Goal: Task Accomplishment & Management: Manage account settings

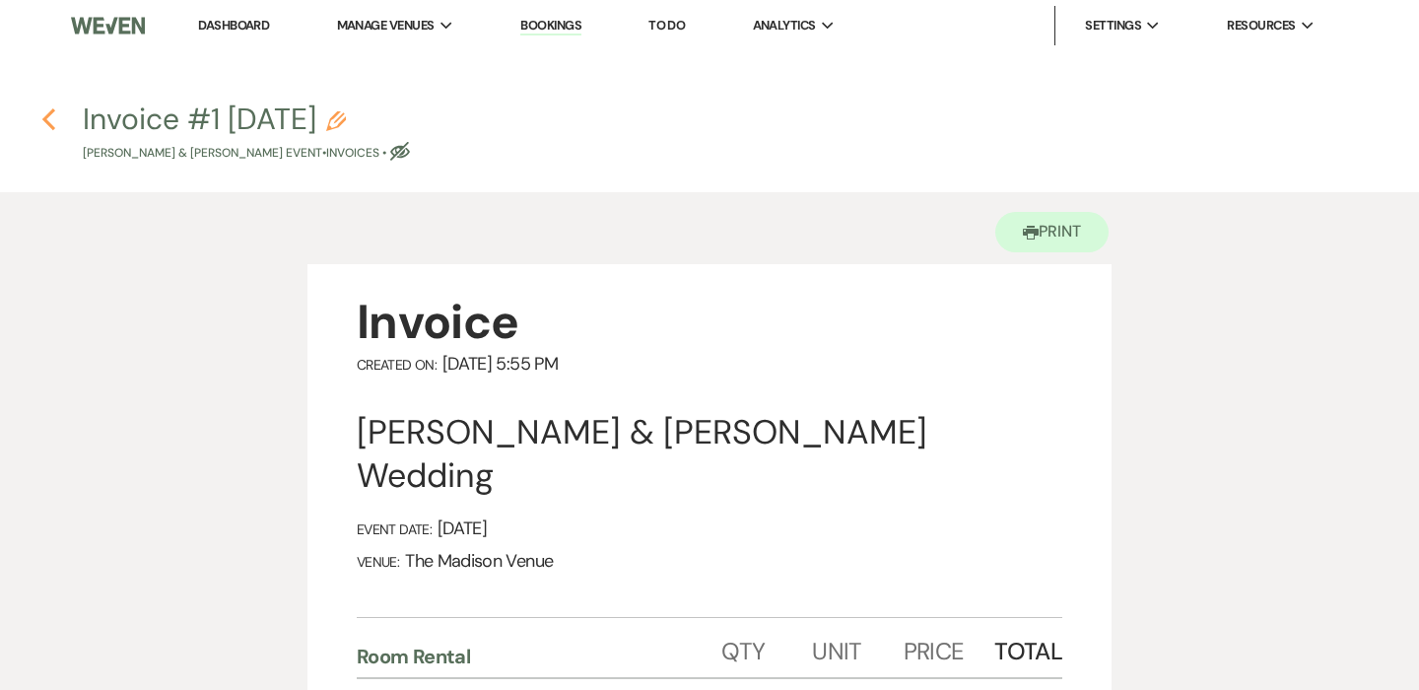
click at [43, 117] on use "button" at bounding box center [48, 119] width 13 height 22
select select "4"
select select "5"
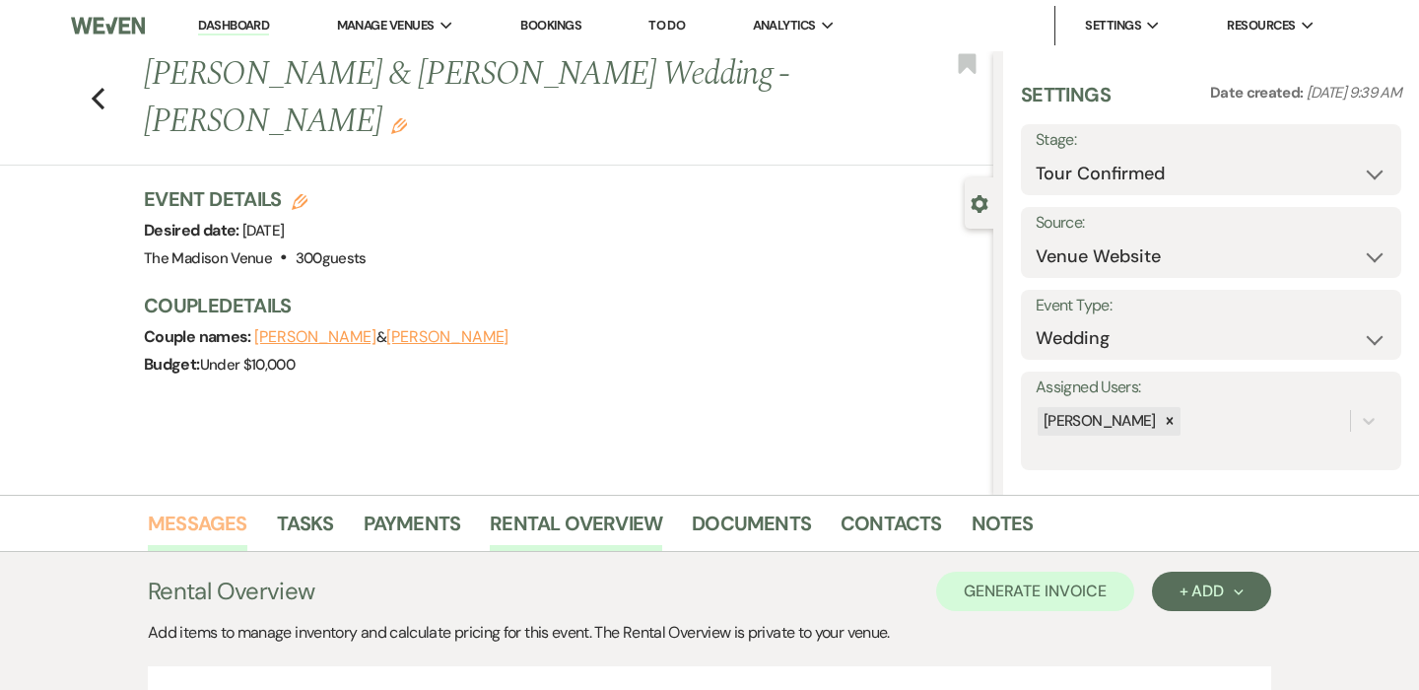
click at [182, 519] on link "Messages" at bounding box center [198, 529] width 100 height 43
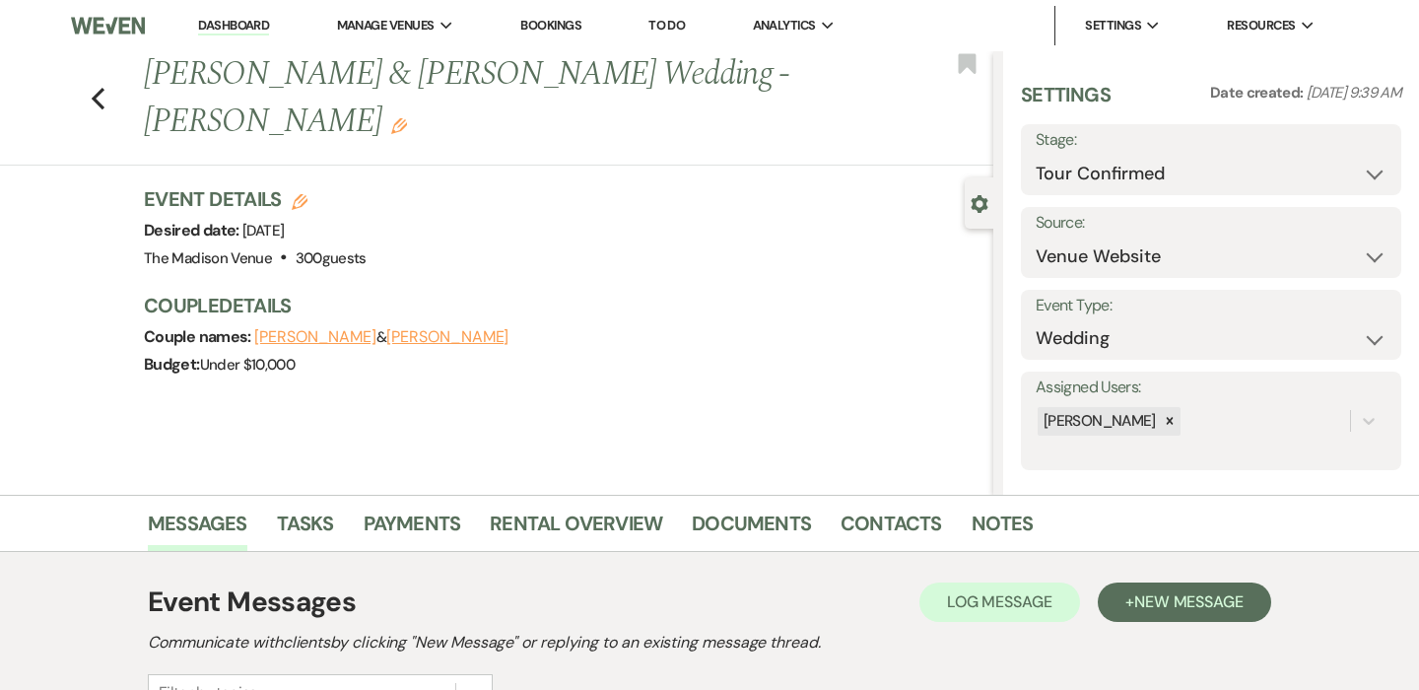
click at [246, 27] on link "Dashboard" at bounding box center [233, 26] width 71 height 19
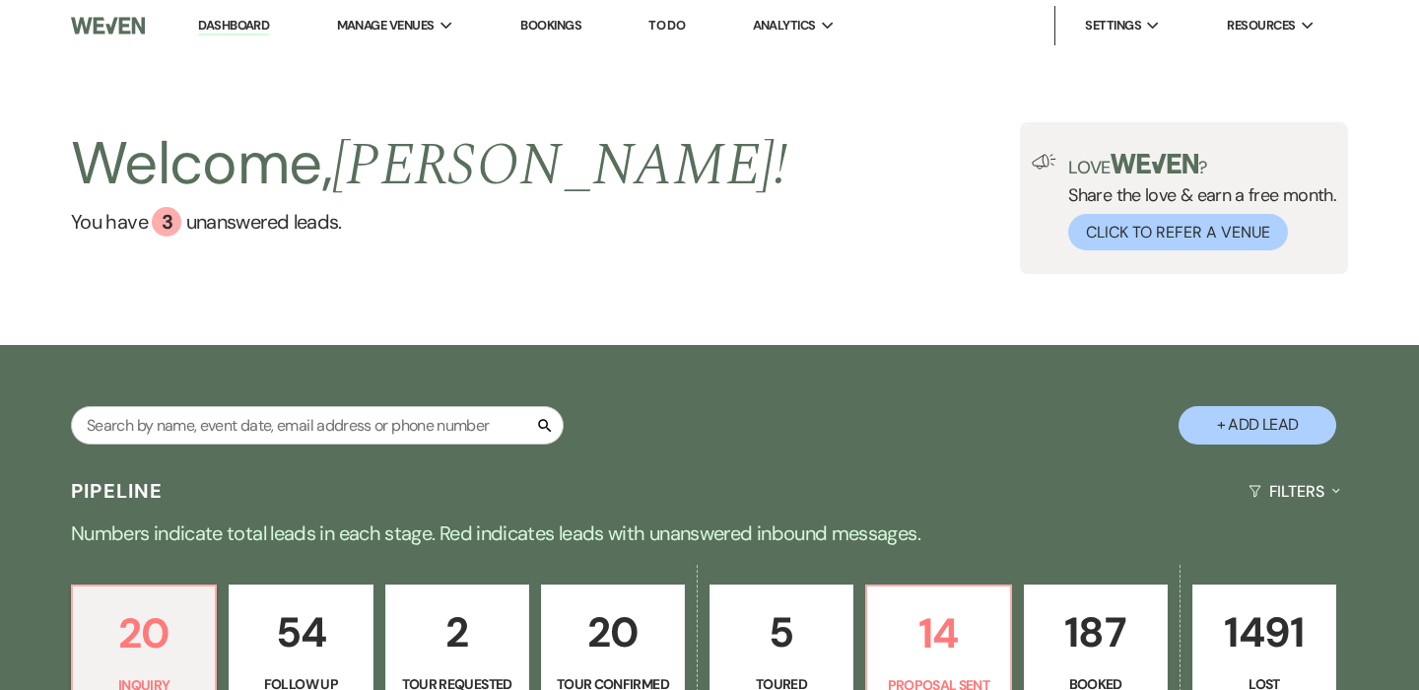
click at [239, 240] on div "Welcome, [PERSON_NAME] ! You have 3 unanswered lead s ." at bounding box center [429, 198] width 716 height 152
click at [239, 232] on link "You have 3 unanswered lead s ." at bounding box center [429, 222] width 716 height 30
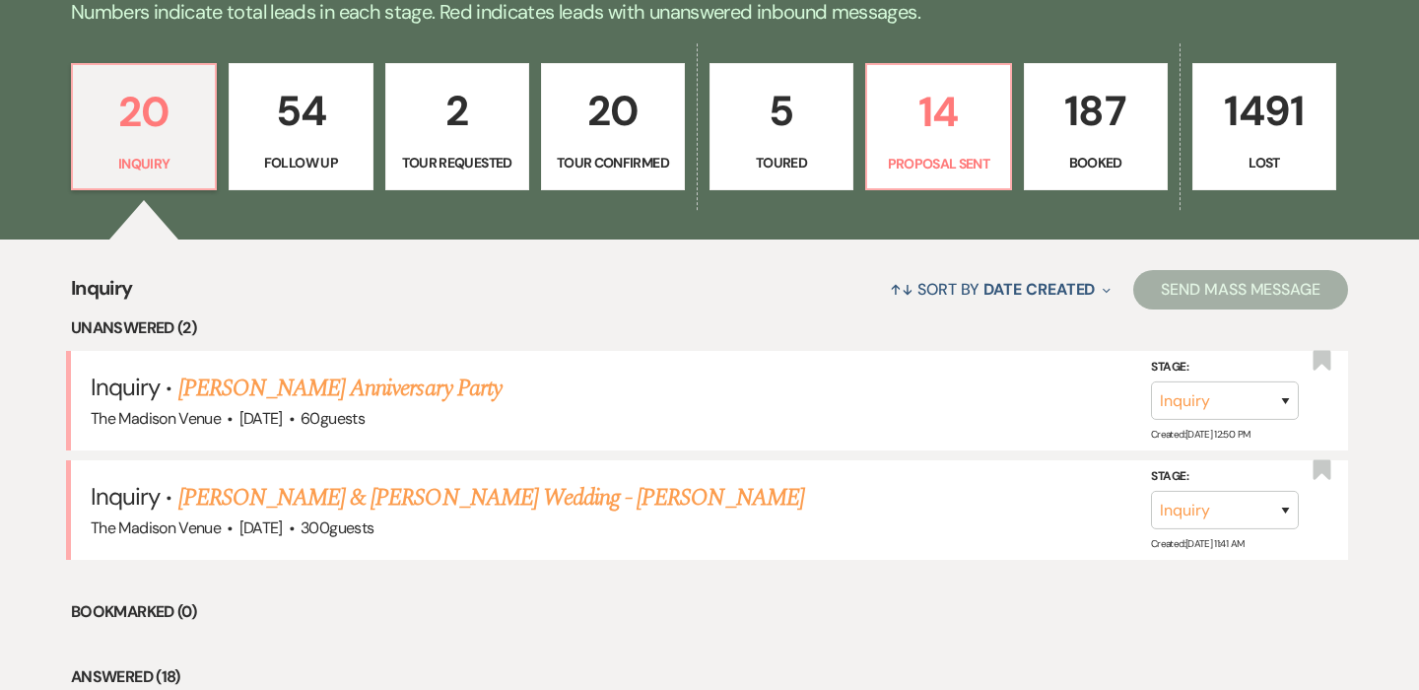
scroll to position [525, 0]
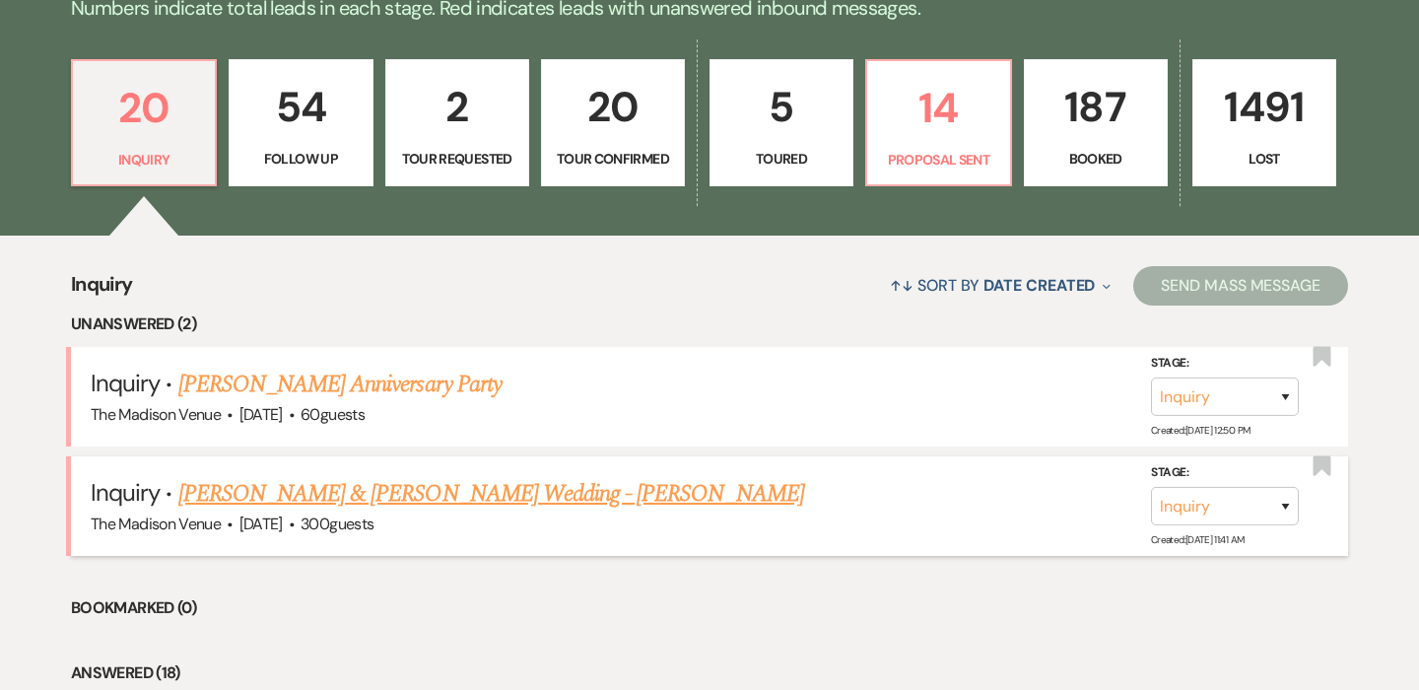
click at [545, 495] on link "[PERSON_NAME] & [PERSON_NAME] Wedding - [PERSON_NAME]" at bounding box center [491, 493] width 626 height 35
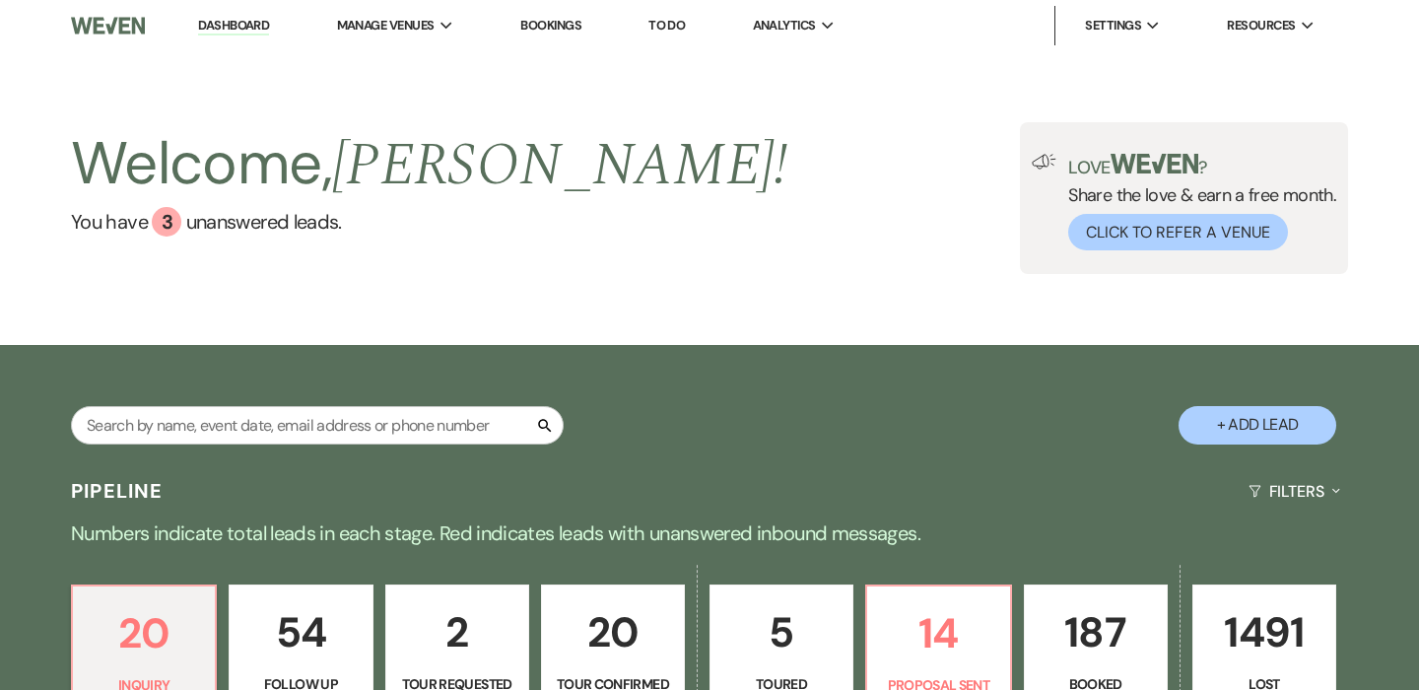
select select "5"
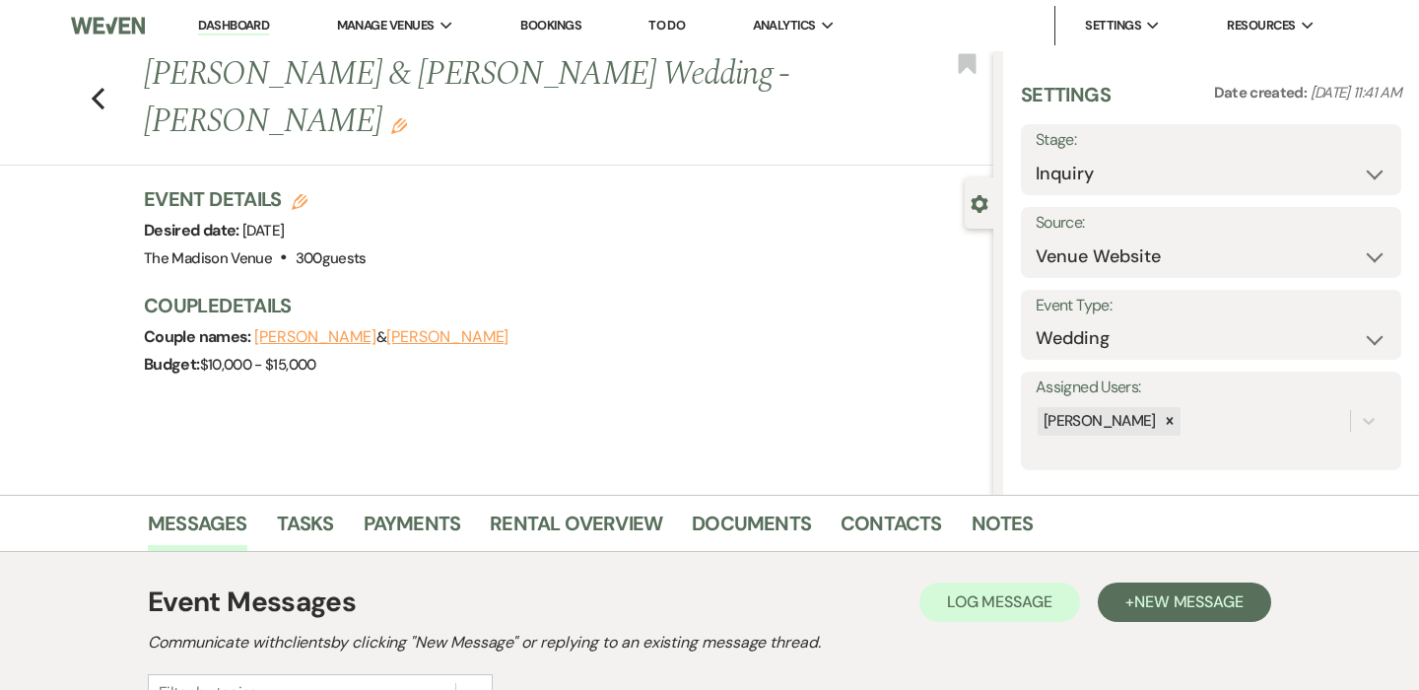
click at [106, 64] on div "Previous [PERSON_NAME] & [PERSON_NAME] Wedding - [PERSON_NAME] Edit Bookmark" at bounding box center [491, 108] width 1003 height 114
click at [94, 88] on use "button" at bounding box center [98, 99] width 13 height 22
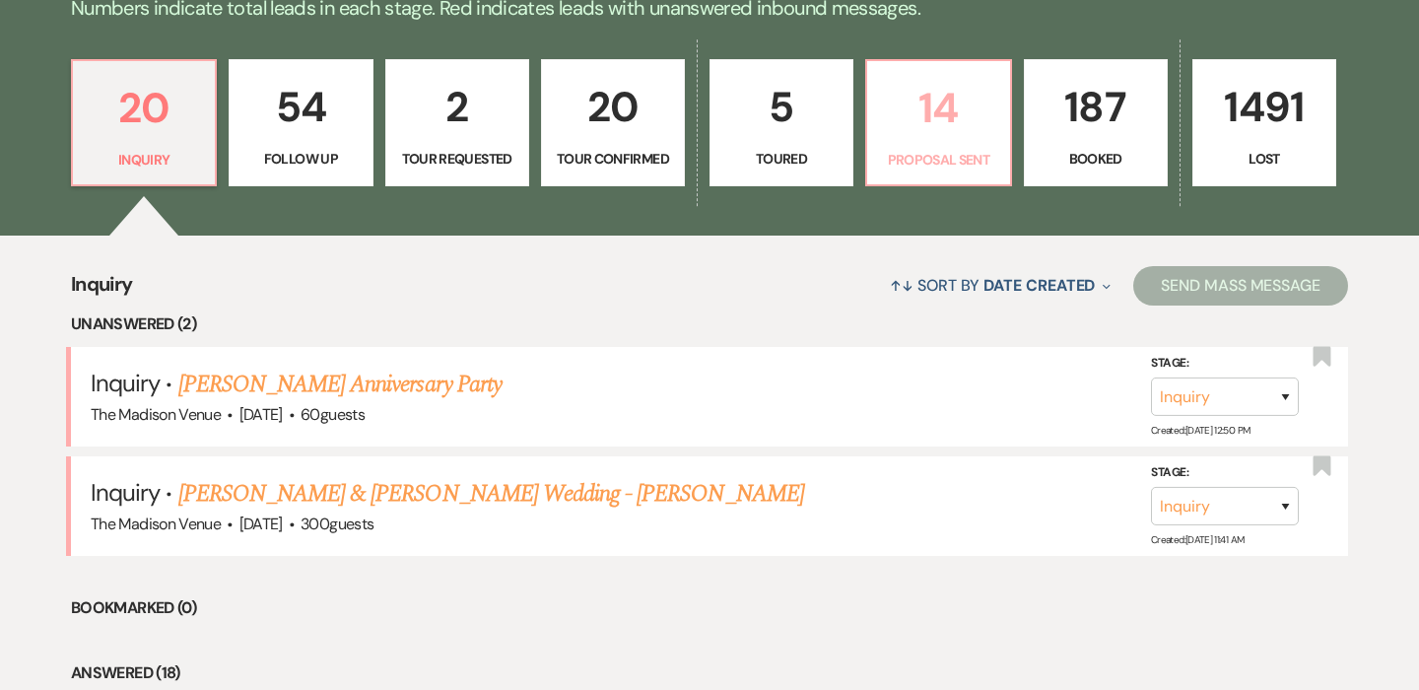
click at [970, 133] on p "14" at bounding box center [938, 108] width 118 height 66
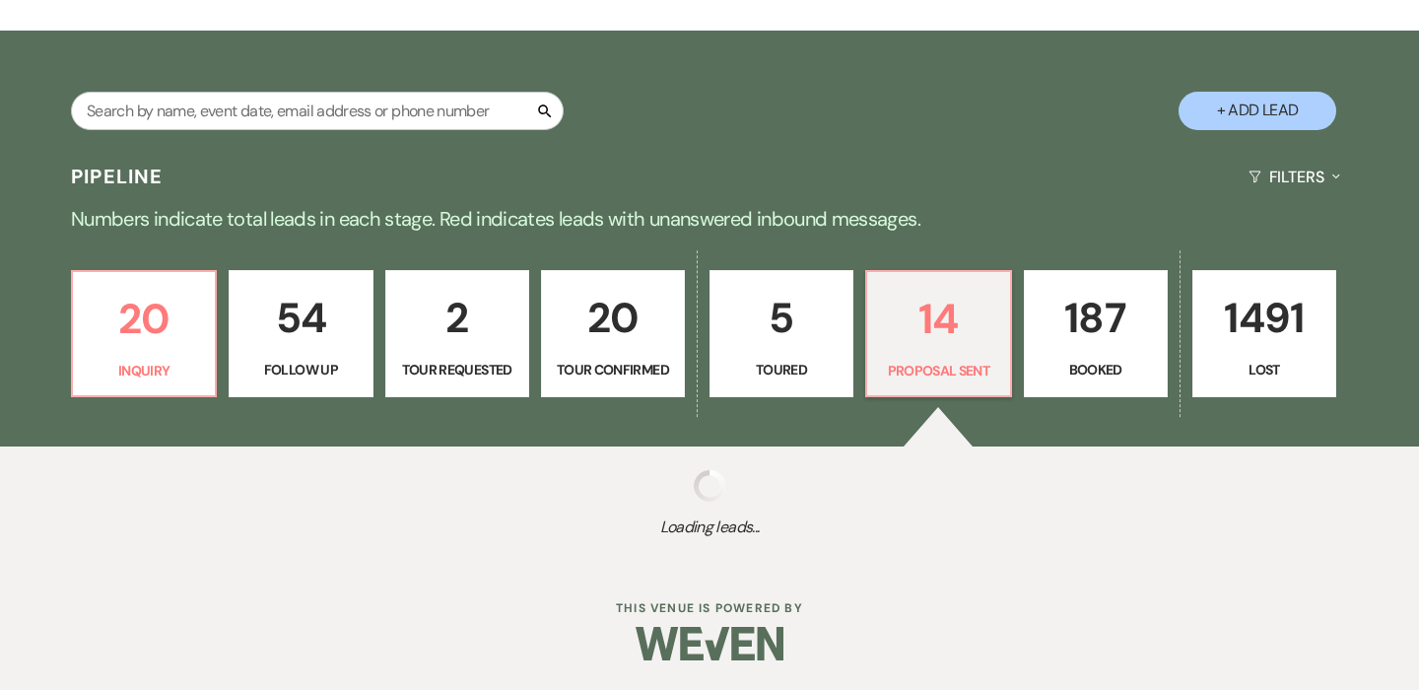
scroll to position [525, 0]
select select "6"
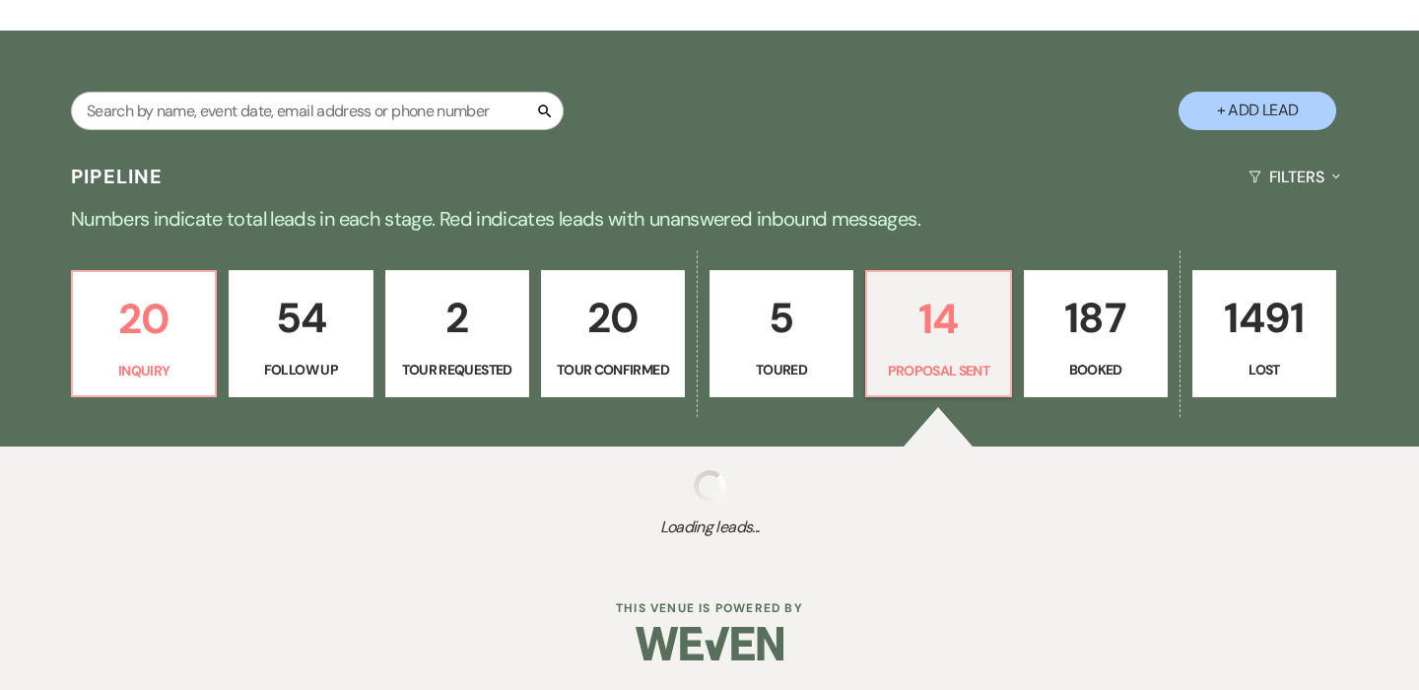
select select "6"
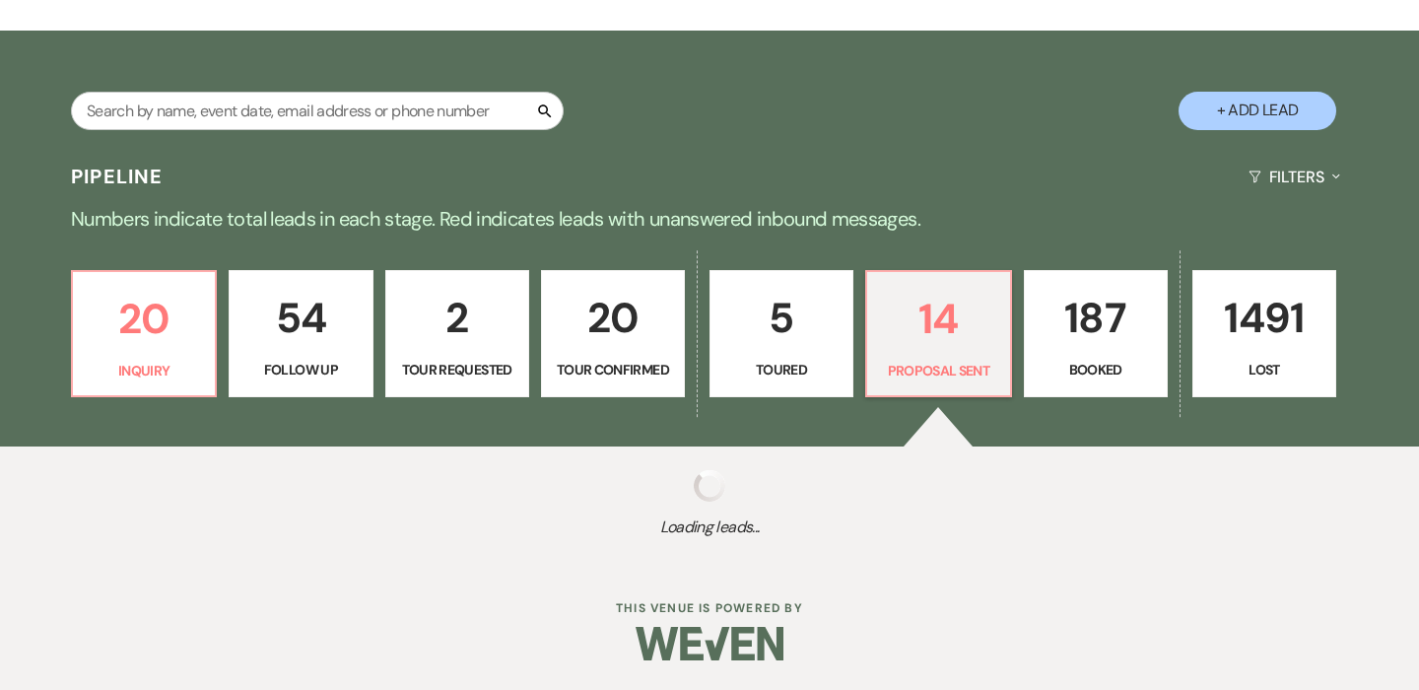
select select "6"
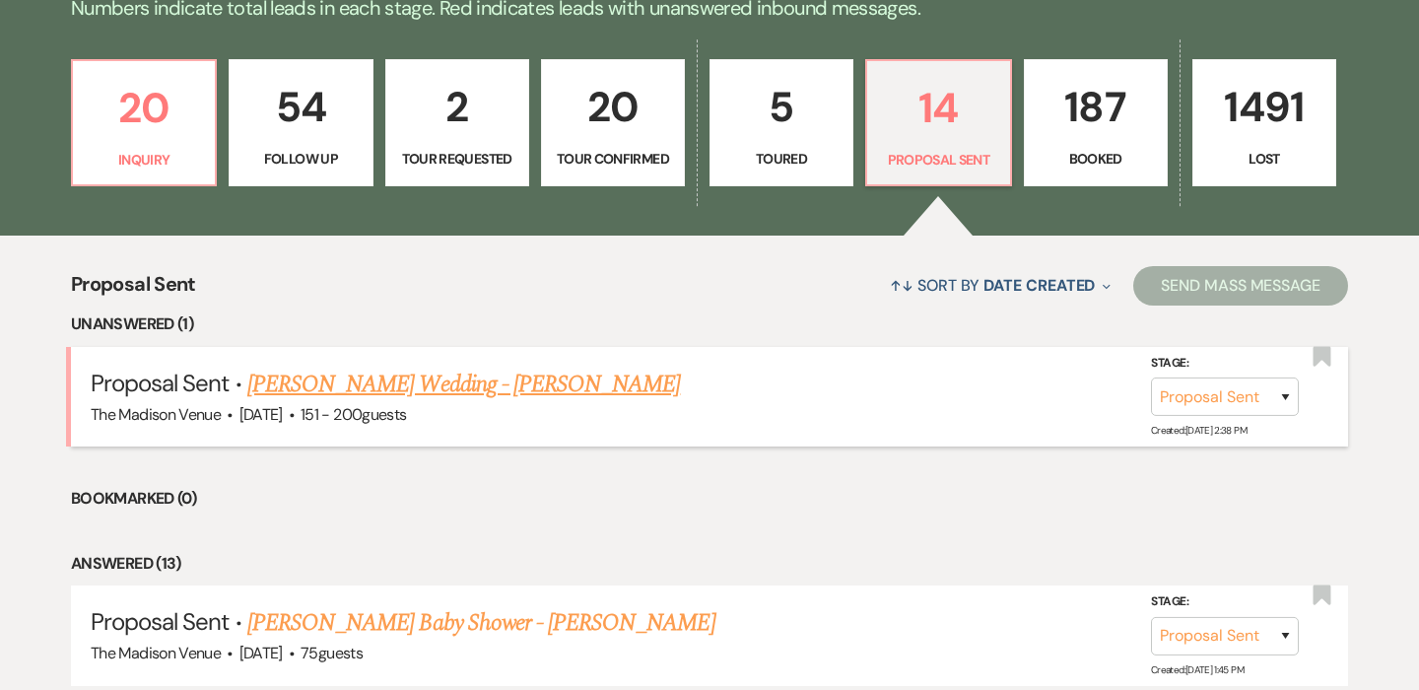
click at [478, 375] on link "[PERSON_NAME] Wedding - [PERSON_NAME]" at bounding box center [463, 384] width 433 height 35
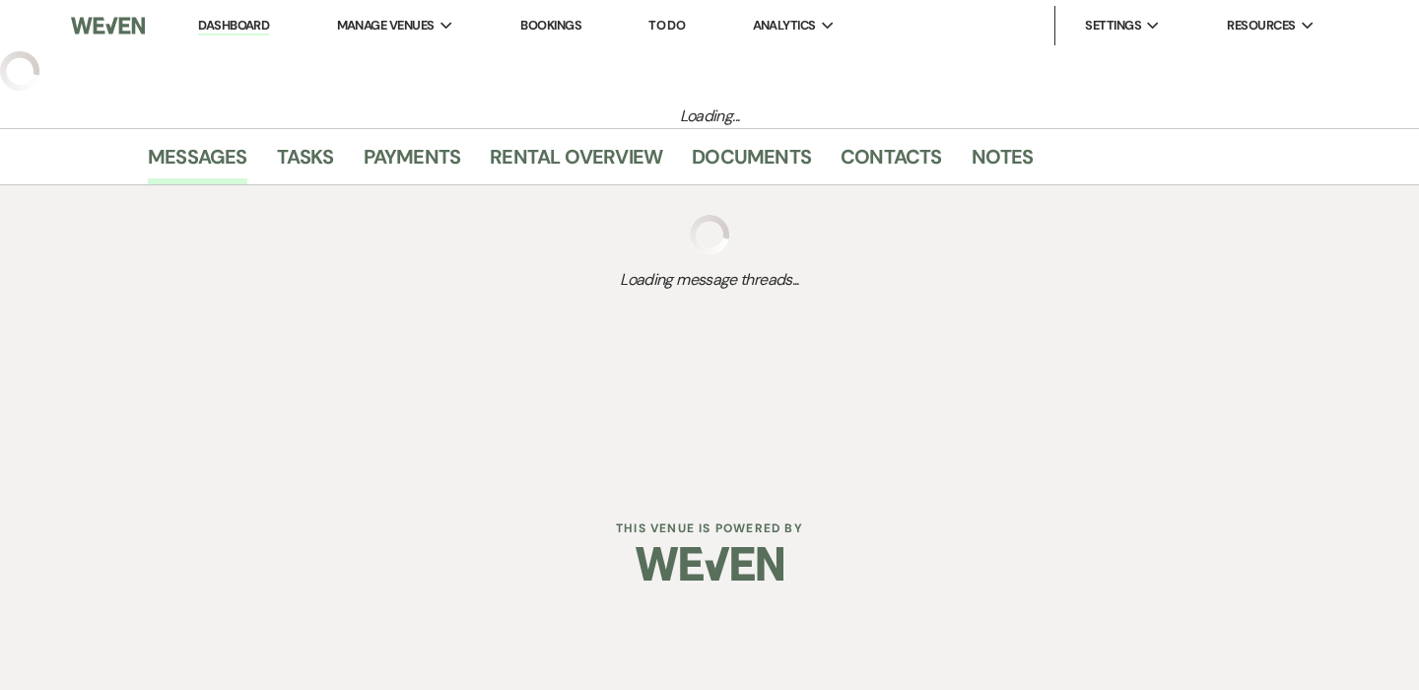
select select "6"
select select "2"
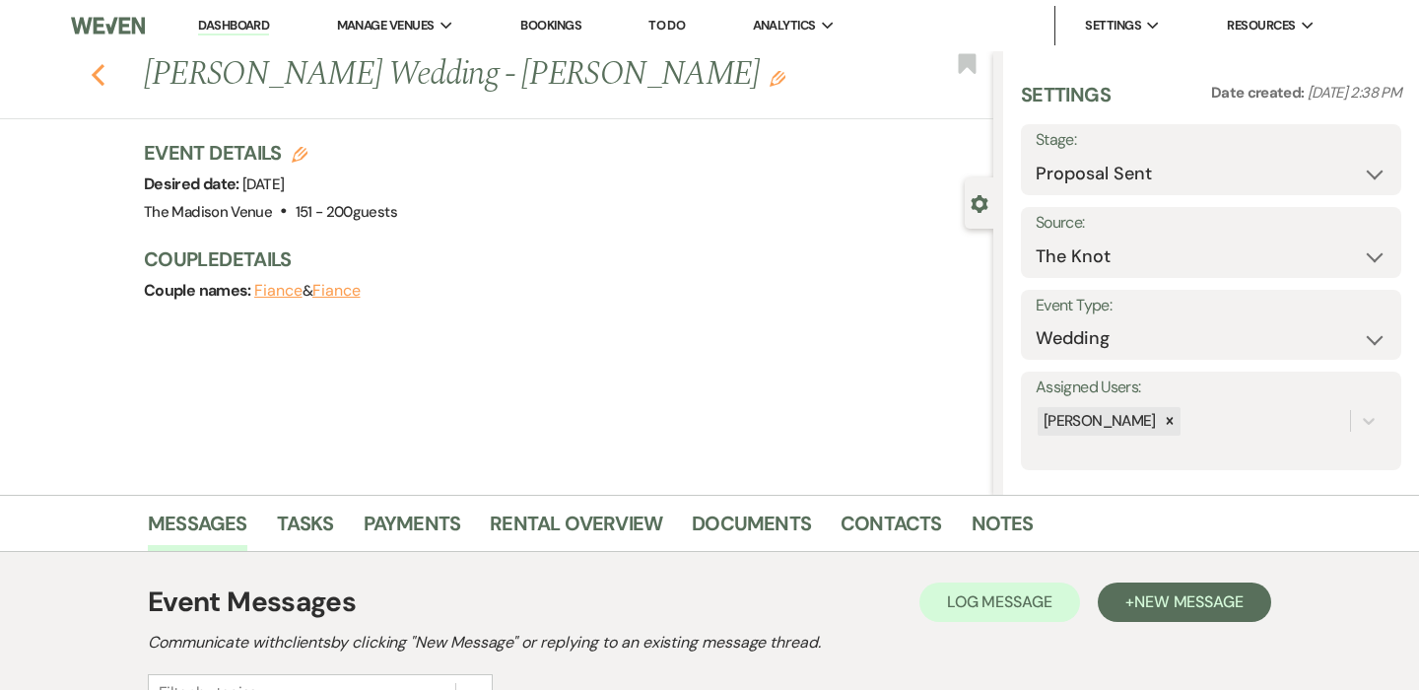
click at [97, 63] on icon "Previous" at bounding box center [98, 75] width 15 height 24
select select "6"
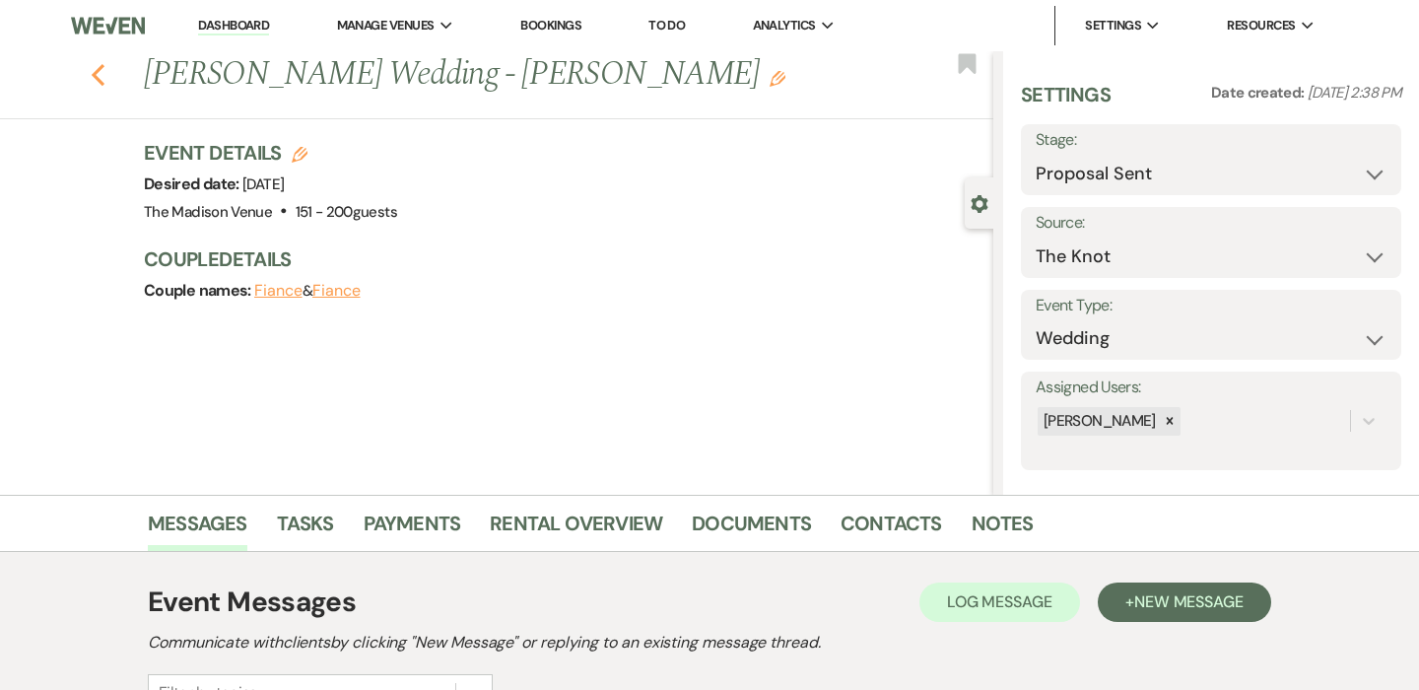
select select "6"
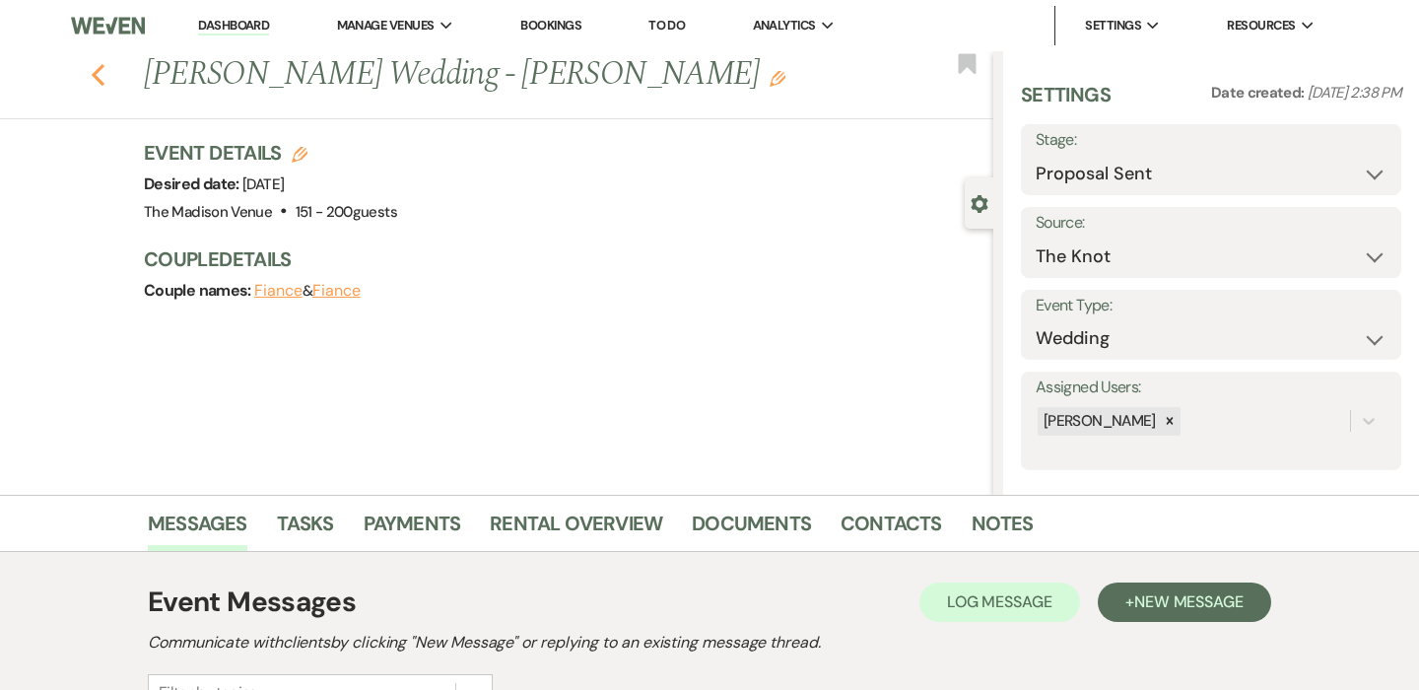
select select "6"
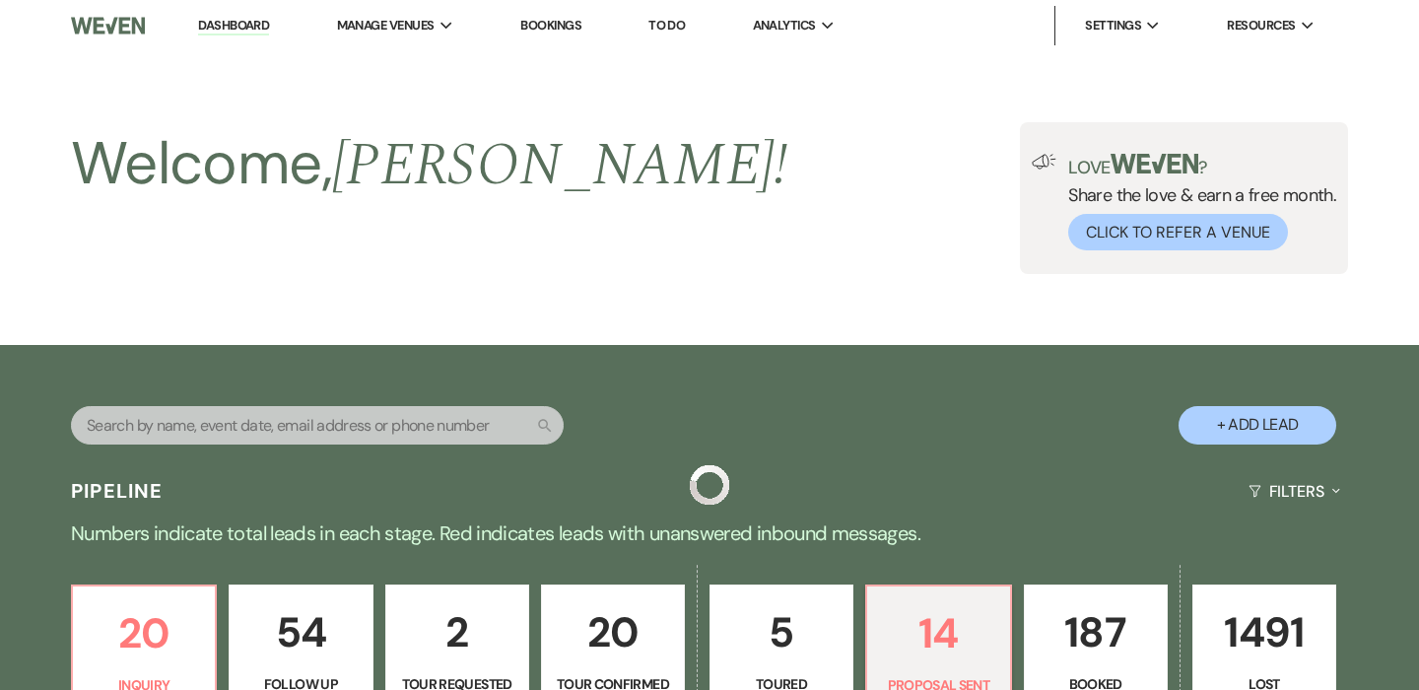
scroll to position [525, 0]
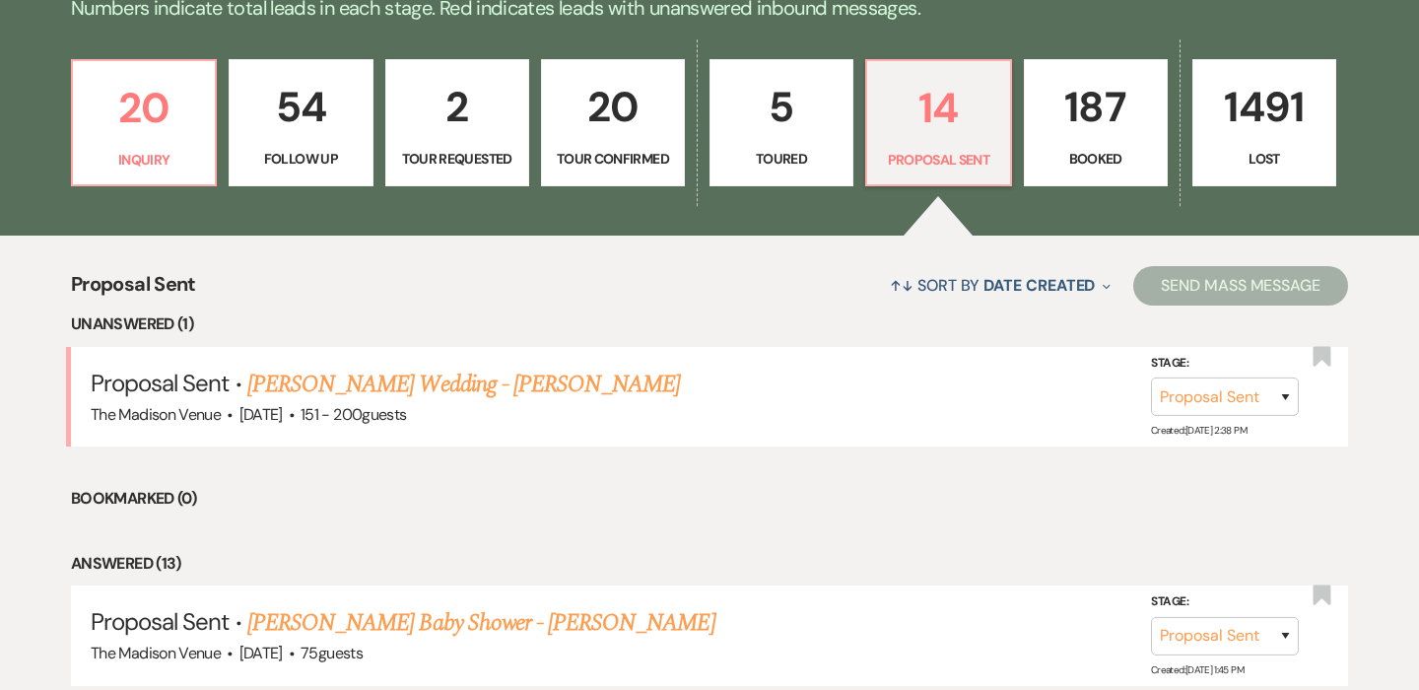
click at [761, 64] on link "5 Toured" at bounding box center [782, 123] width 144 height 128
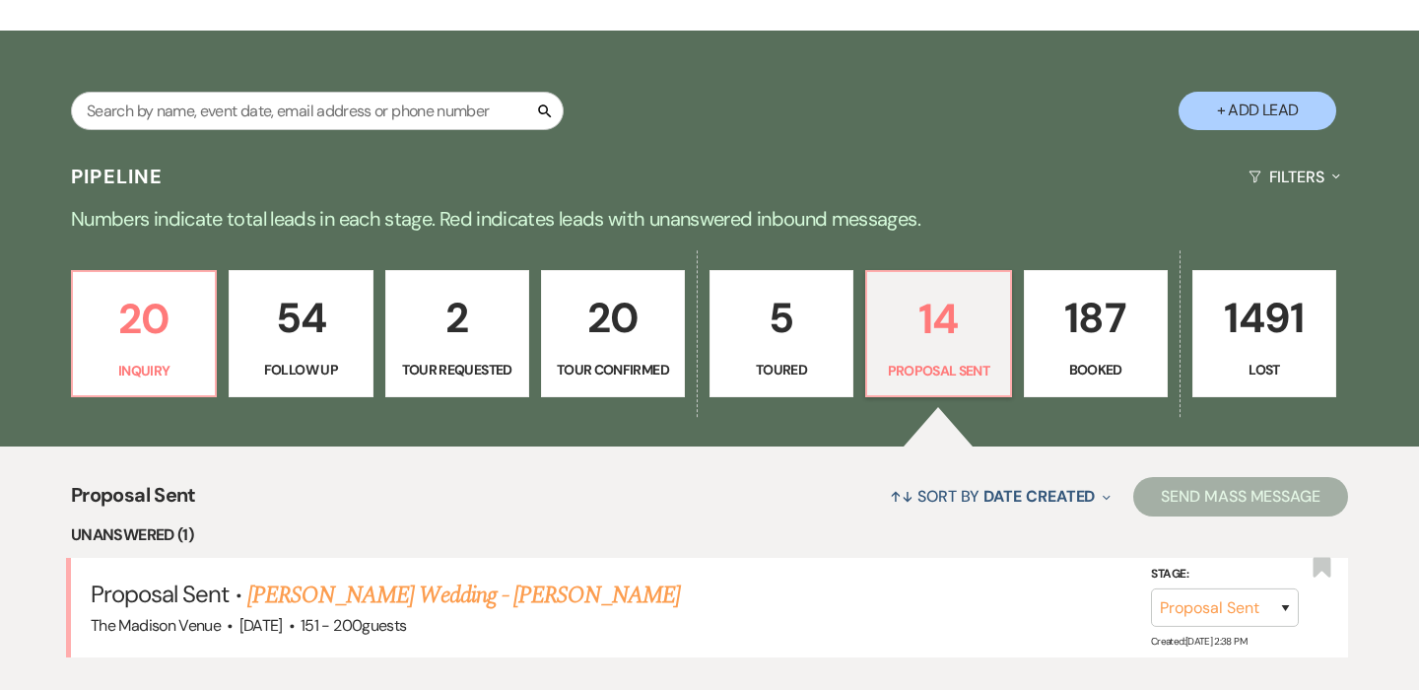
scroll to position [525, 0]
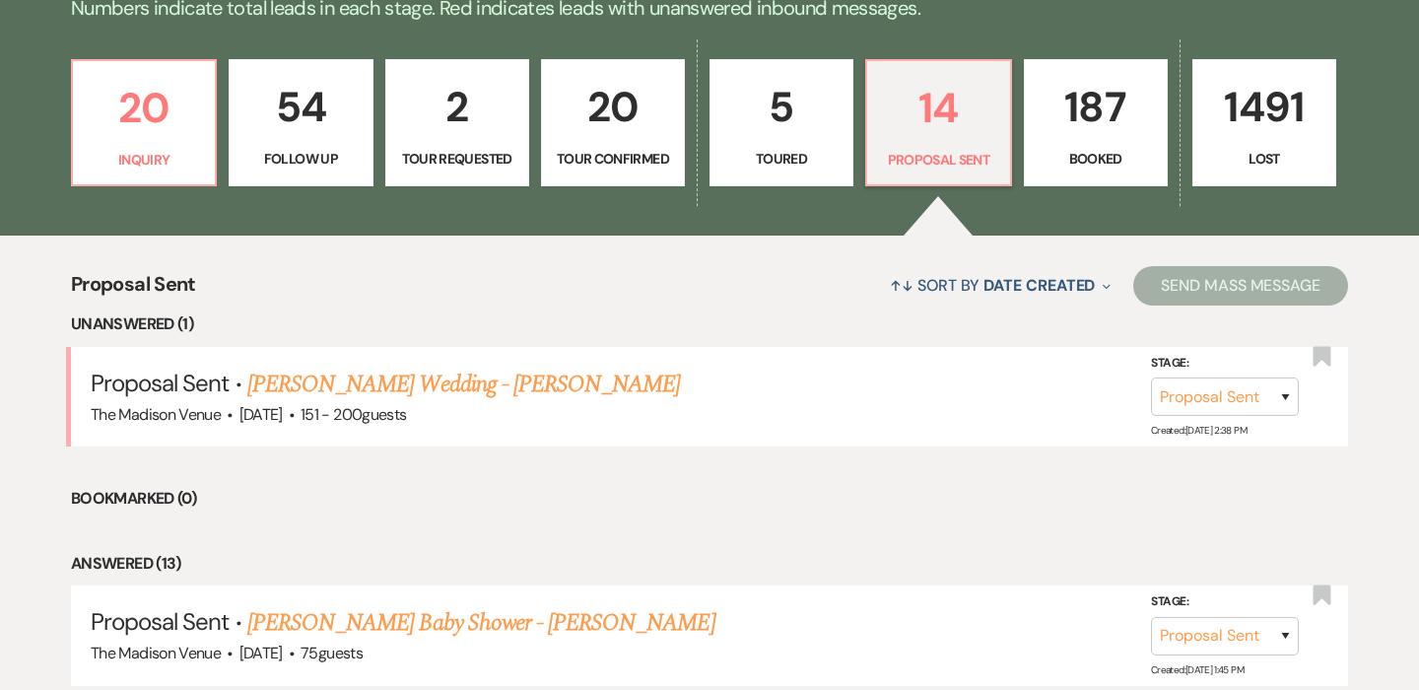
select select "5"
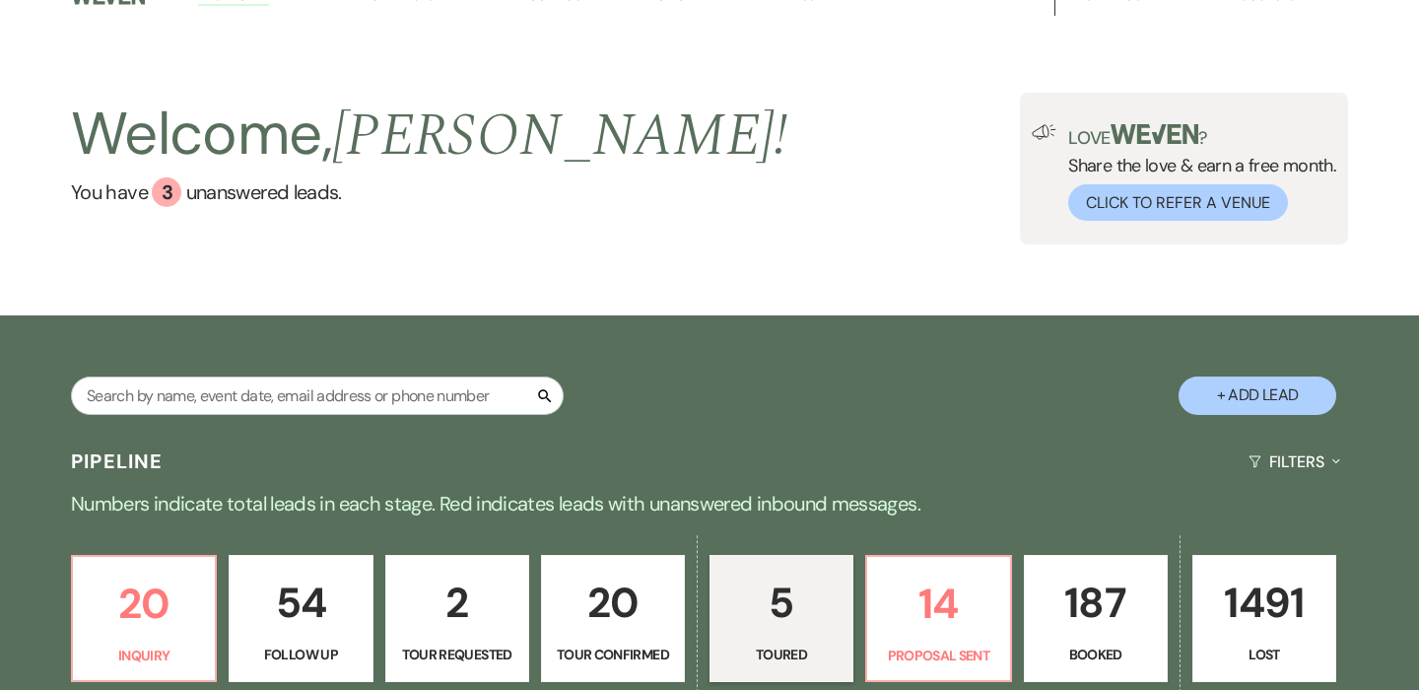
scroll to position [0, 0]
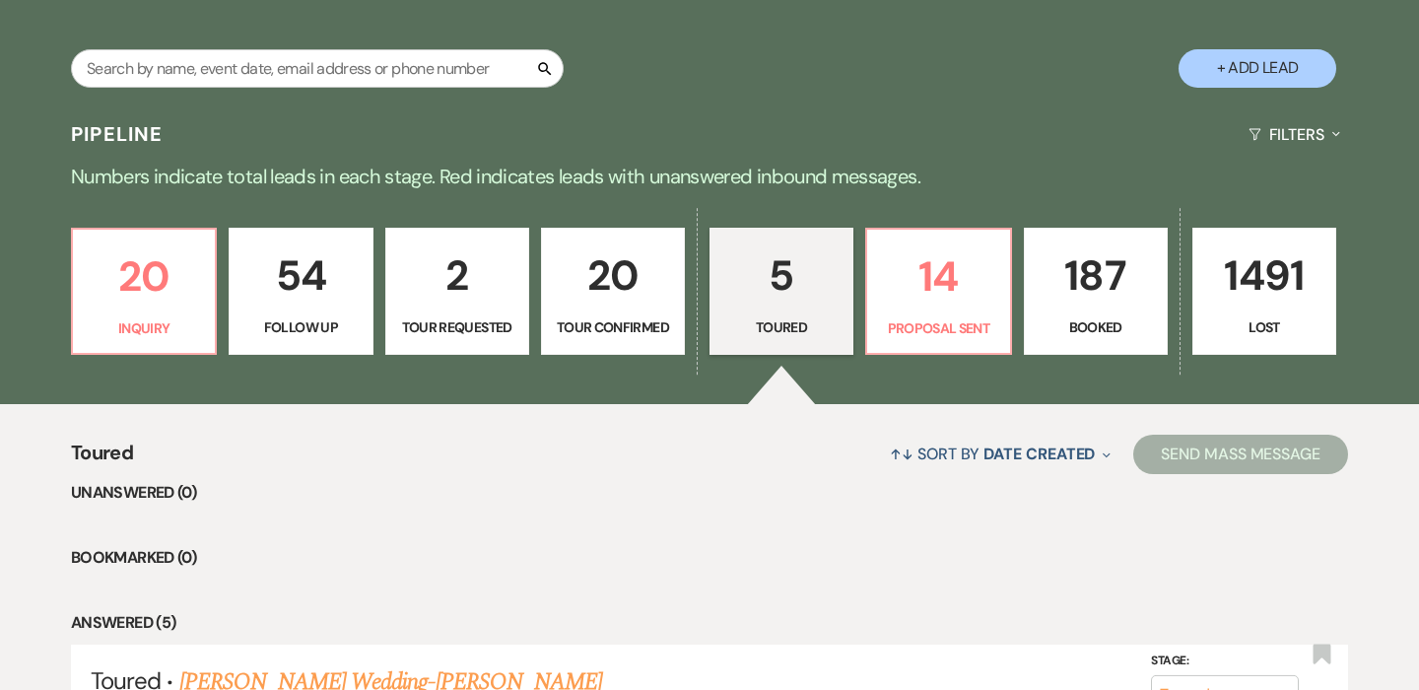
click at [622, 297] on p "20" at bounding box center [613, 275] width 118 height 66
select select "4"
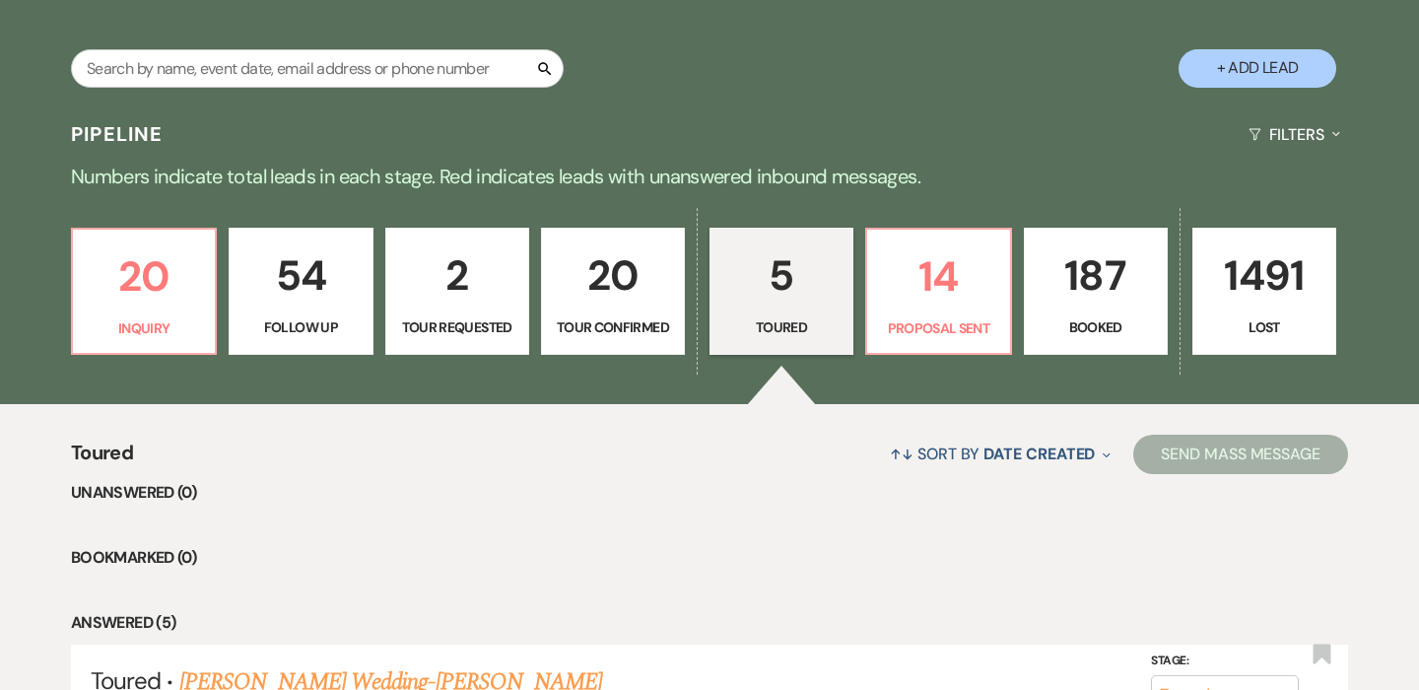
select select "4"
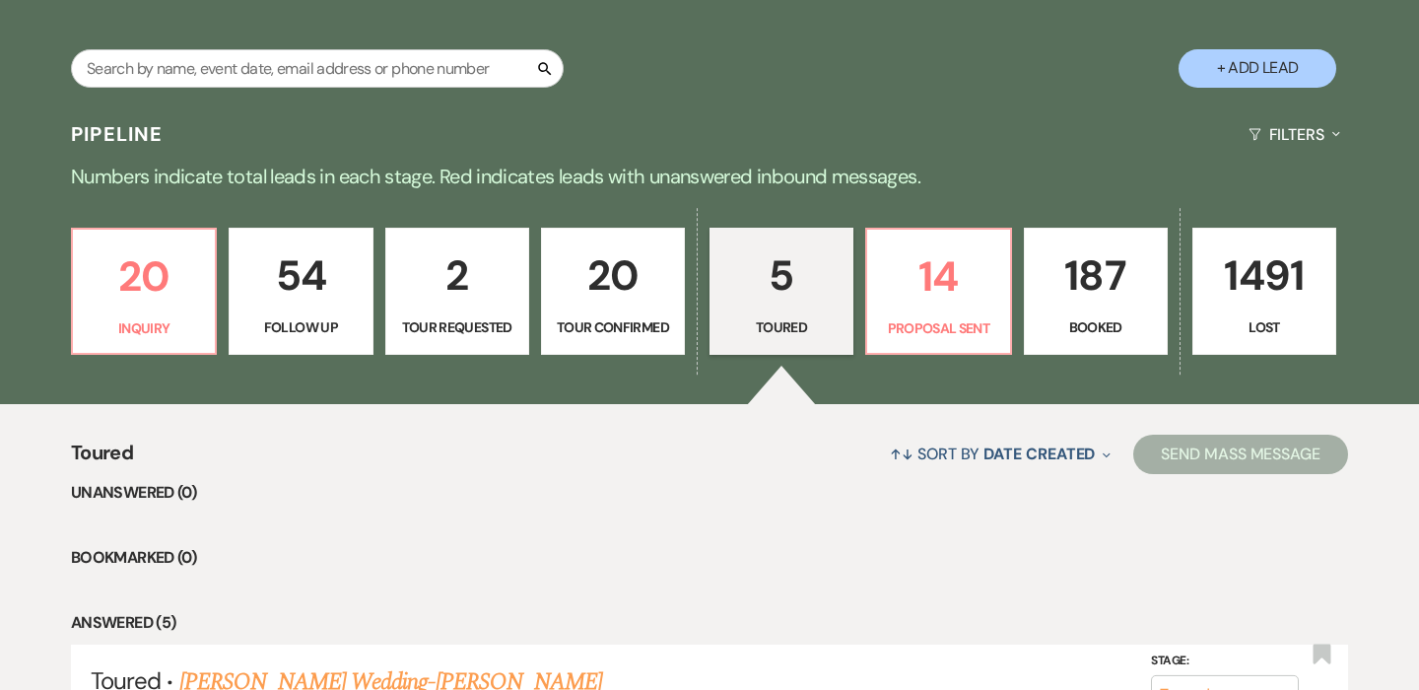
select select "4"
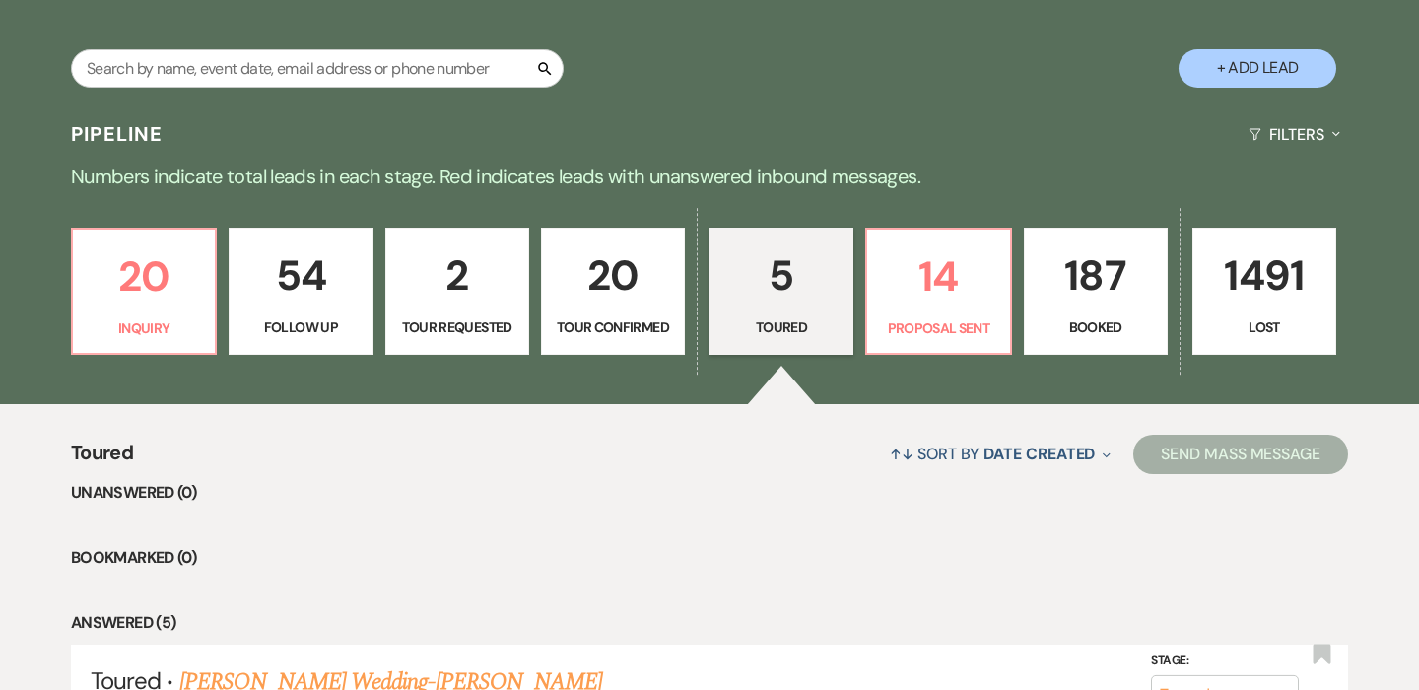
select select "4"
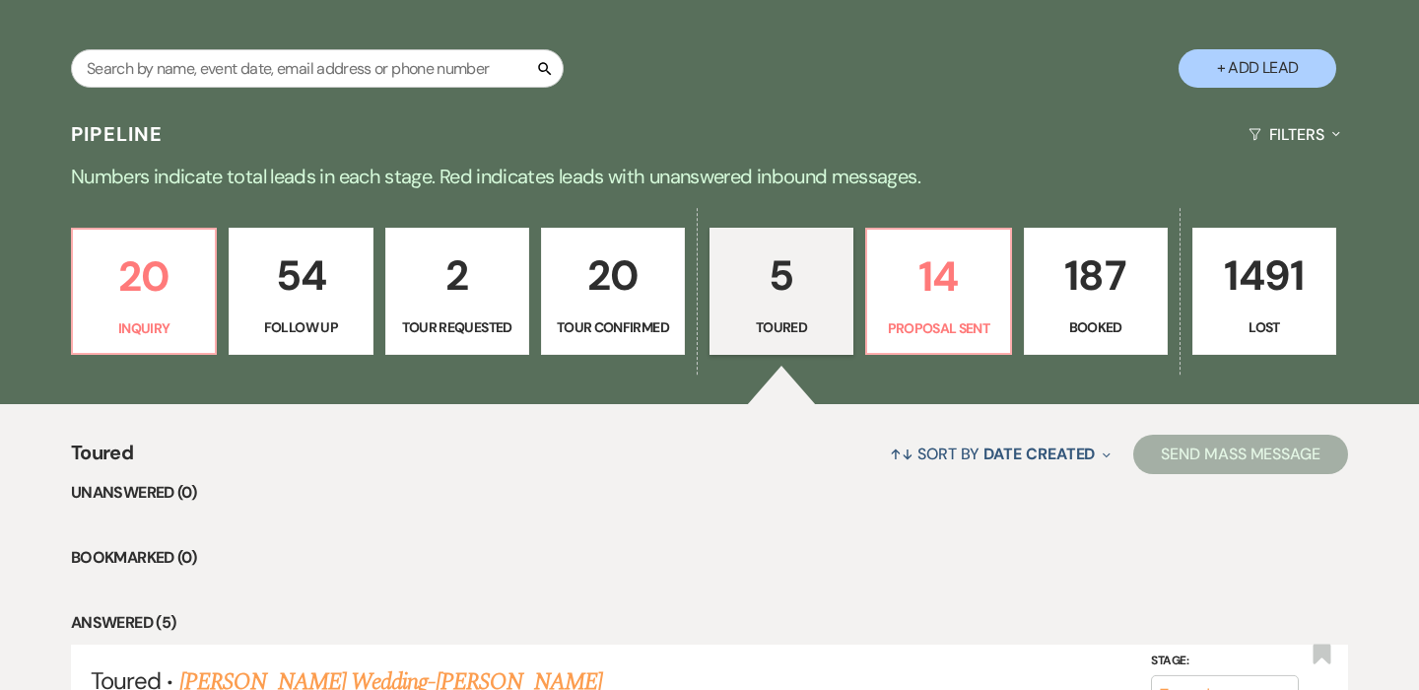
select select "4"
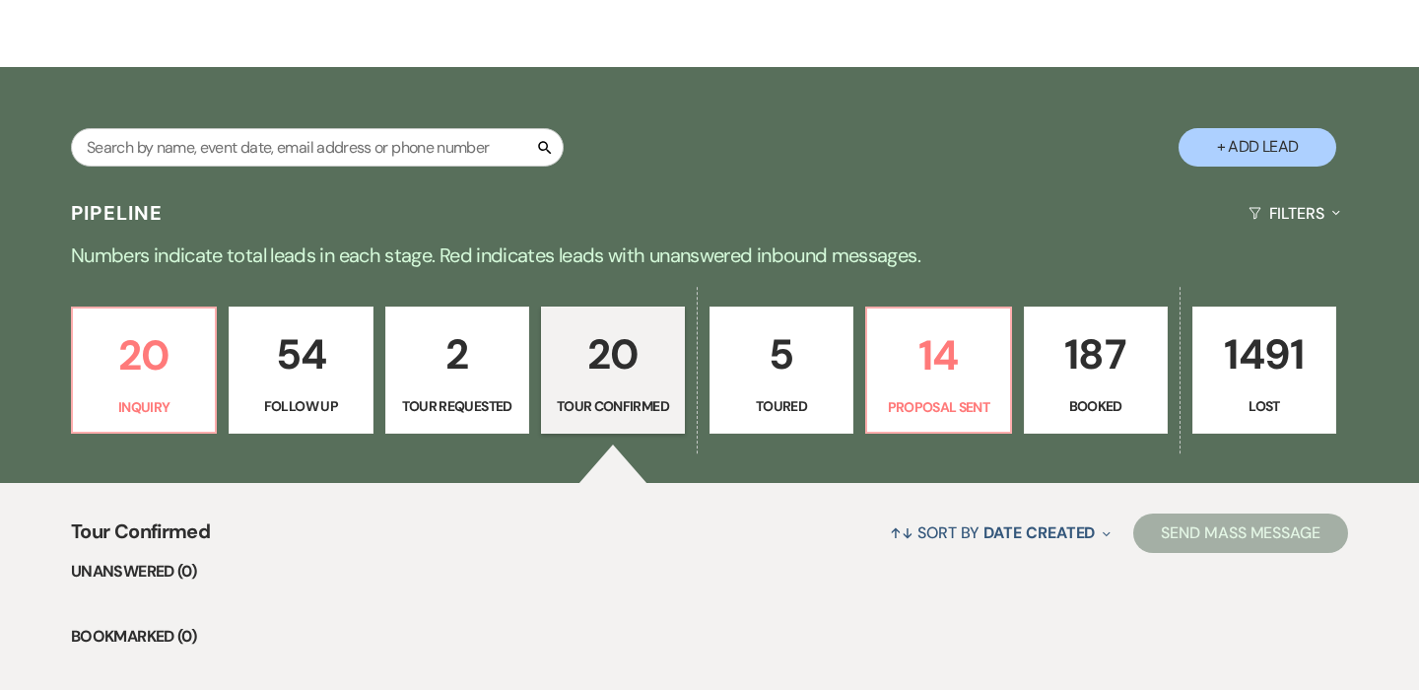
scroll to position [314, 0]
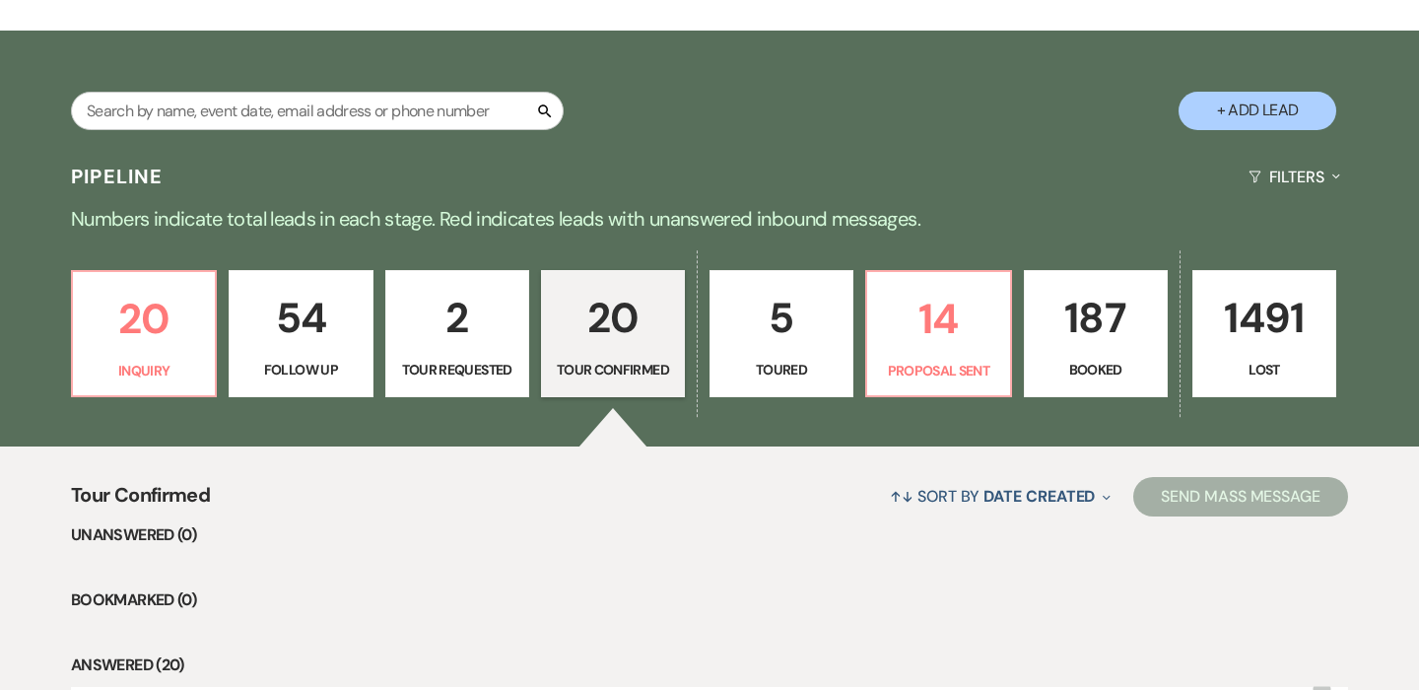
click at [480, 370] on p "Tour Requested" at bounding box center [457, 370] width 118 height 22
select select "2"
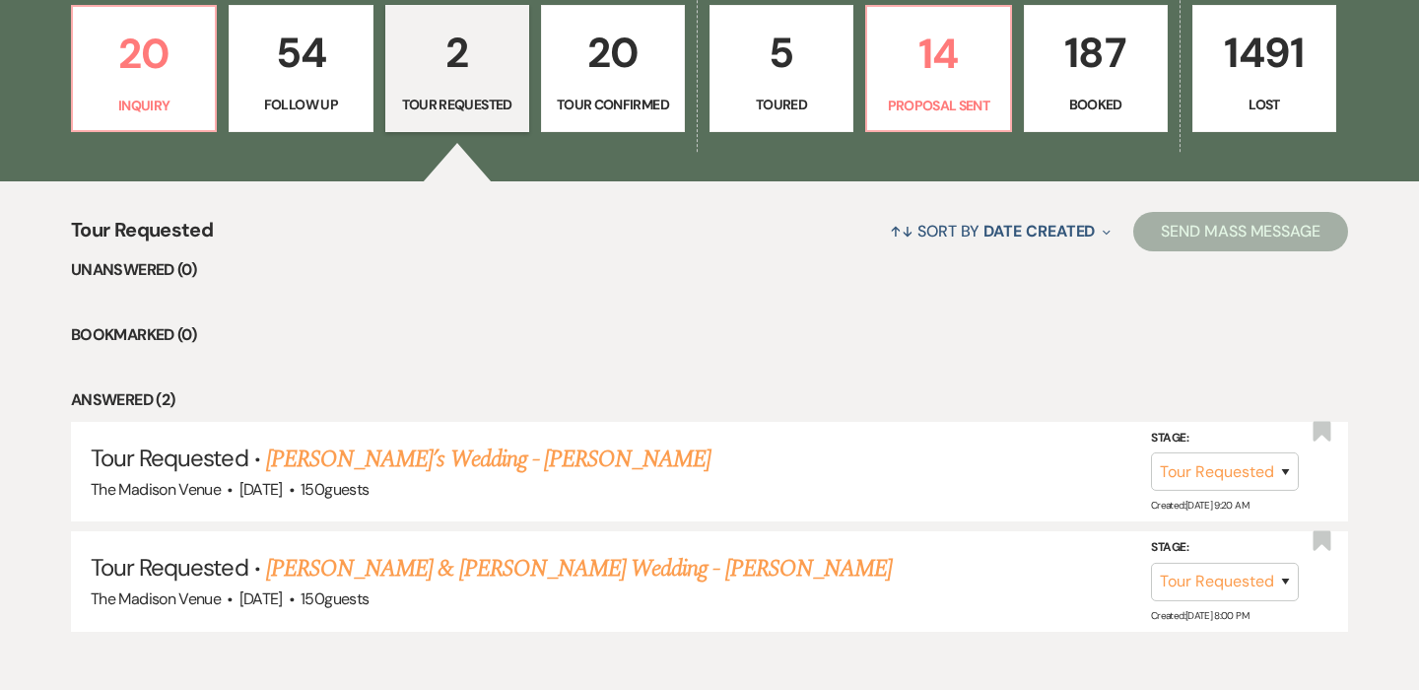
scroll to position [584, 0]
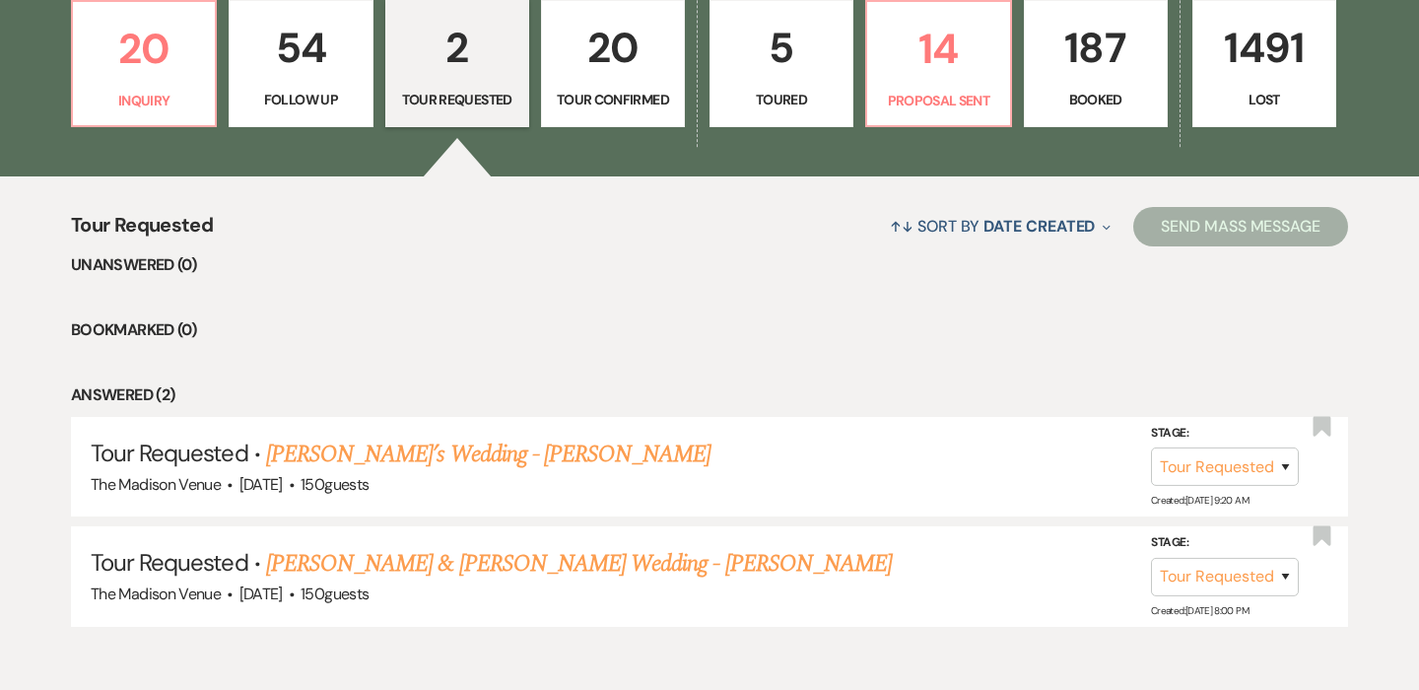
click at [315, 85] on link "54 Follow Up" at bounding box center [301, 64] width 144 height 128
select select "9"
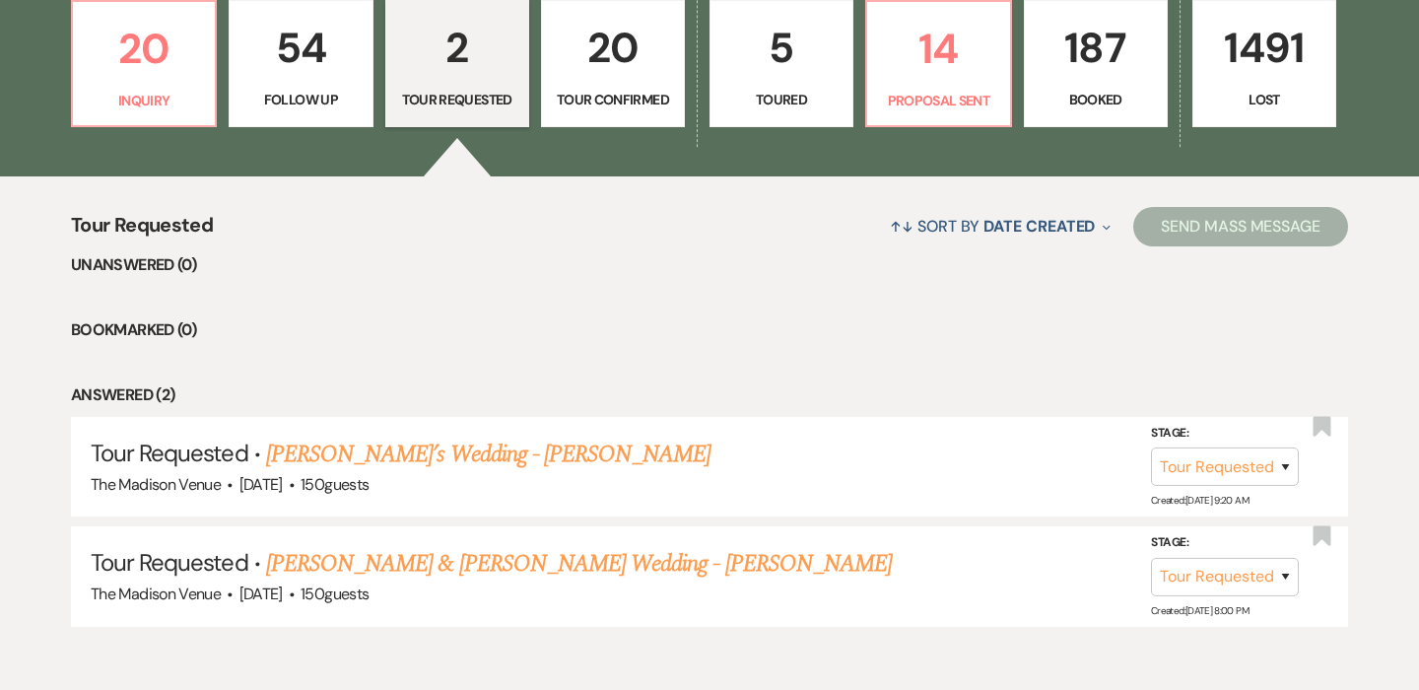
select select "9"
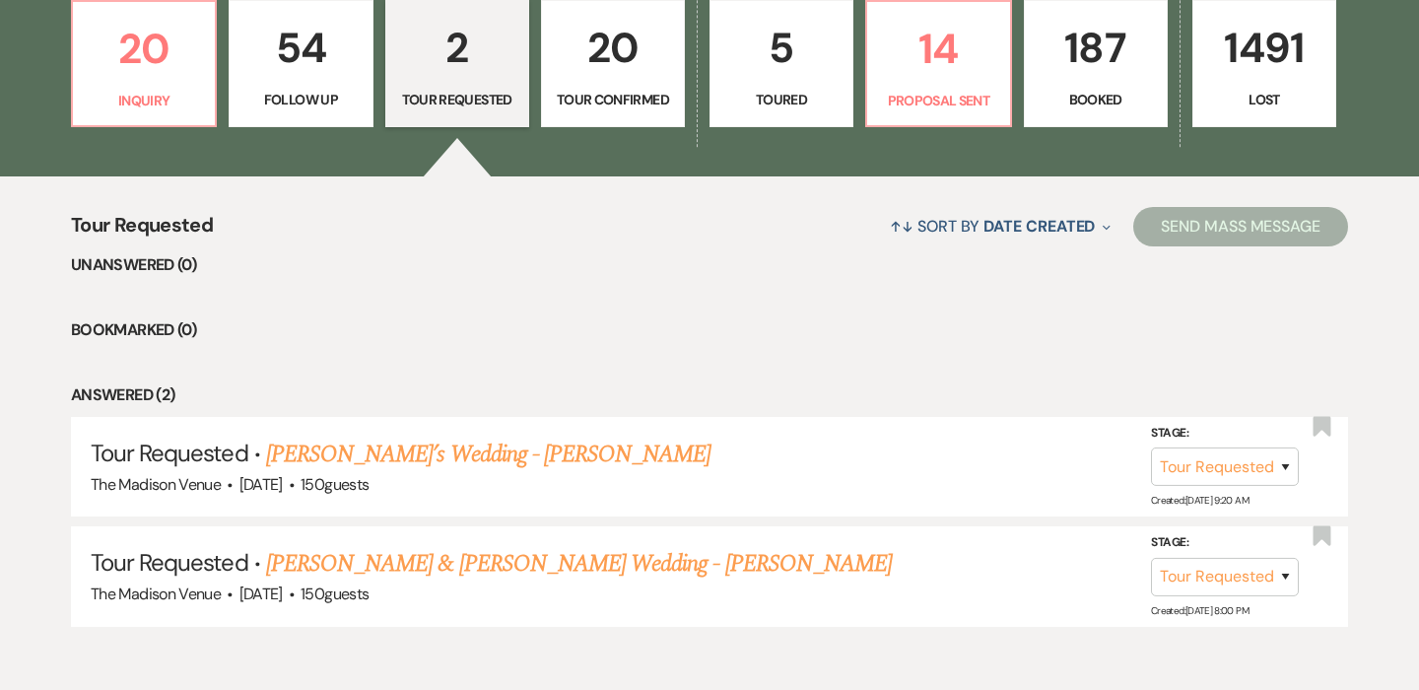
select select "9"
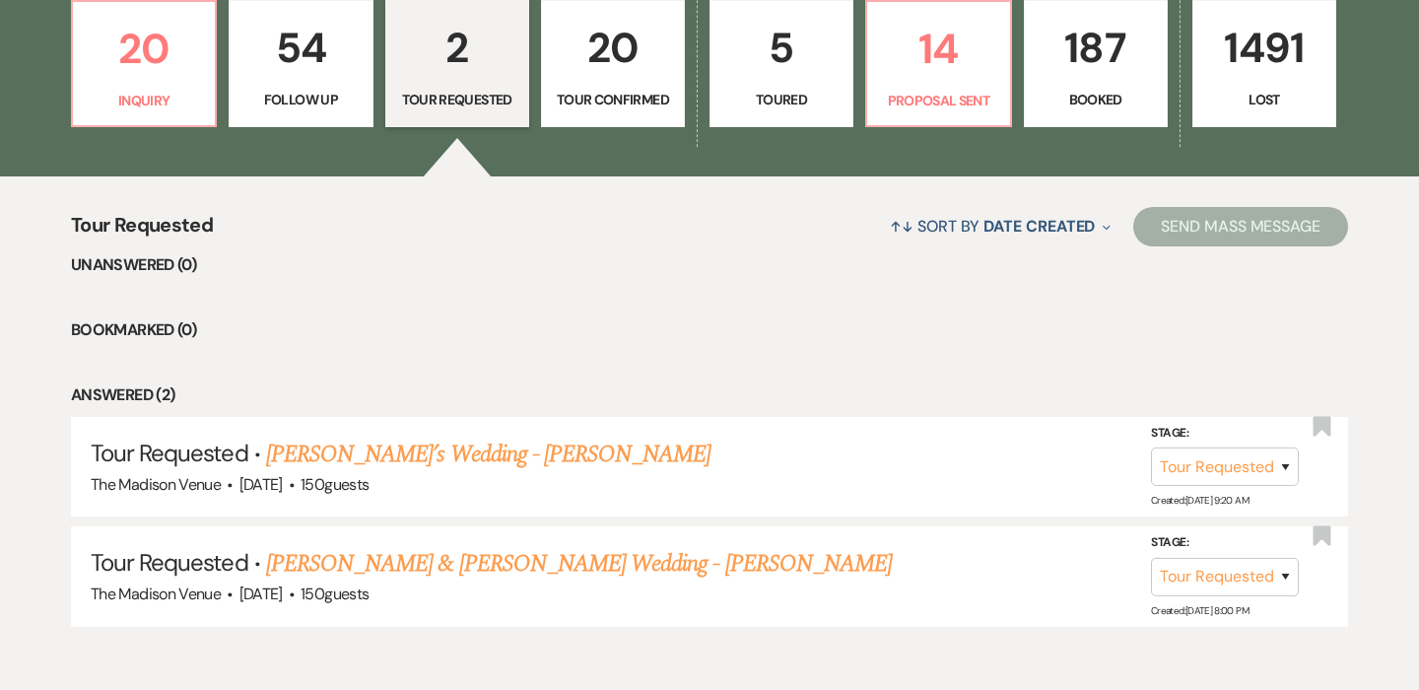
select select "9"
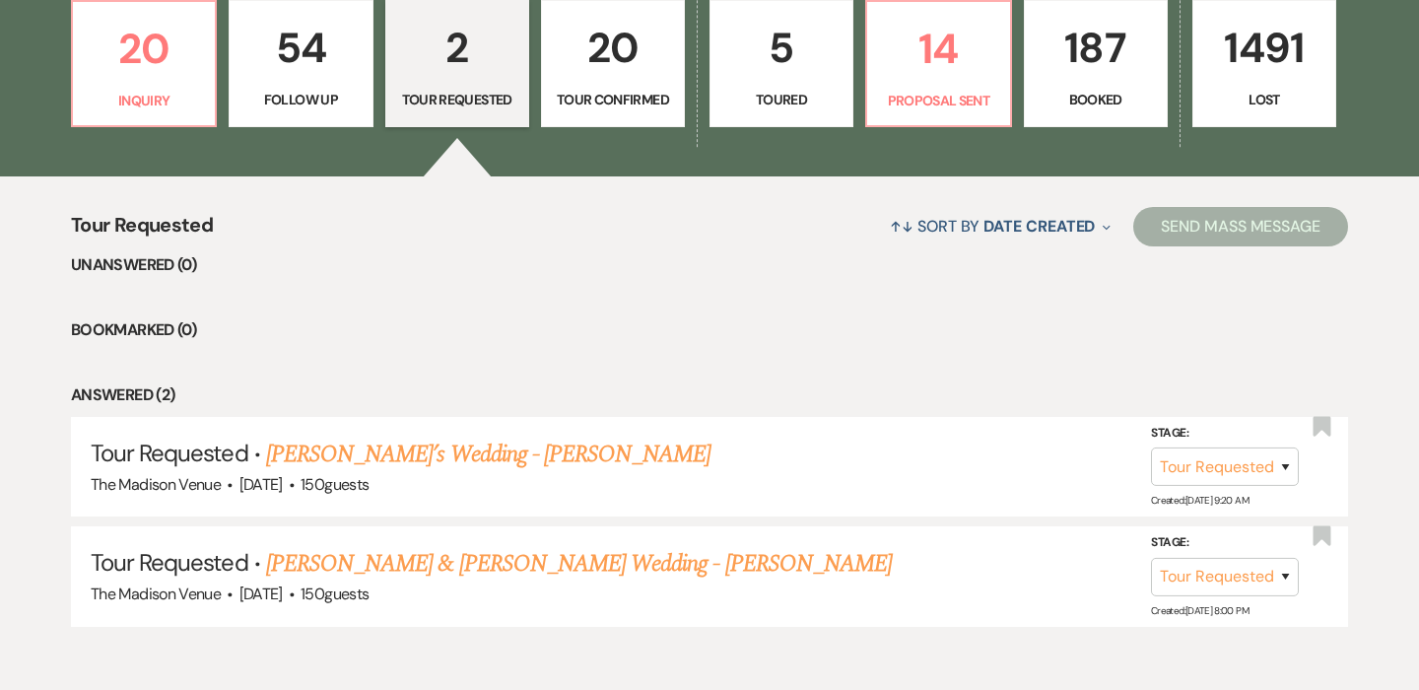
select select "9"
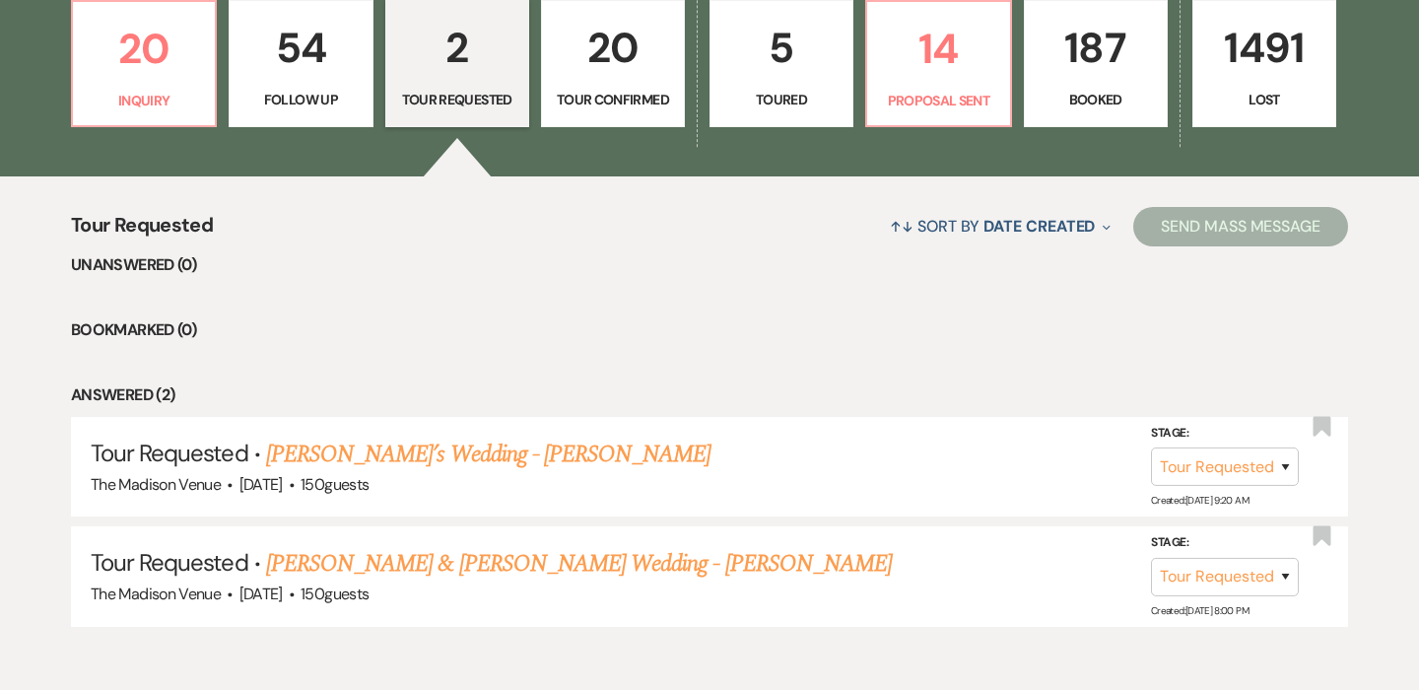
select select "9"
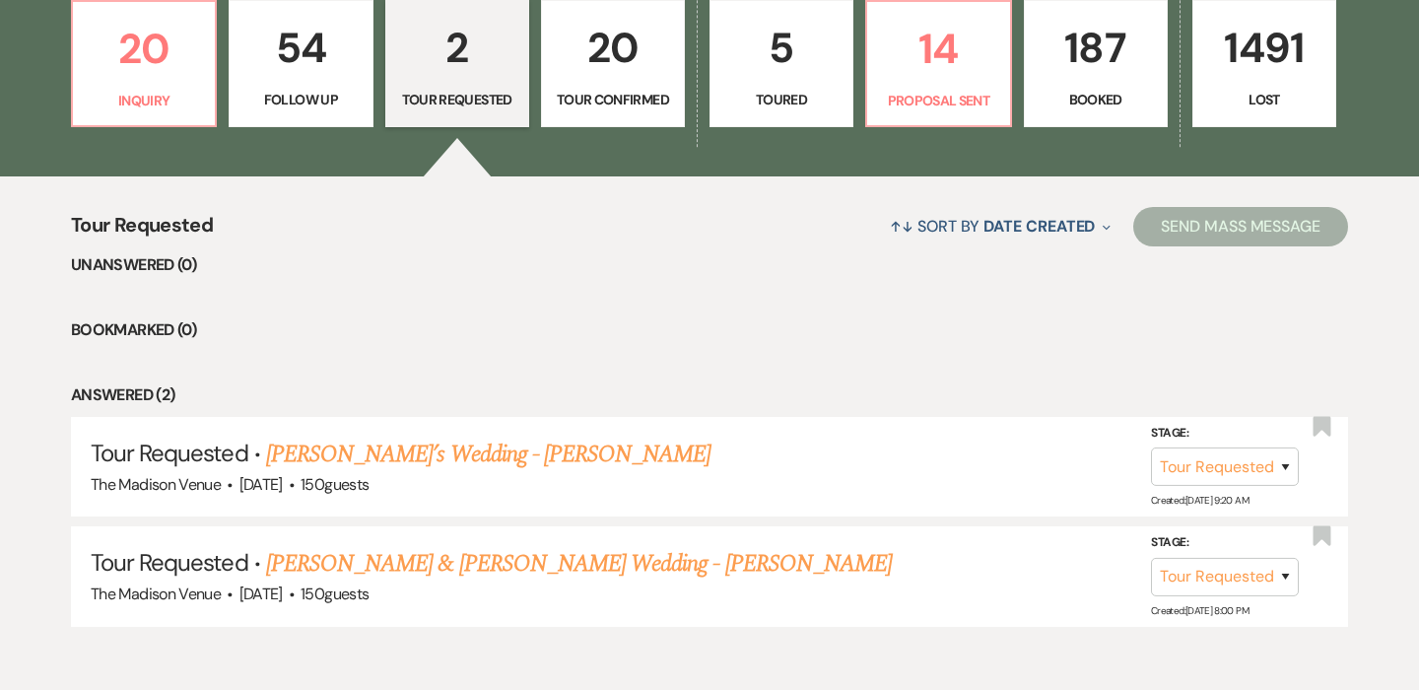
select select "9"
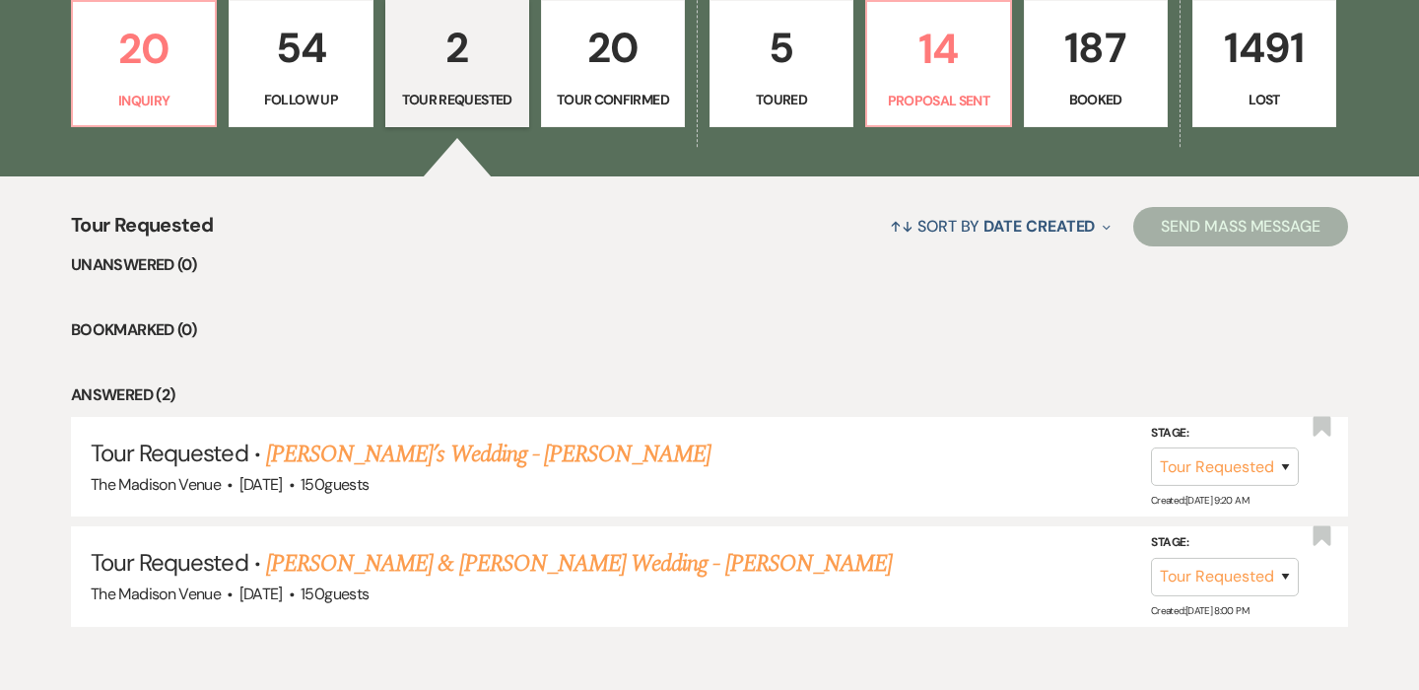
select select "9"
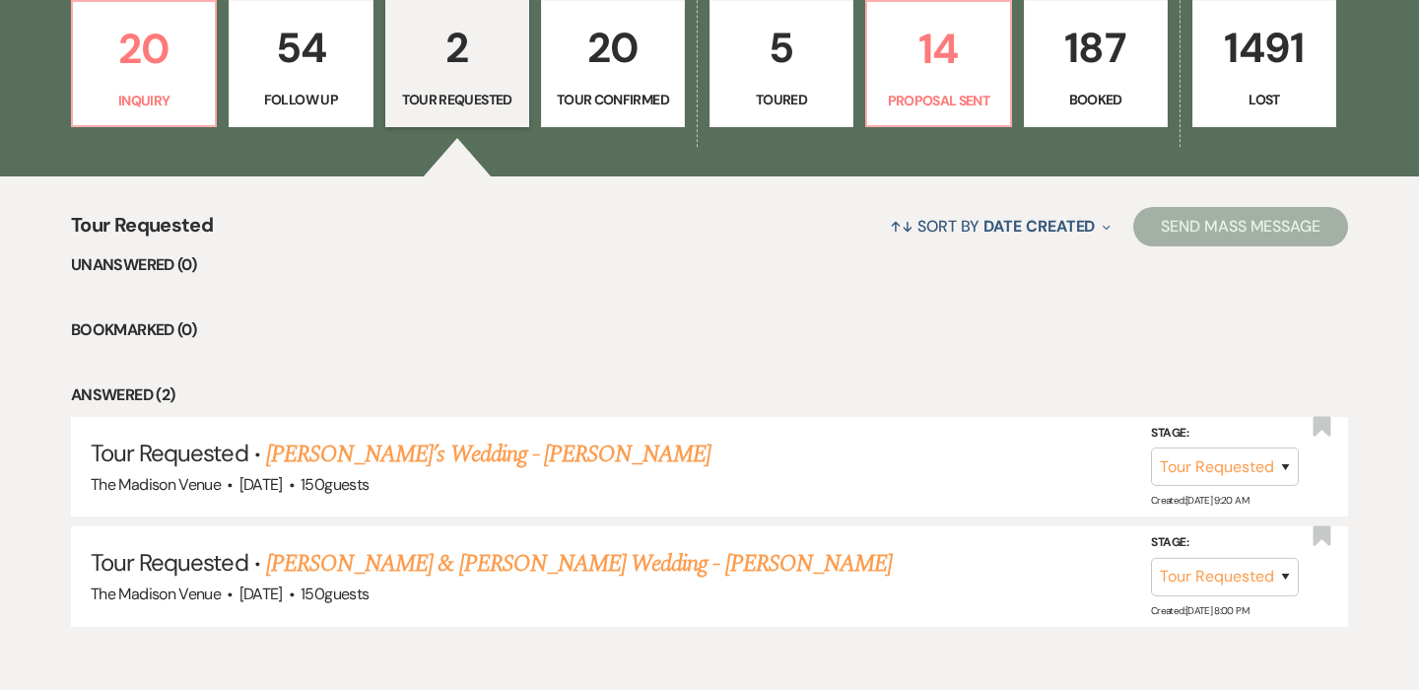
select select "9"
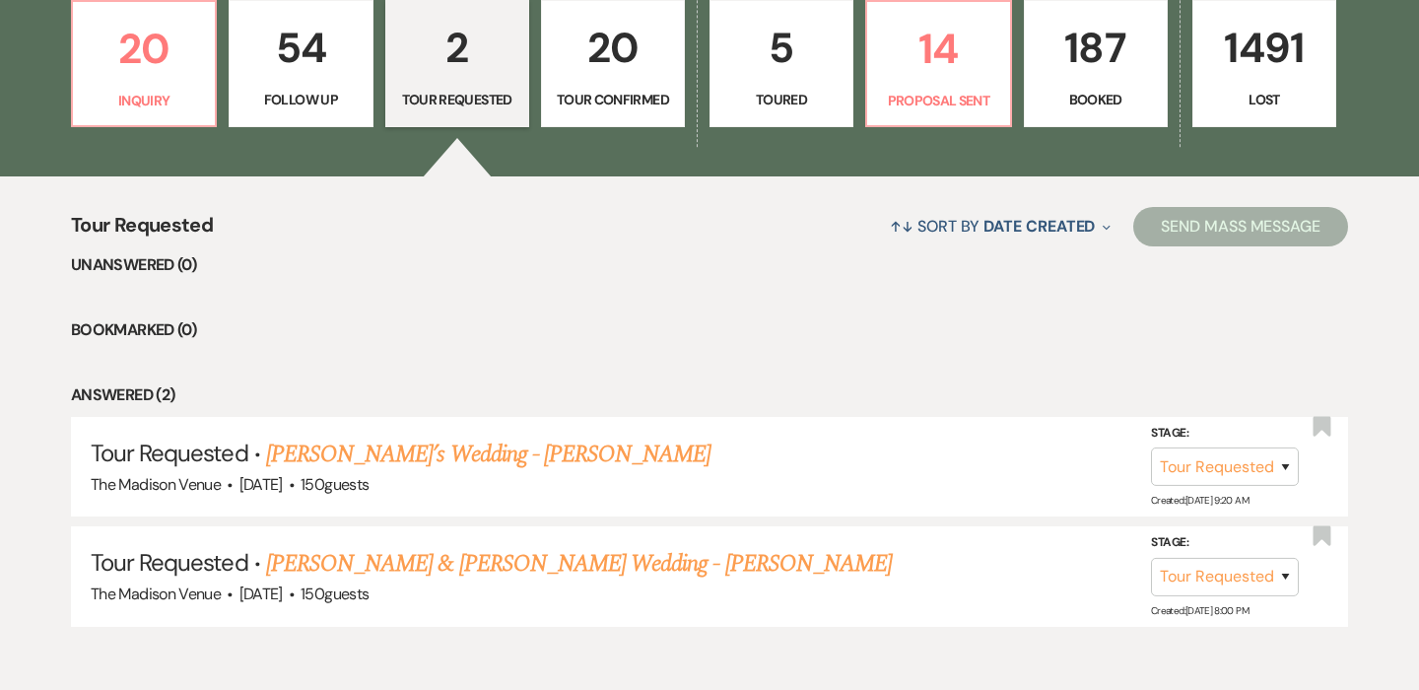
select select "9"
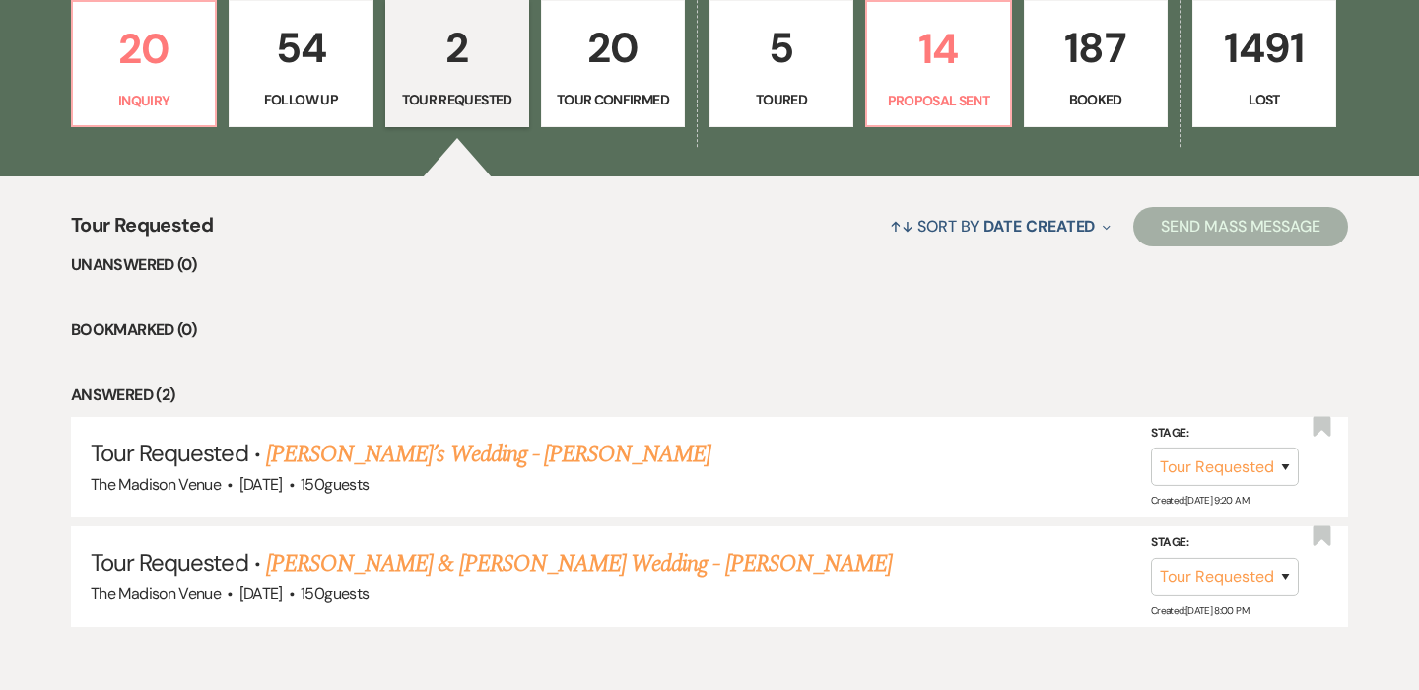
select select "9"
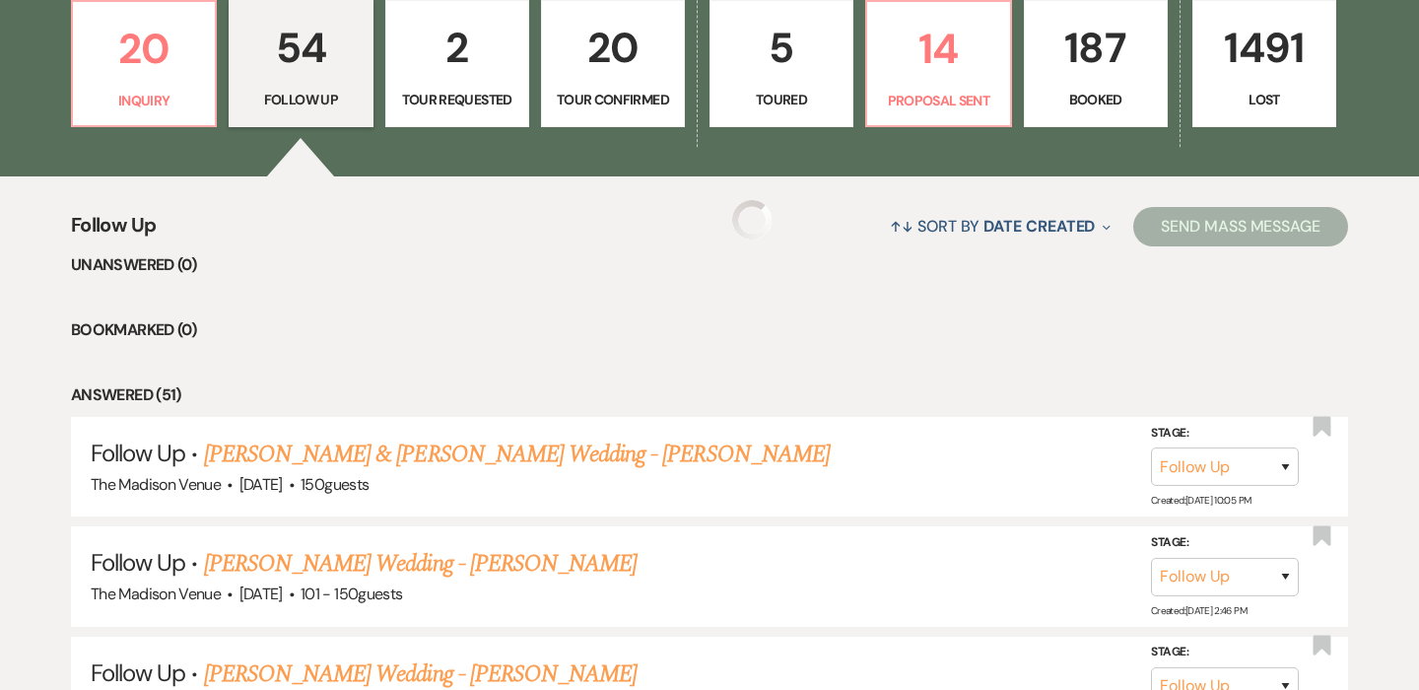
select select "9"
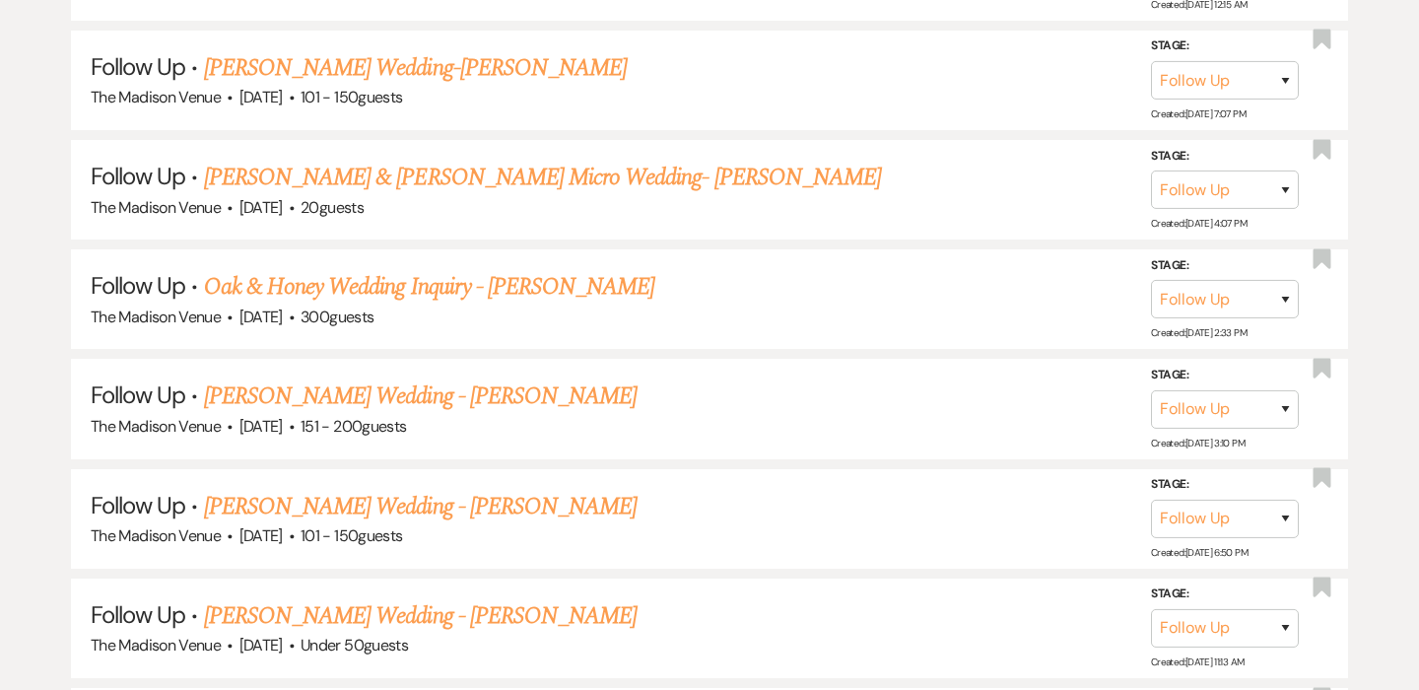
scroll to position [2532, 0]
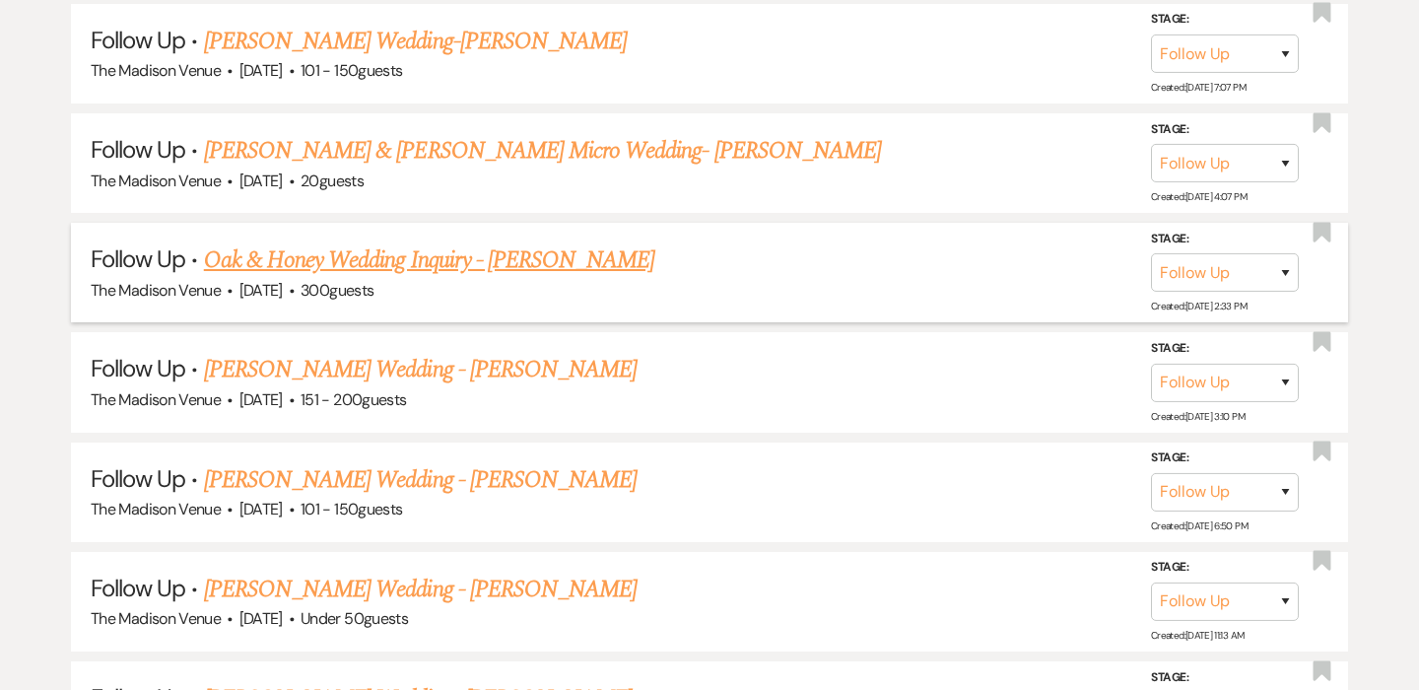
click at [528, 249] on link "Oak & Honey Wedding Inquiry - [PERSON_NAME]" at bounding box center [429, 259] width 451 height 35
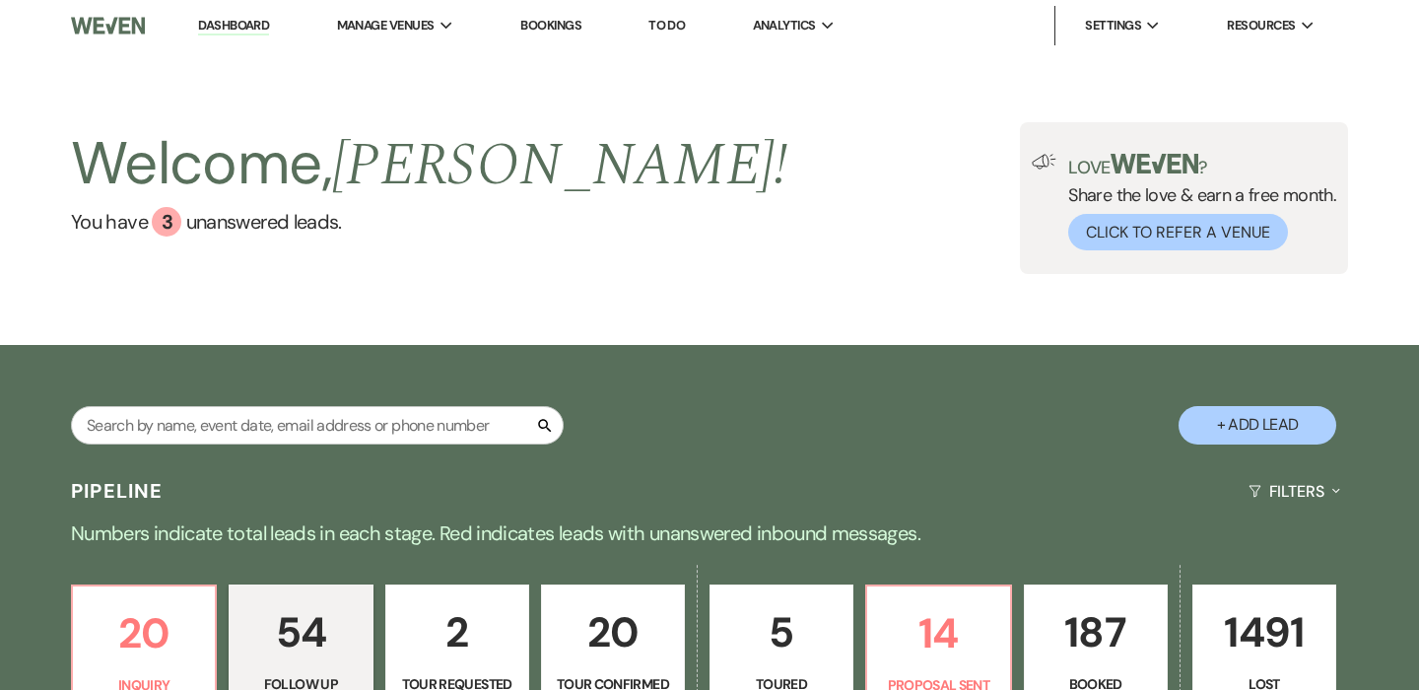
select select "9"
select select "5"
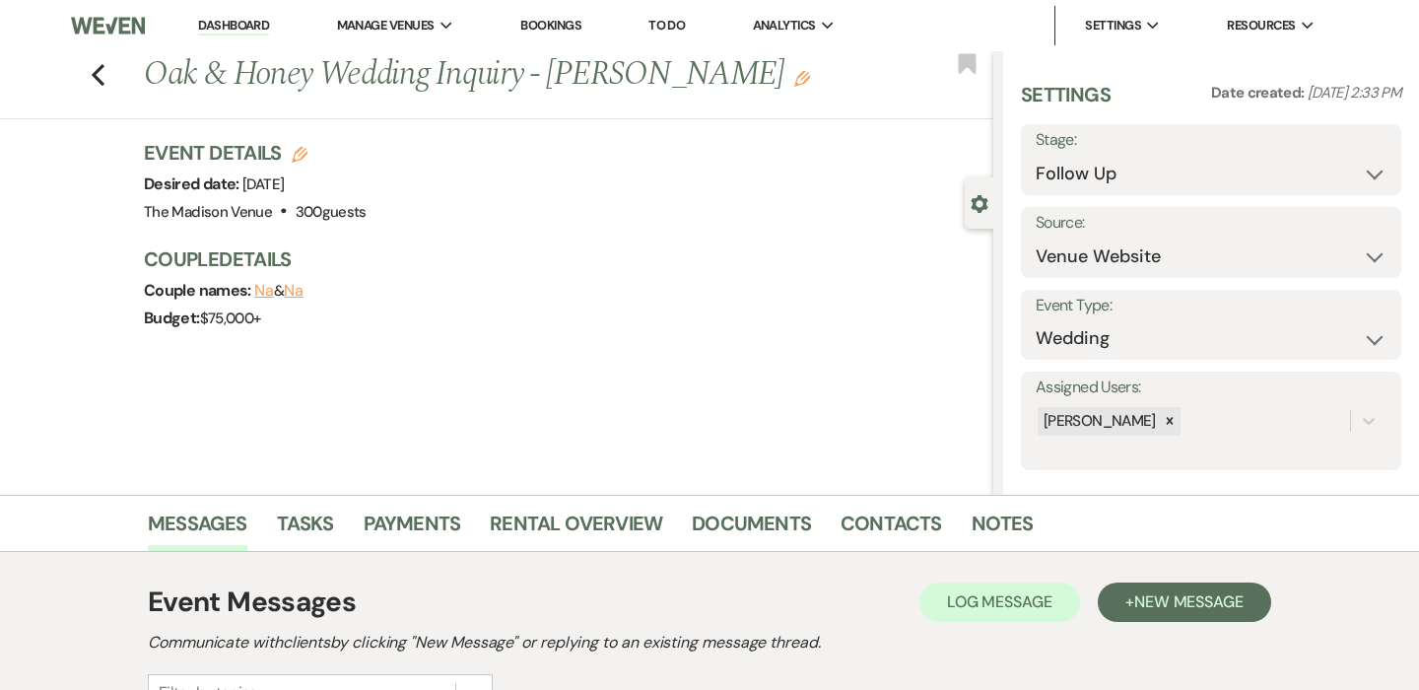
scroll to position [270, 0]
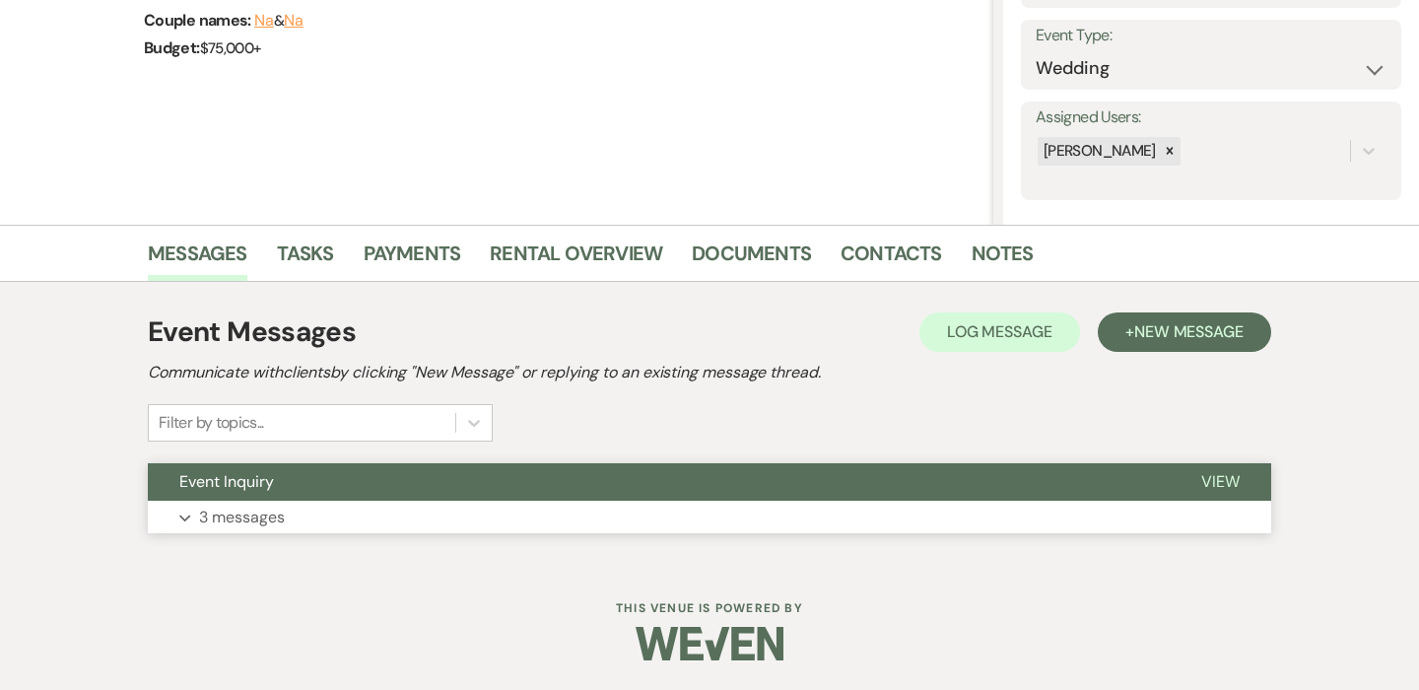
click at [344, 509] on button "Expand 3 messages" at bounding box center [710, 518] width 1124 height 34
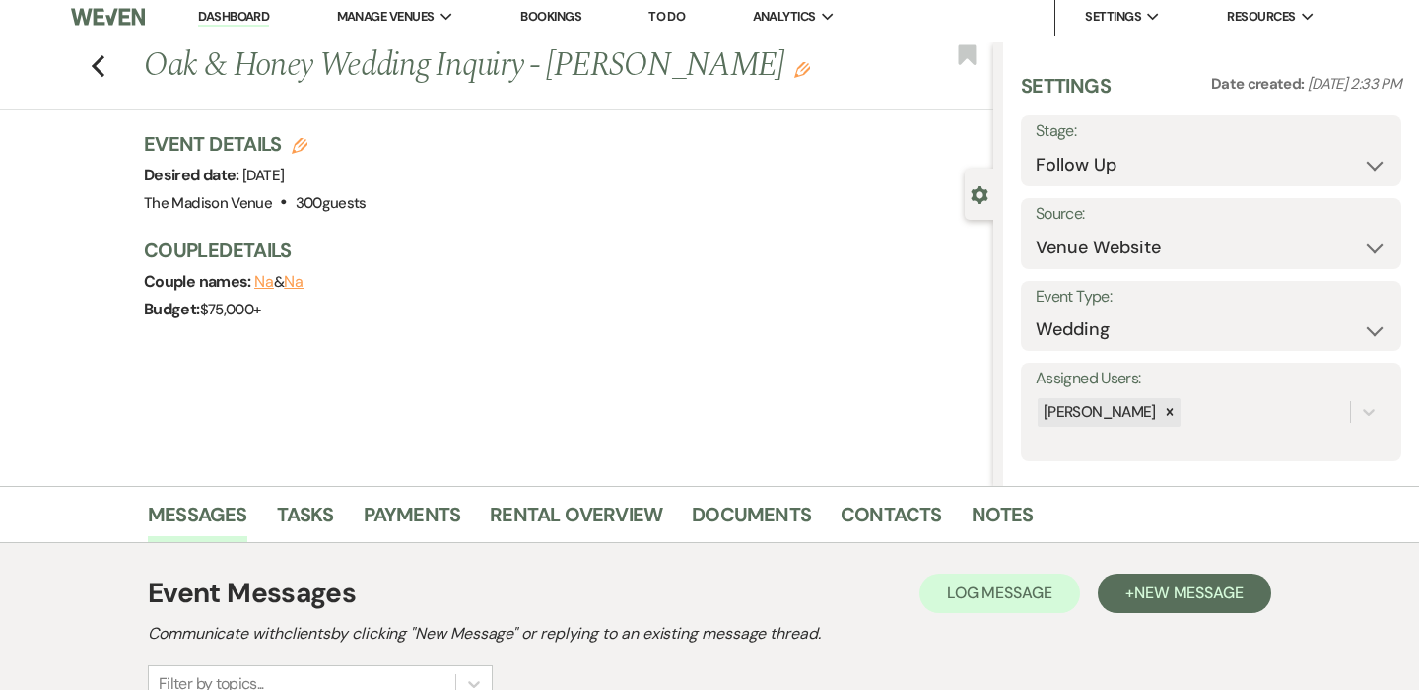
scroll to position [0, 0]
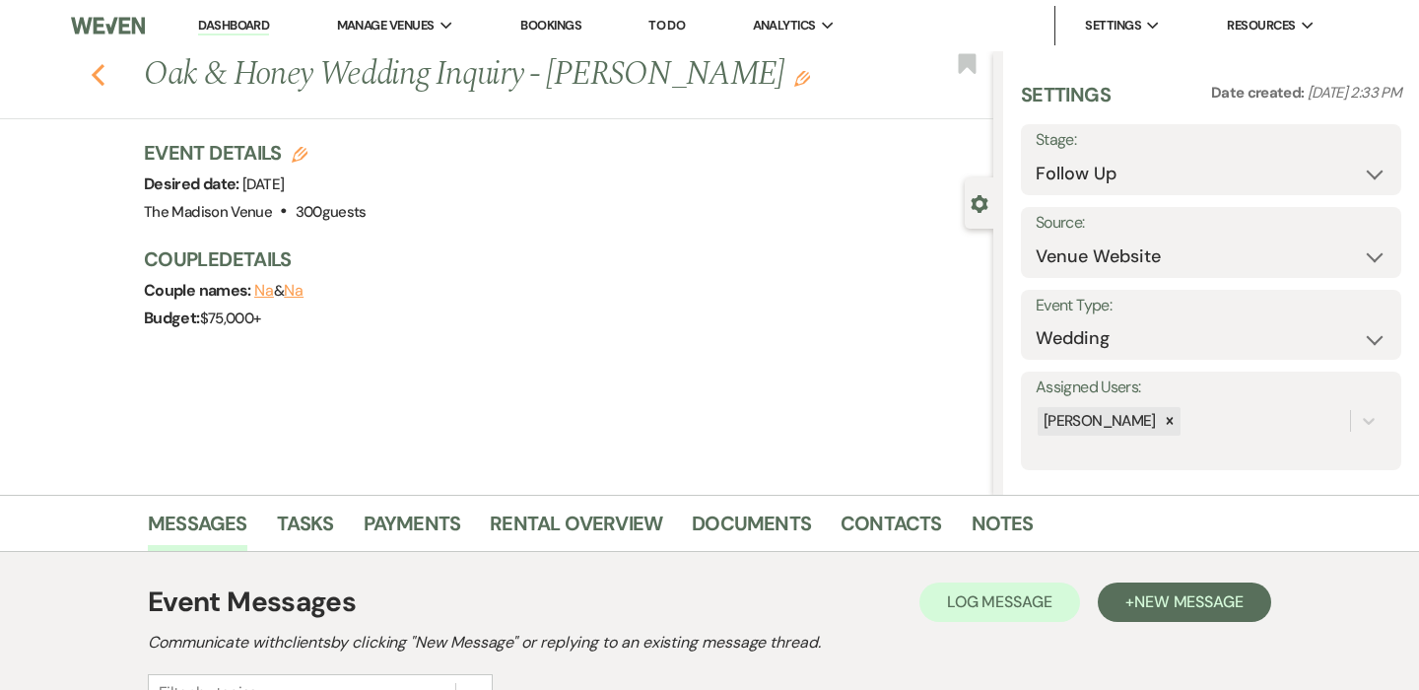
click at [93, 78] on icon "Previous" at bounding box center [98, 75] width 15 height 24
select select "9"
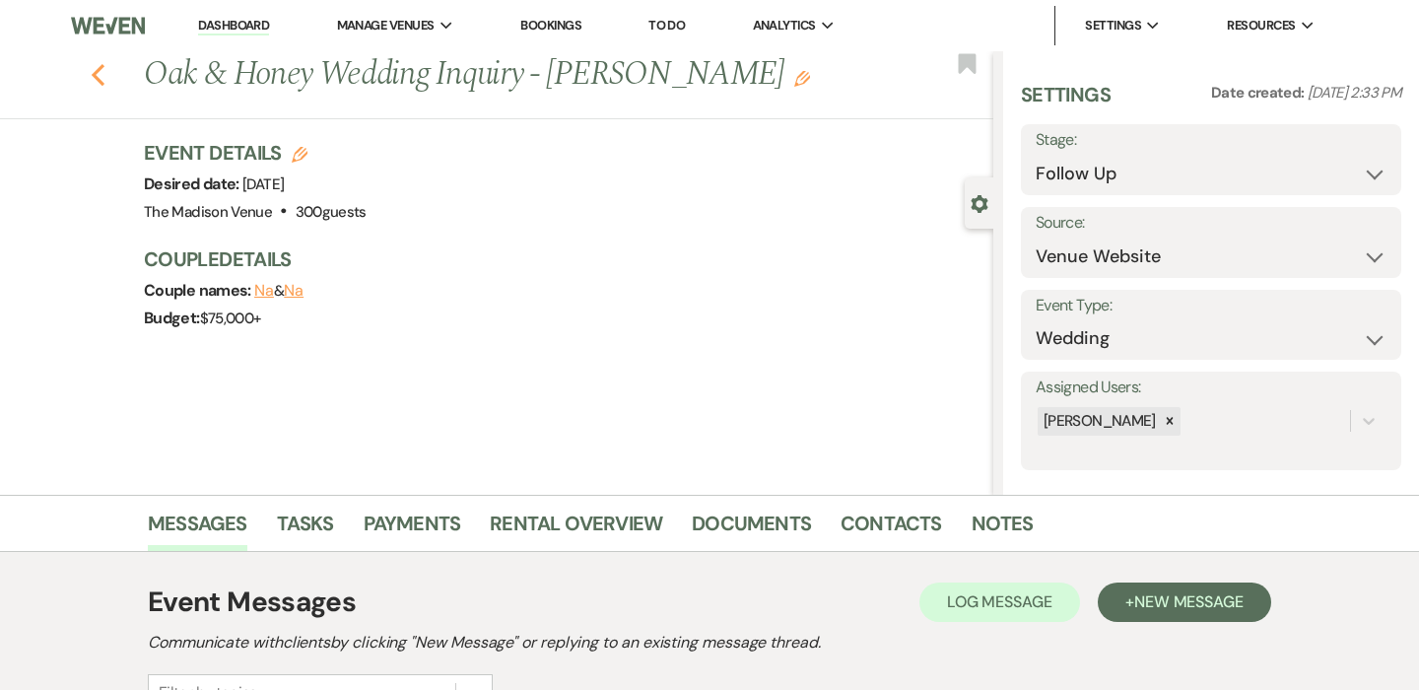
select select "9"
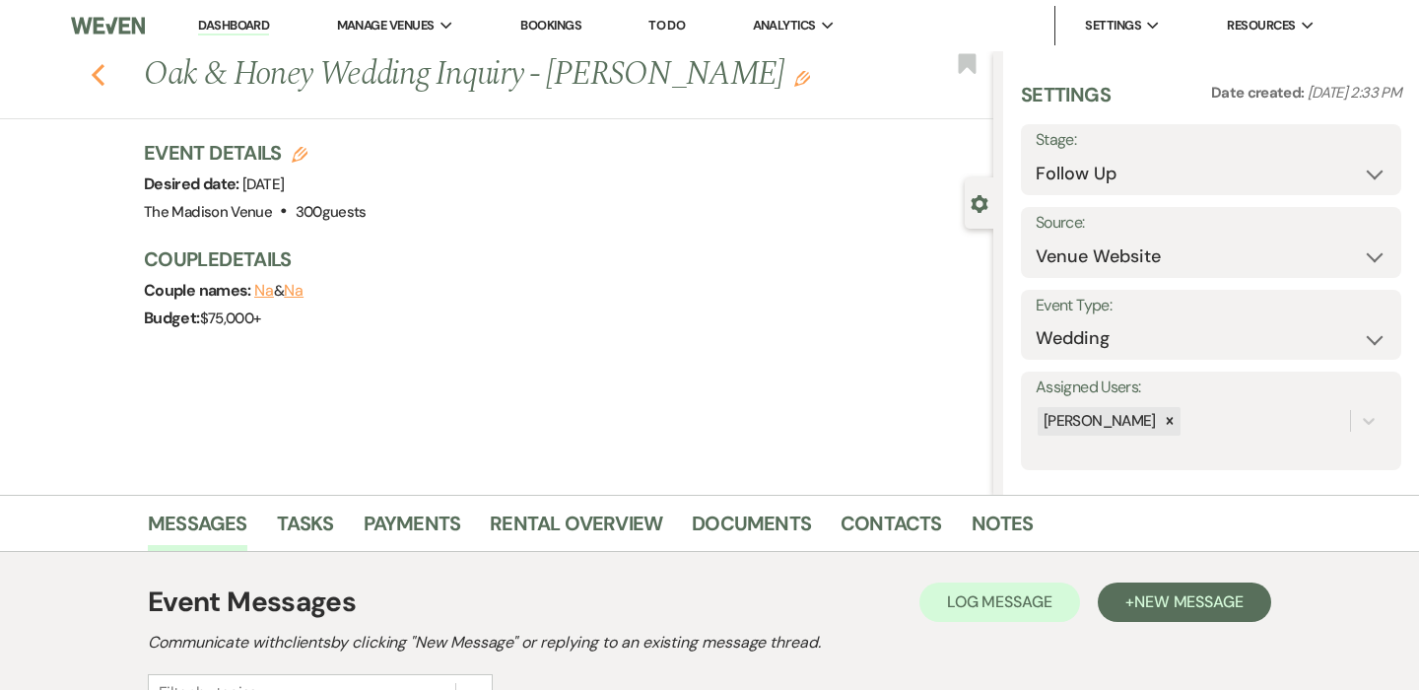
select select "9"
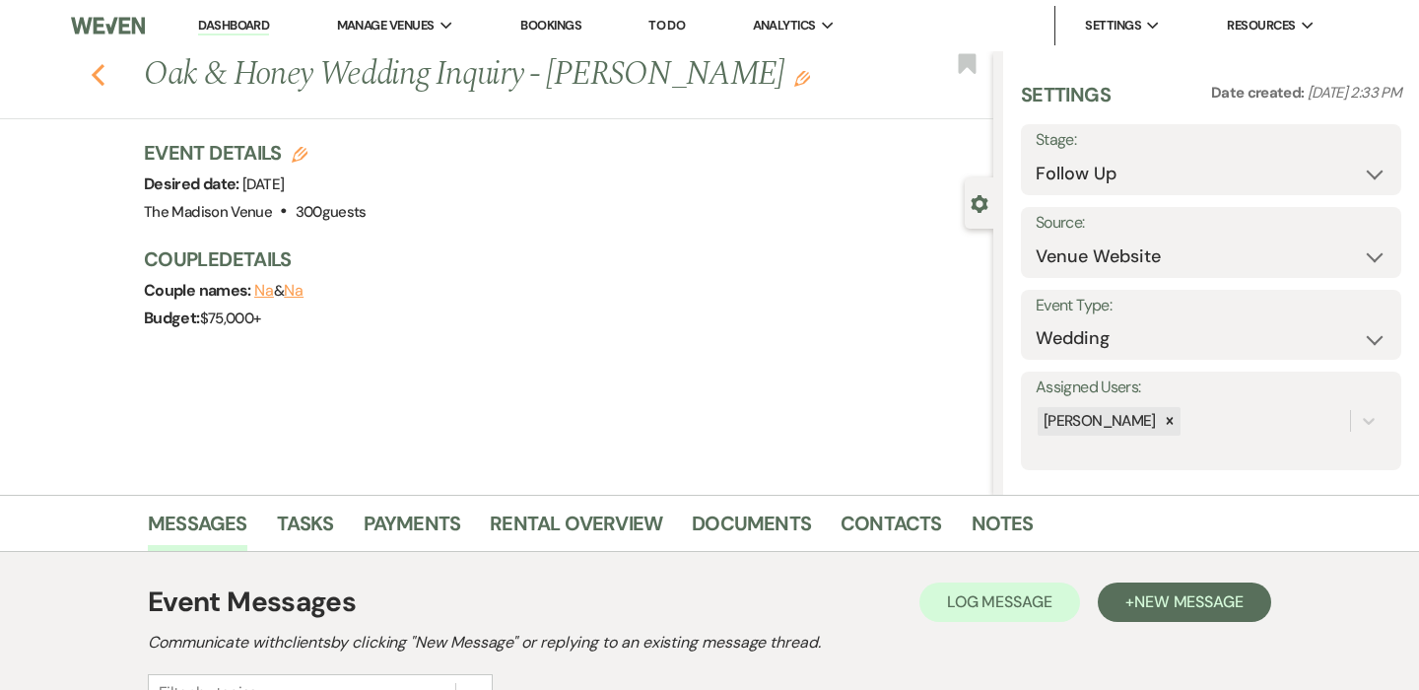
select select "9"
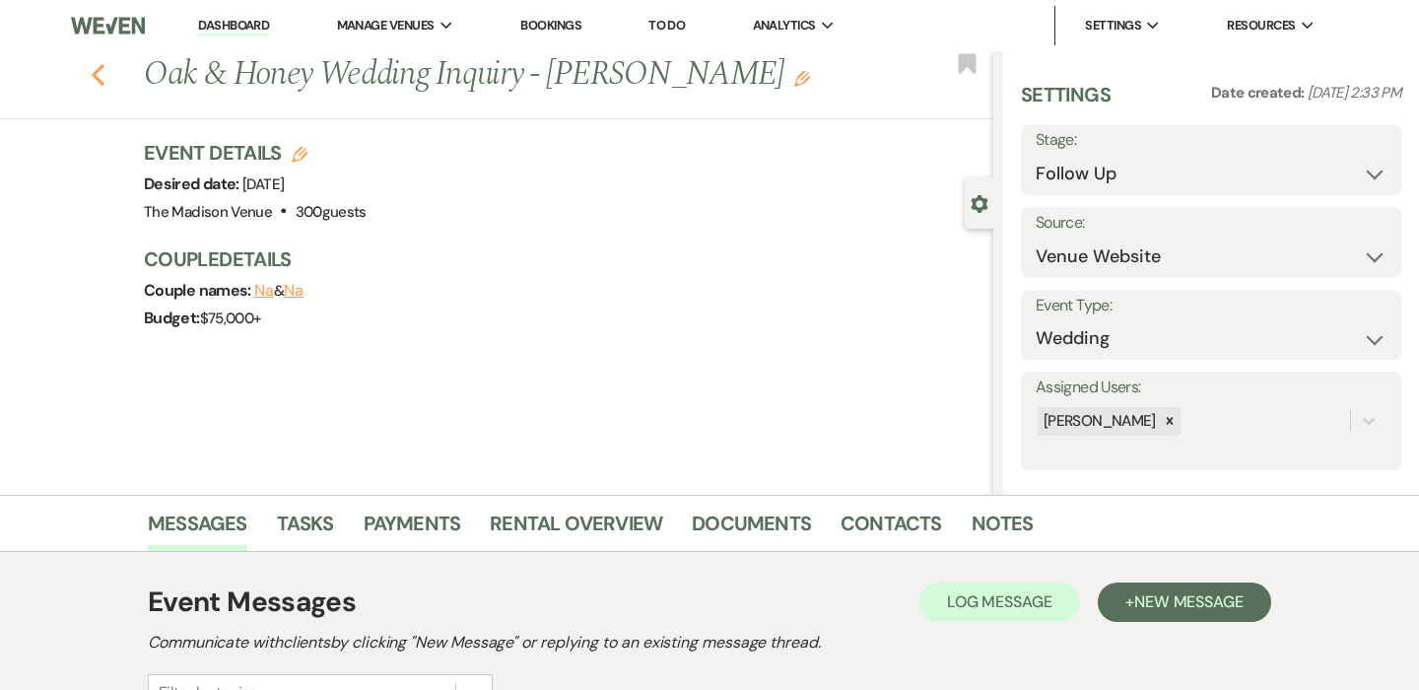
select select "9"
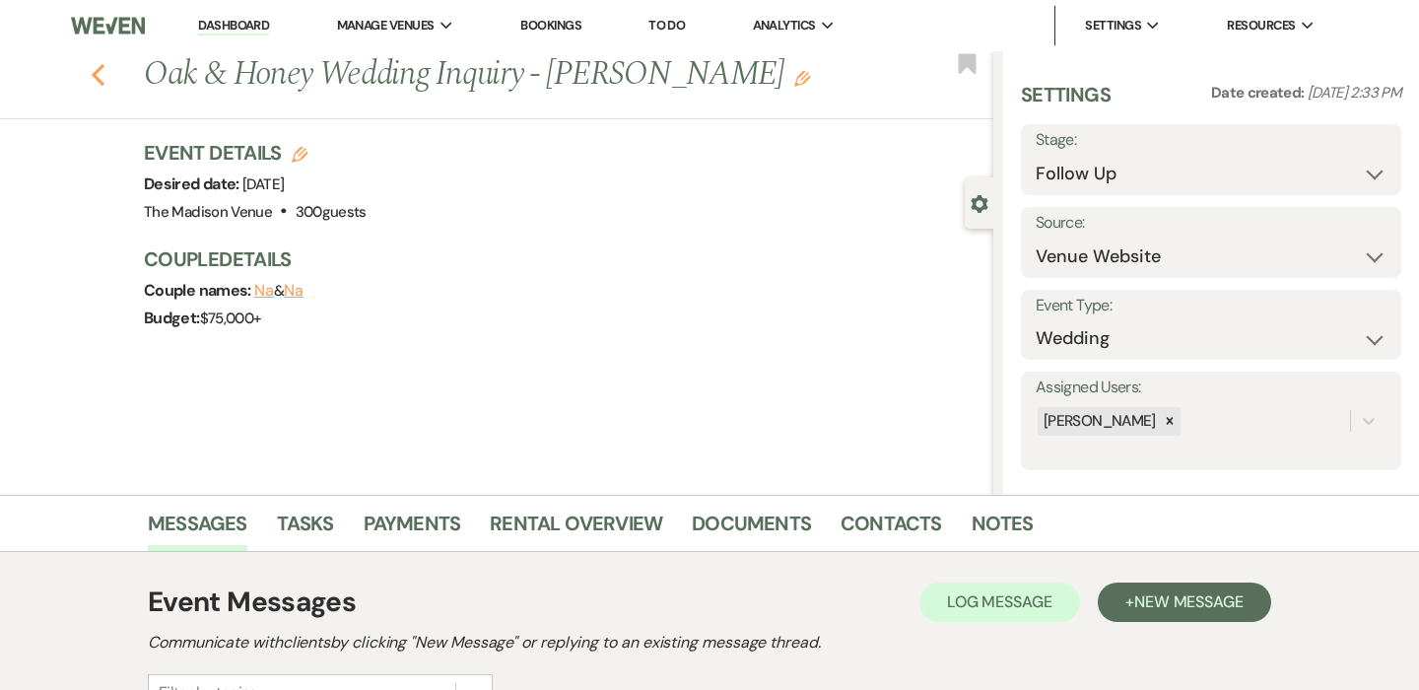
select select "9"
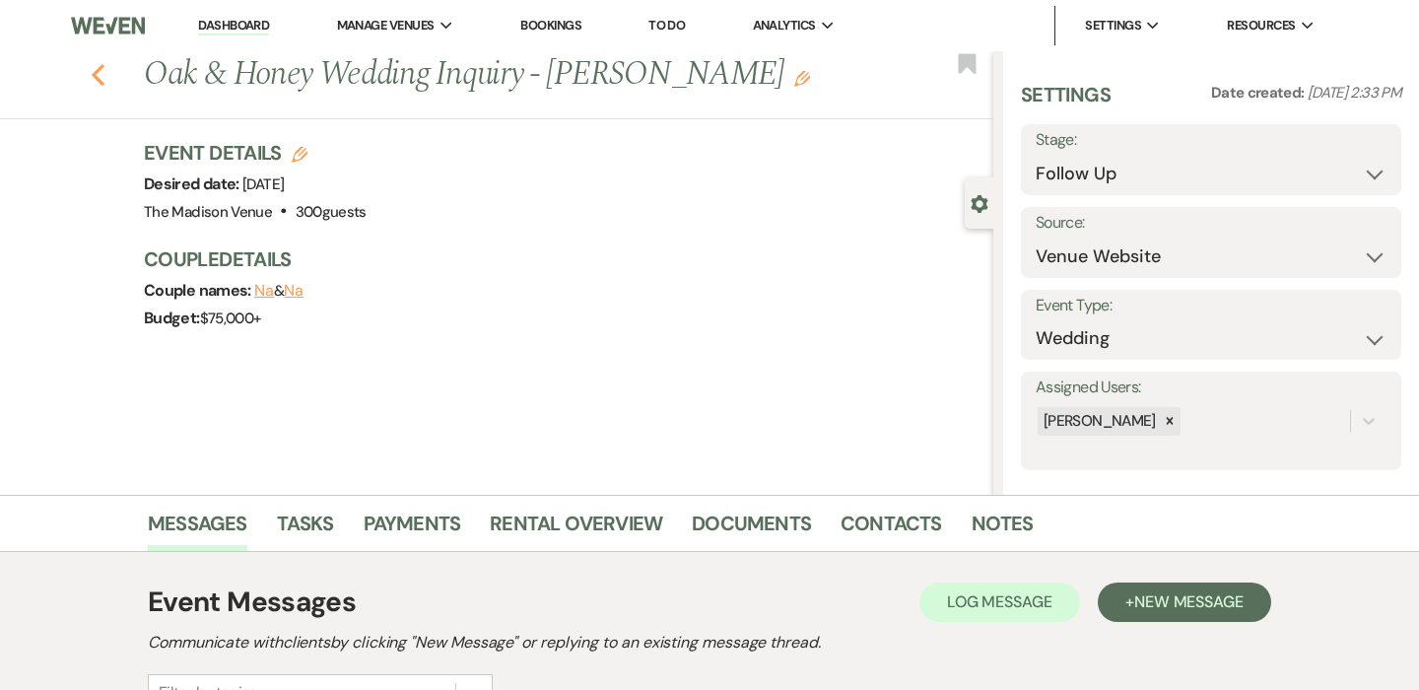
select select "9"
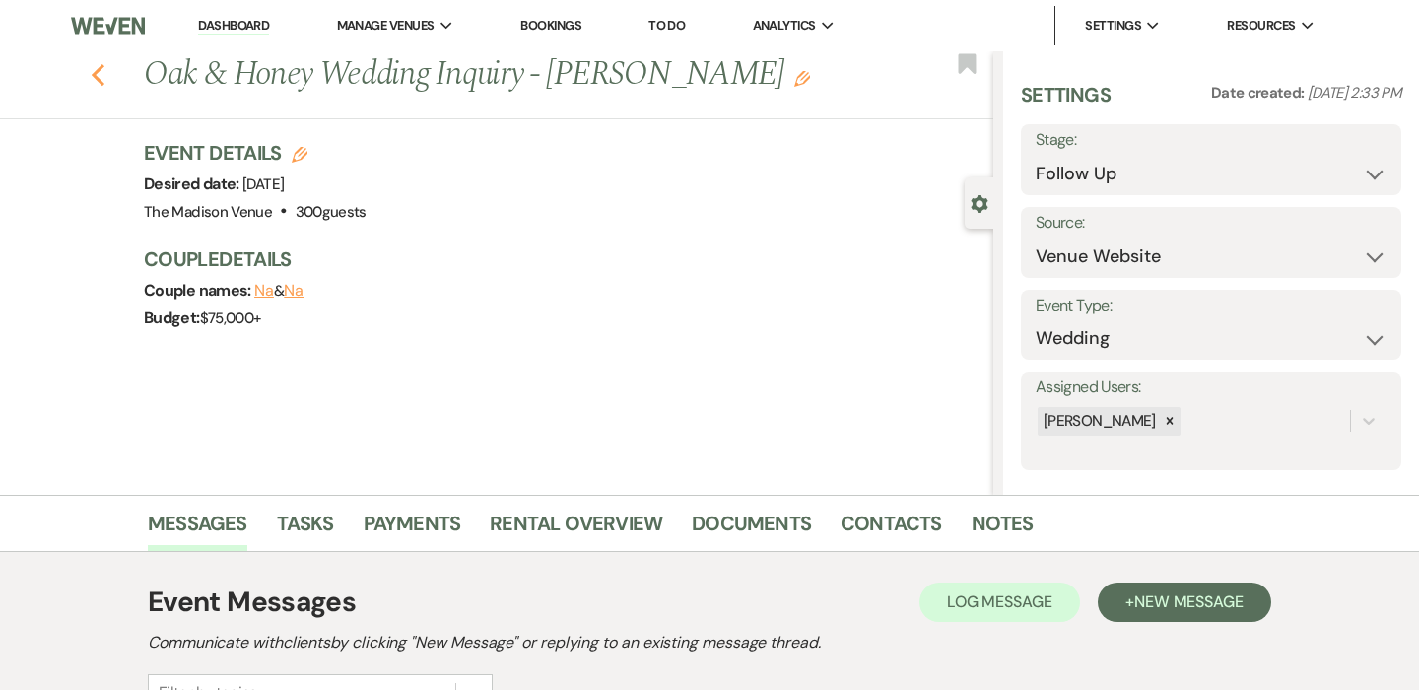
select select "9"
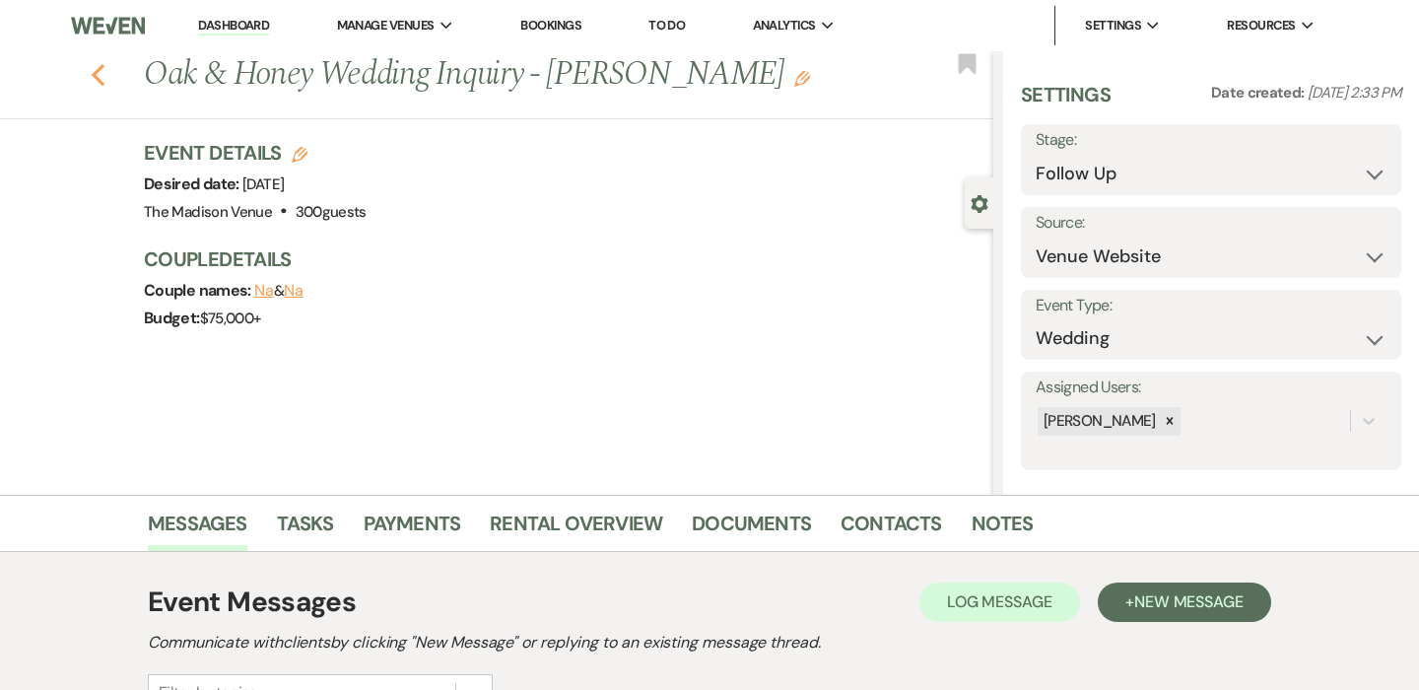
select select "9"
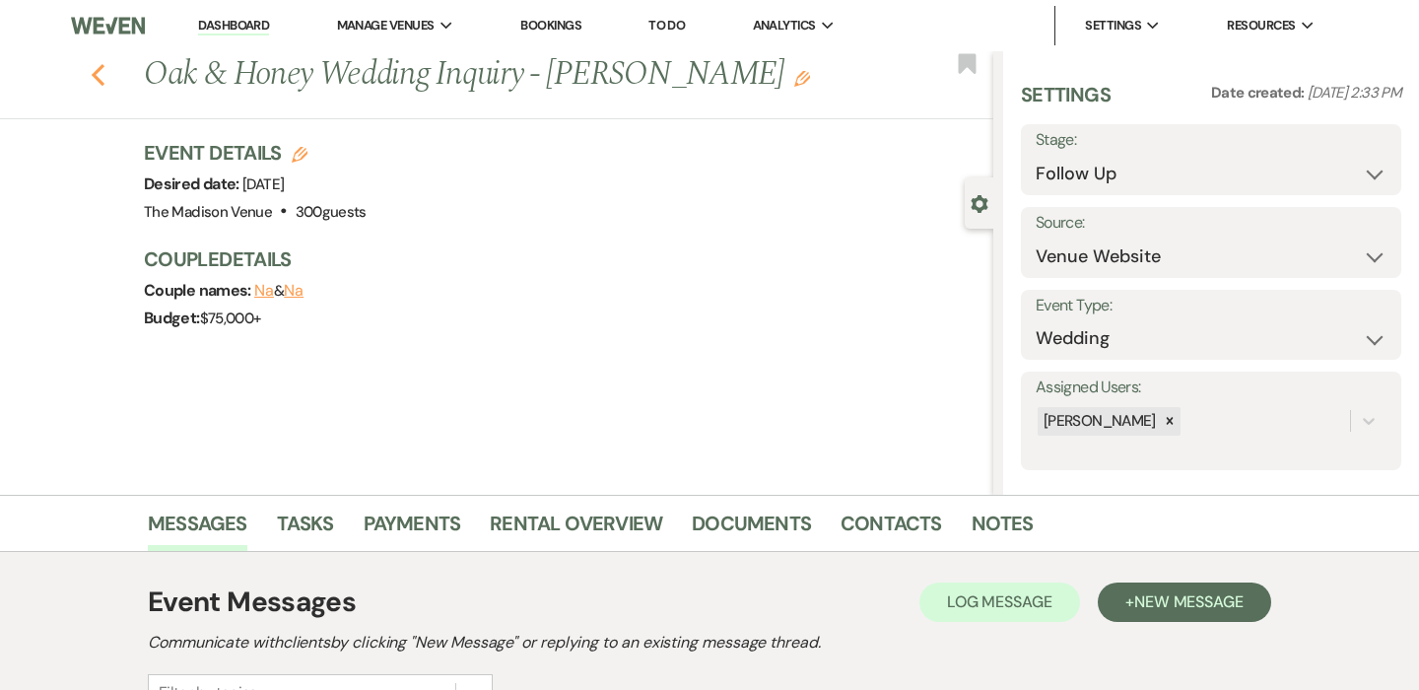
select select "9"
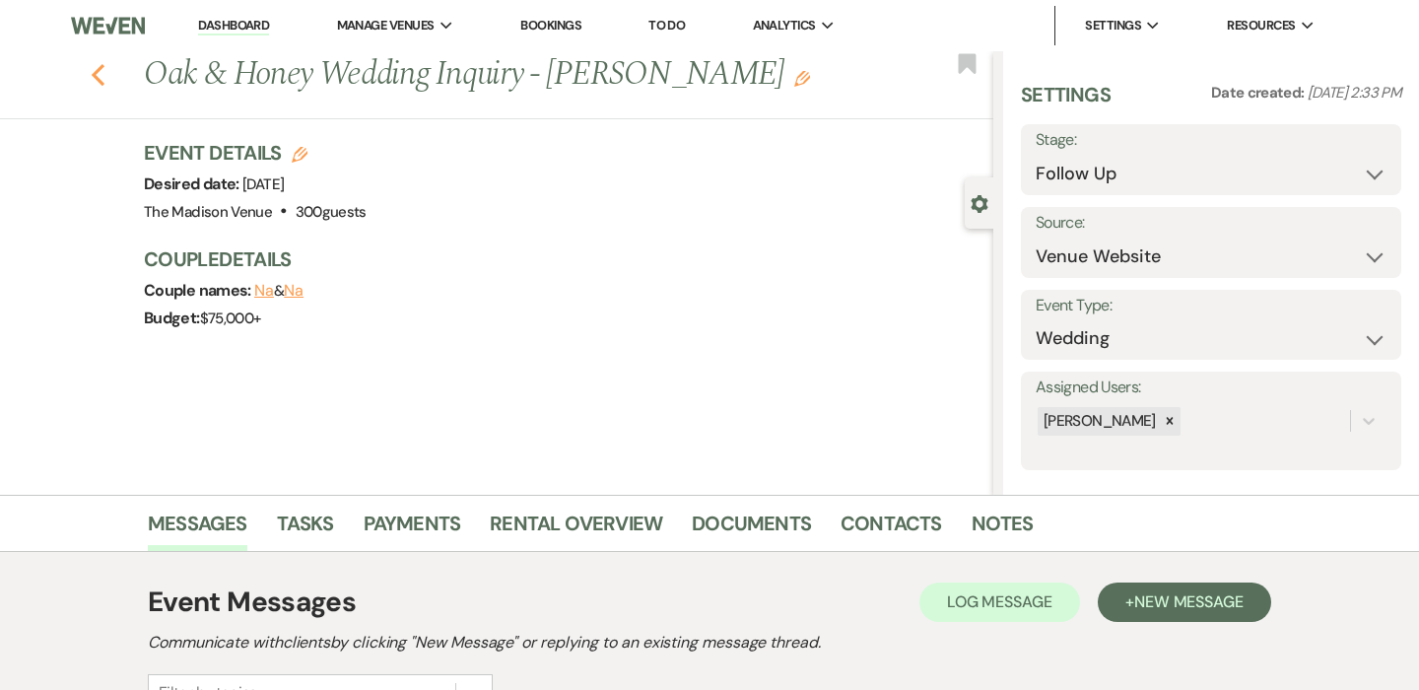
select select "9"
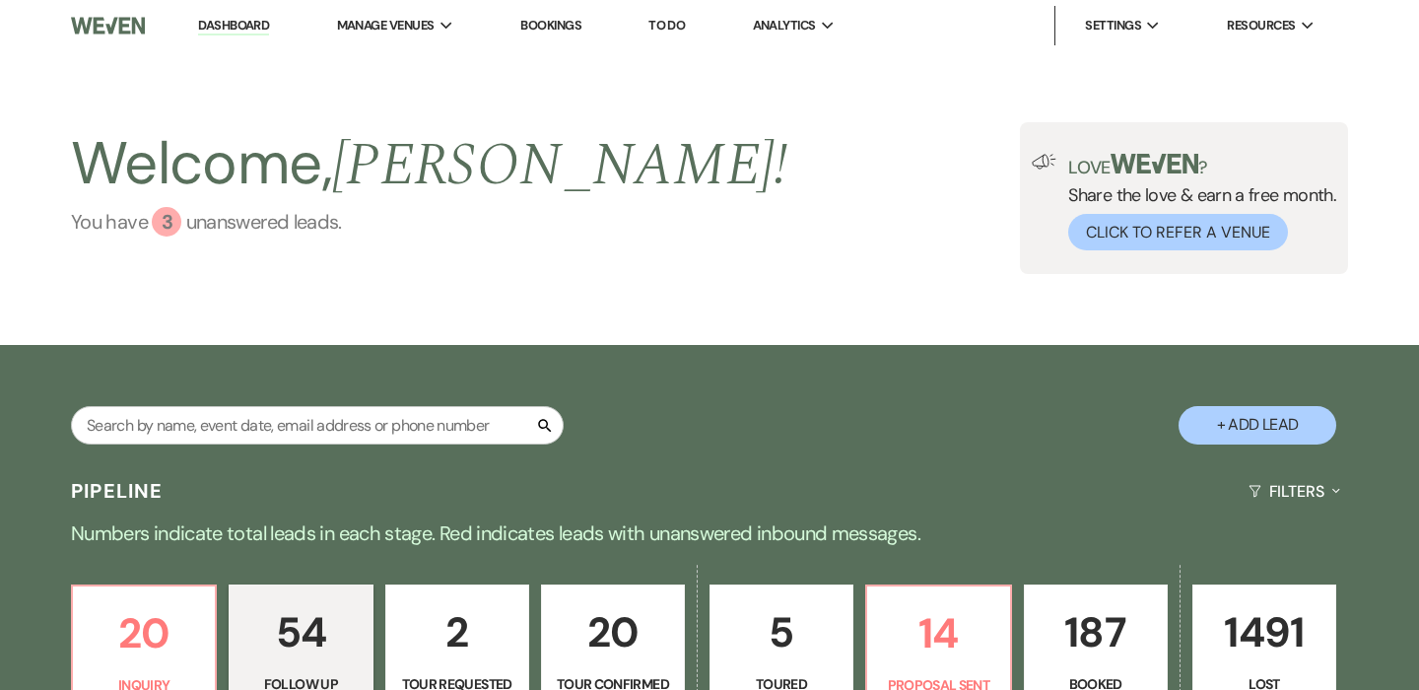
click at [275, 221] on link "You have 3 unanswered lead s ." at bounding box center [429, 222] width 716 height 30
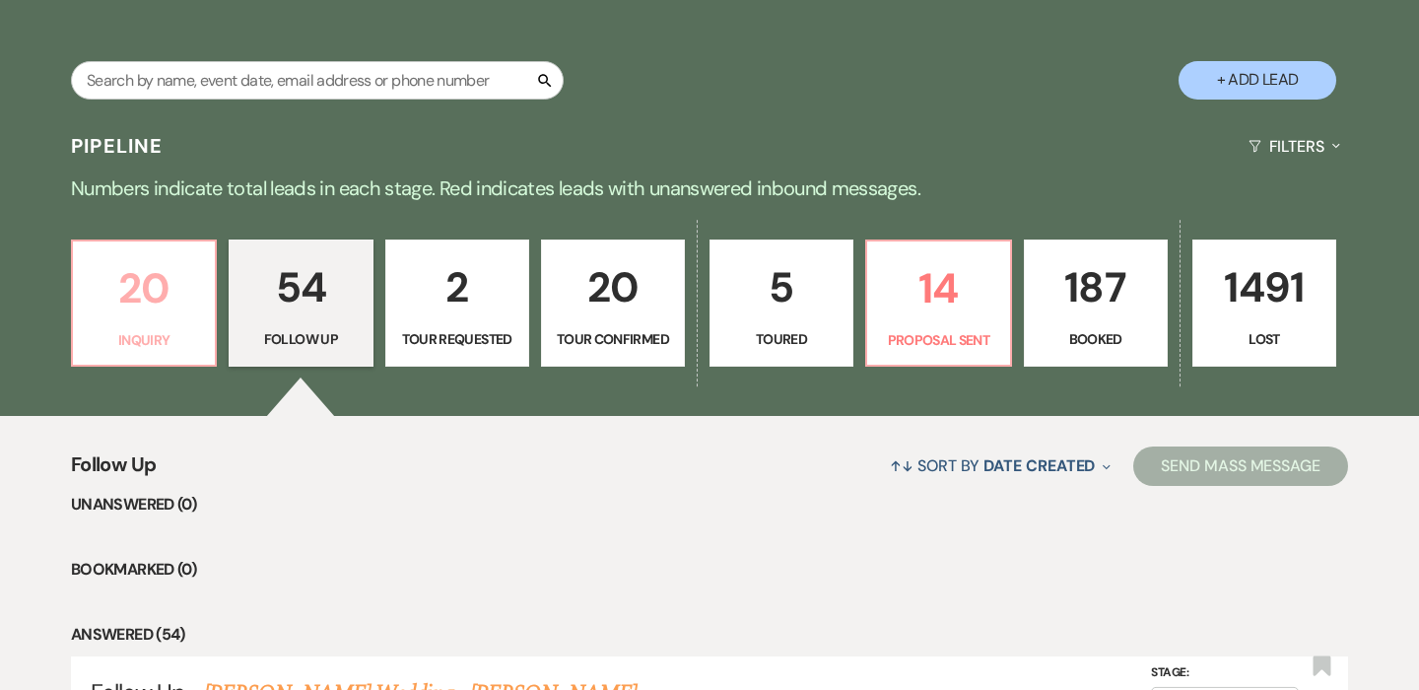
click at [173, 324] on link "20 Inquiry" at bounding box center [144, 303] width 146 height 128
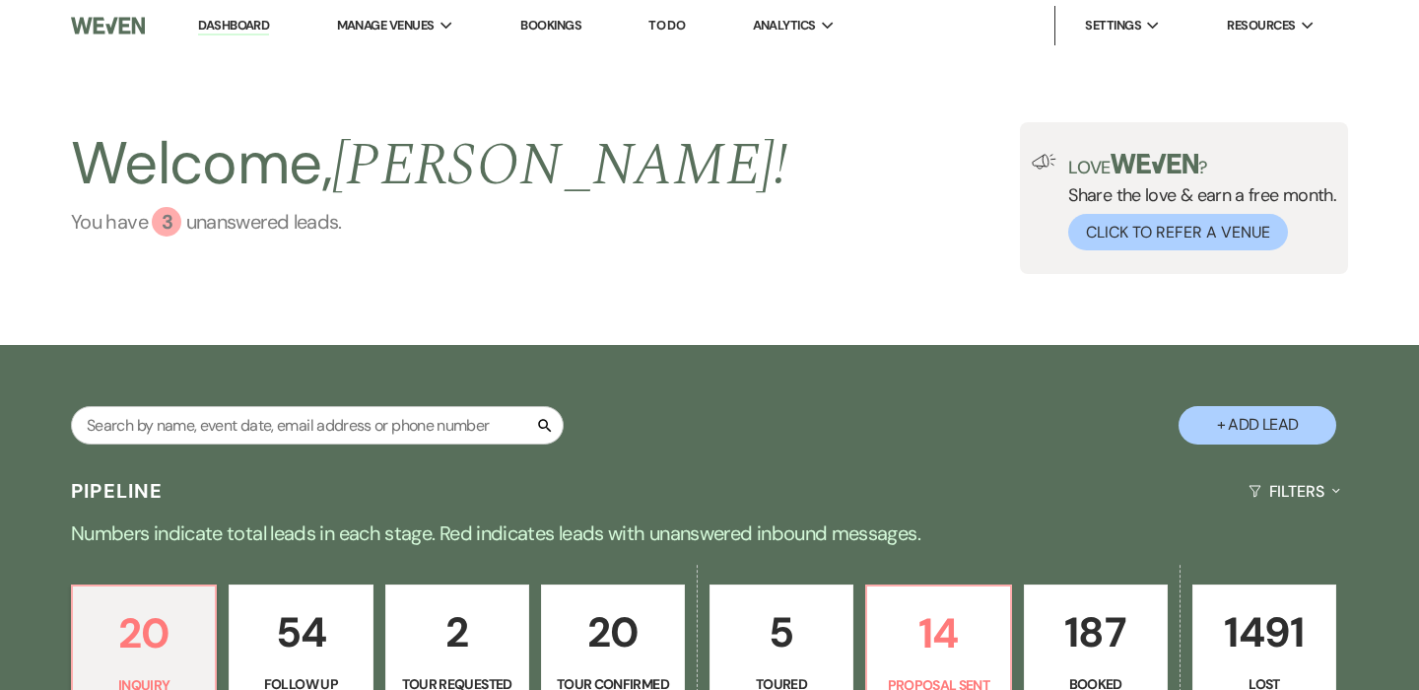
click at [213, 234] on link "You have 3 unanswered lead s ." at bounding box center [429, 222] width 716 height 30
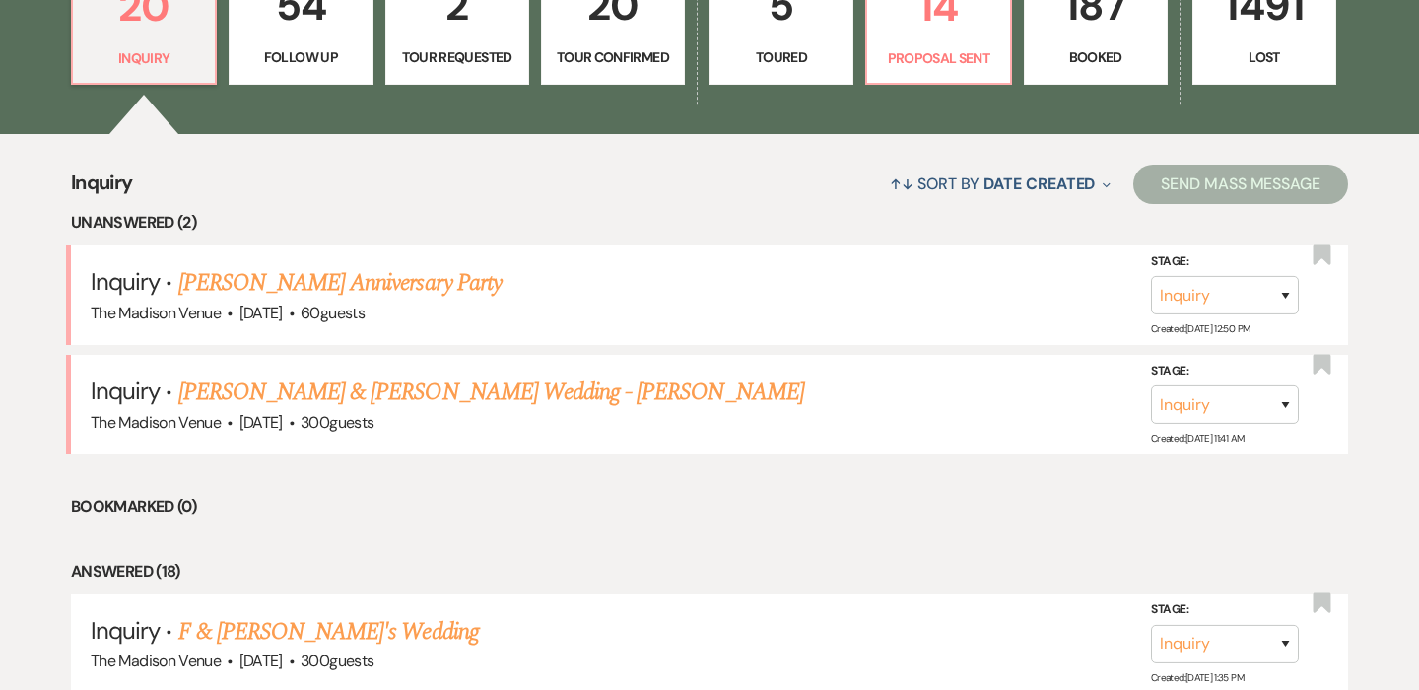
scroll to position [686, 0]
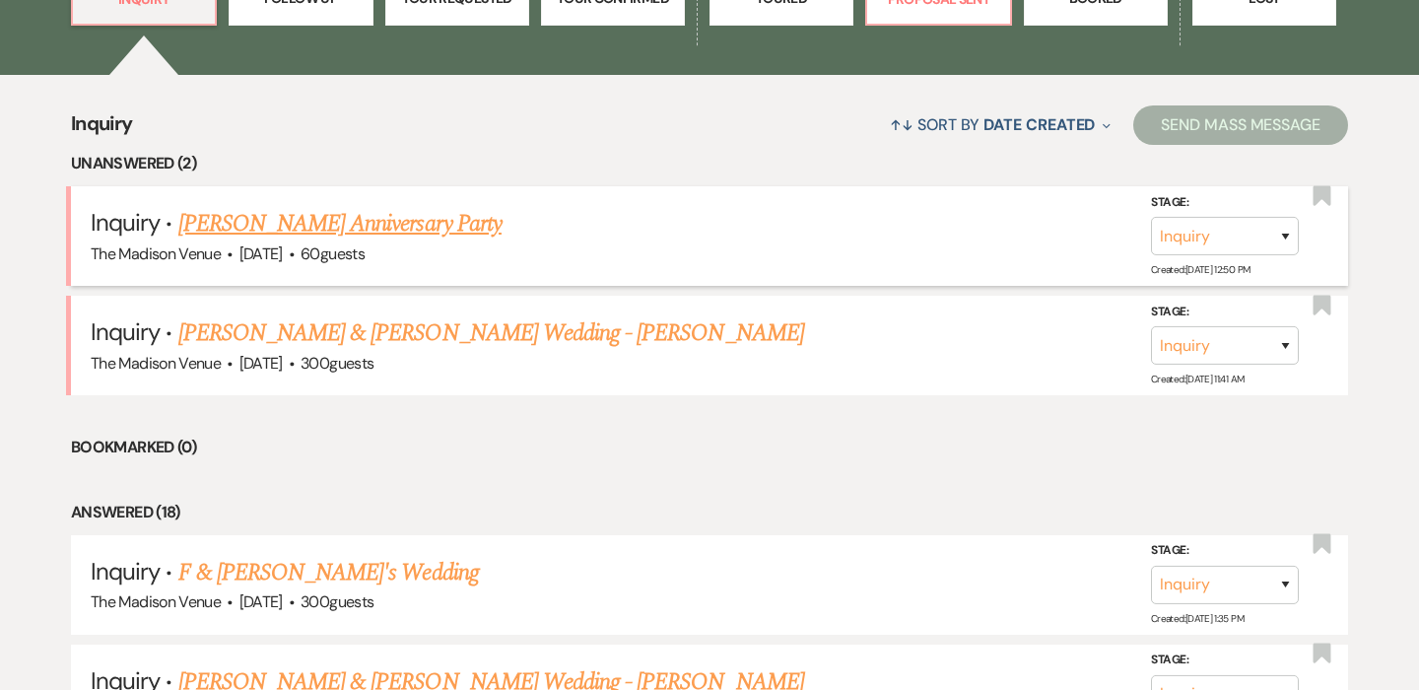
click at [441, 219] on link "[PERSON_NAME] Anniversary Party" at bounding box center [339, 223] width 323 height 35
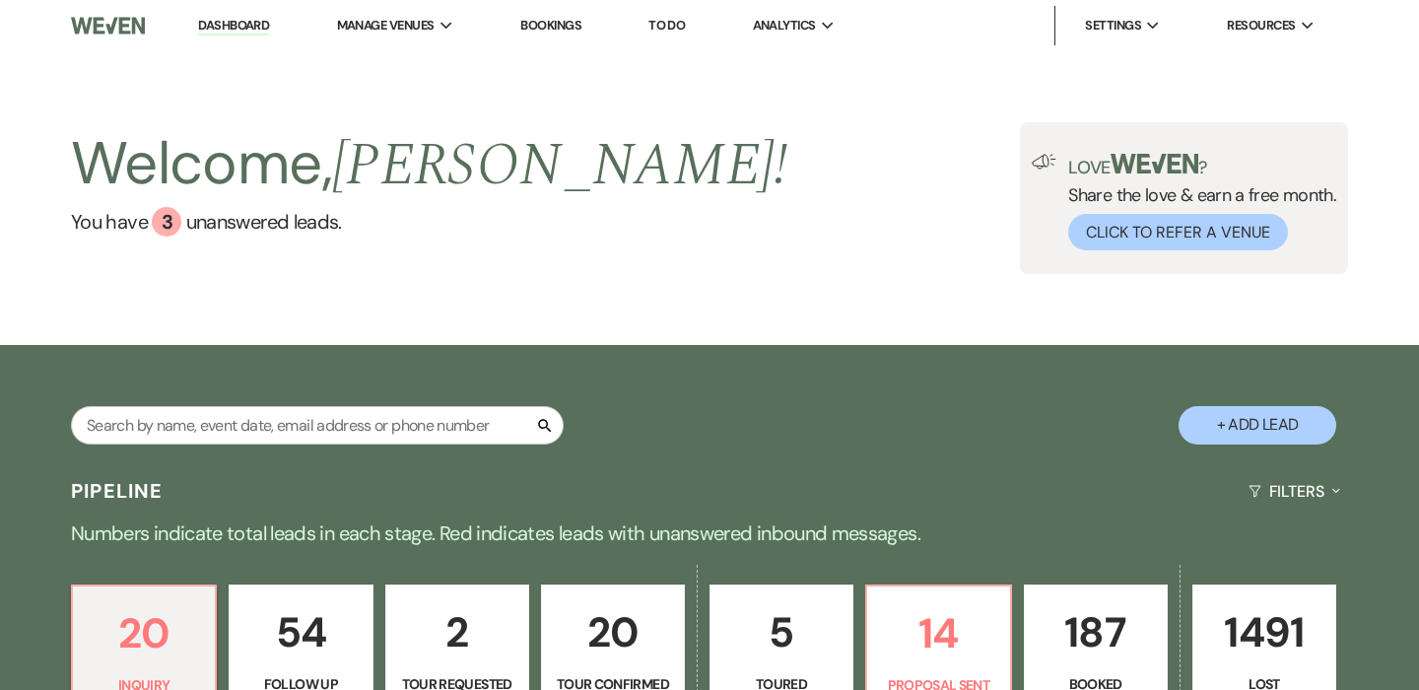
select select "5"
select select "17"
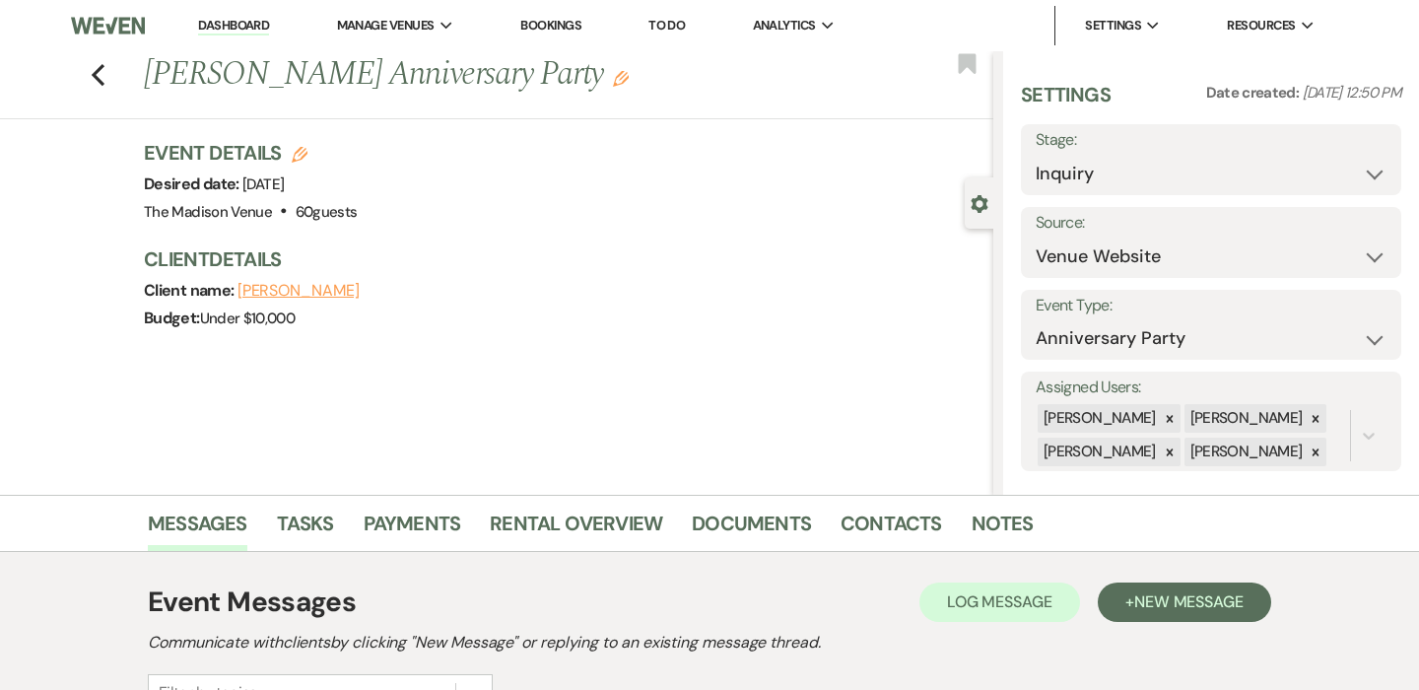
click at [246, 19] on link "Dashboard" at bounding box center [233, 26] width 71 height 19
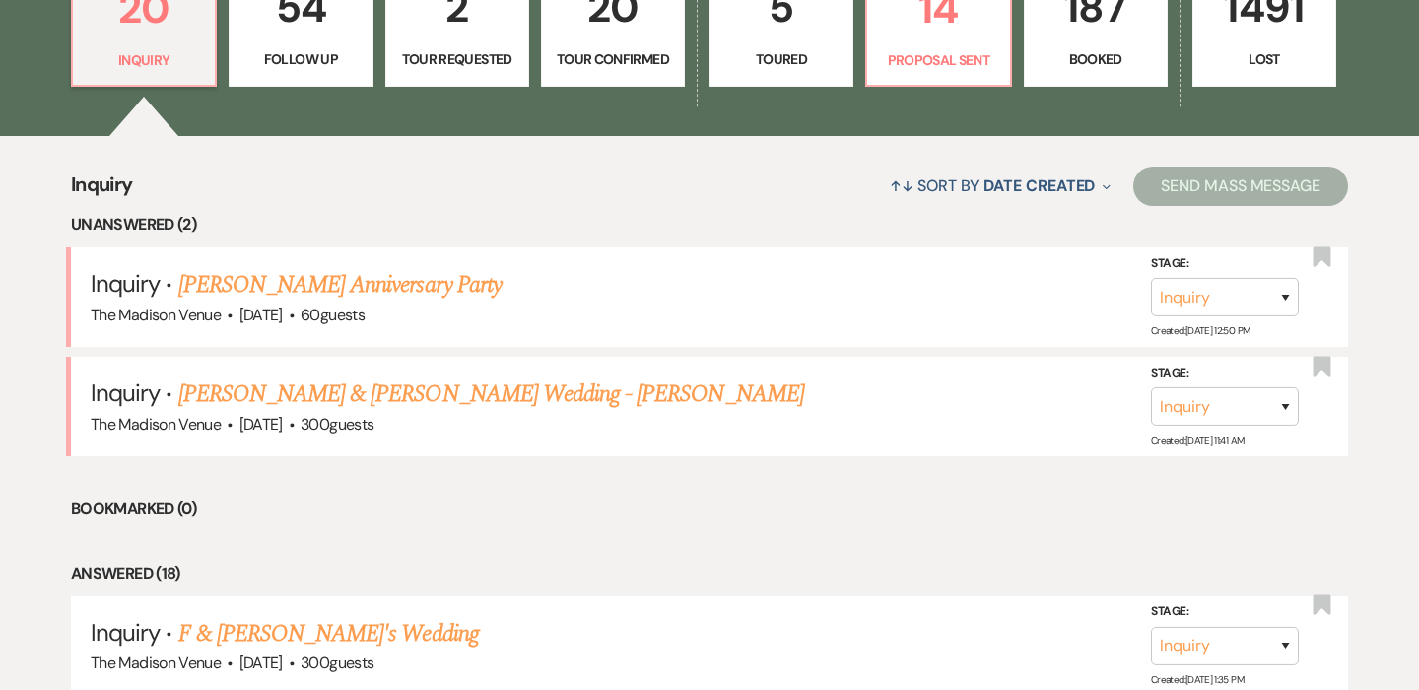
scroll to position [596, 0]
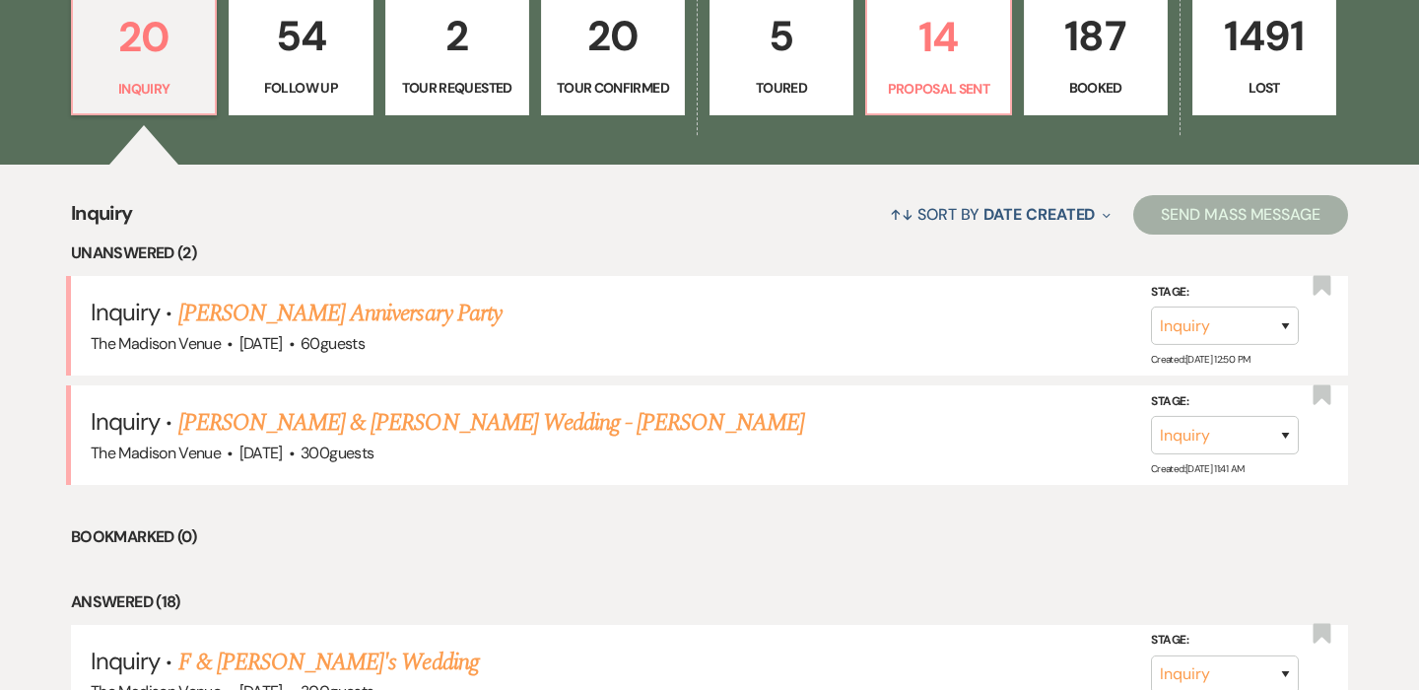
click at [528, 56] on link "2 Tour Requested" at bounding box center [457, 52] width 144 height 128
select select "2"
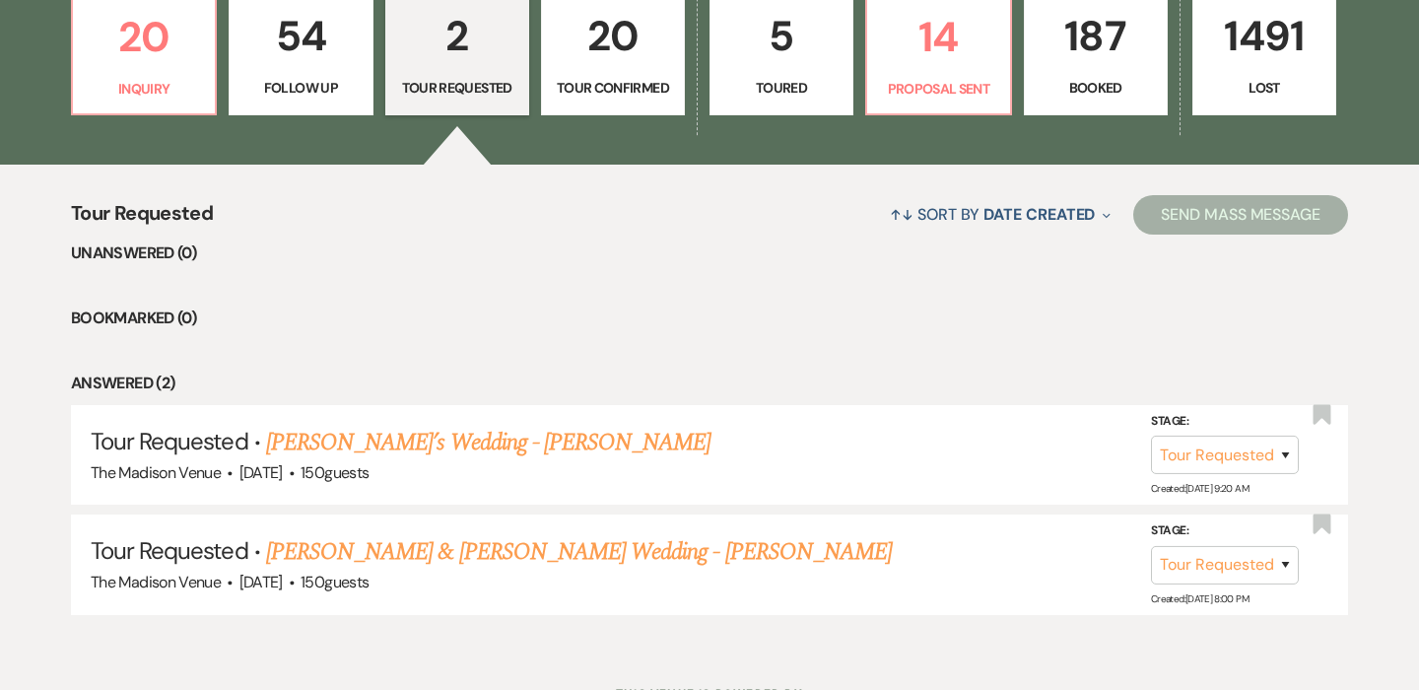
click at [320, 73] on link "54 Follow Up" at bounding box center [301, 52] width 144 height 128
select select "9"
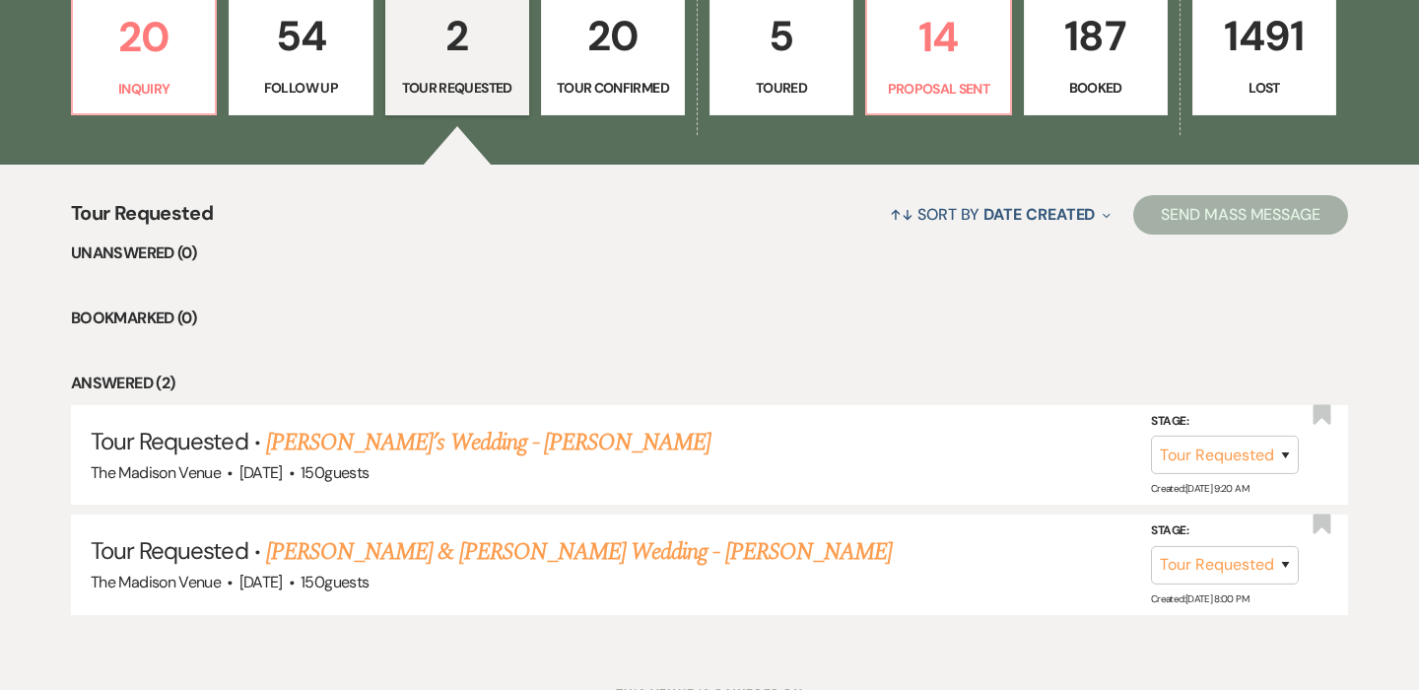
select select "9"
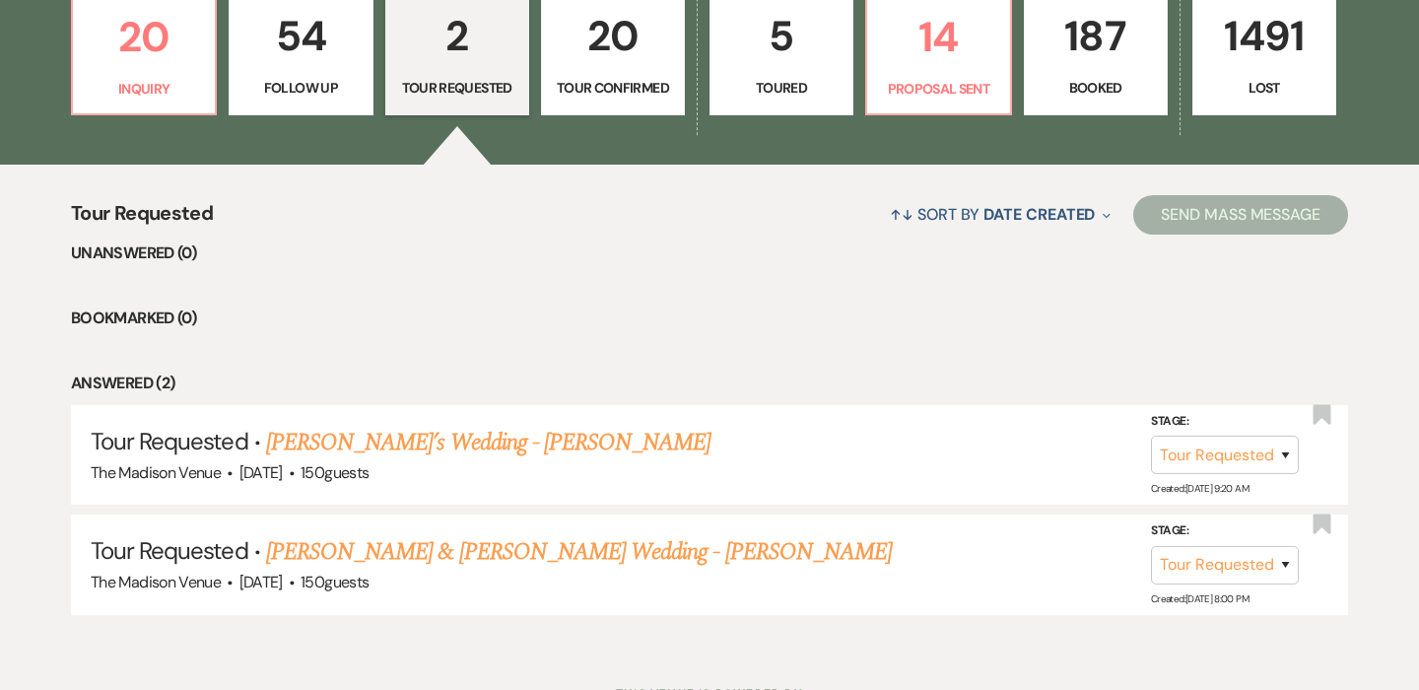
select select "9"
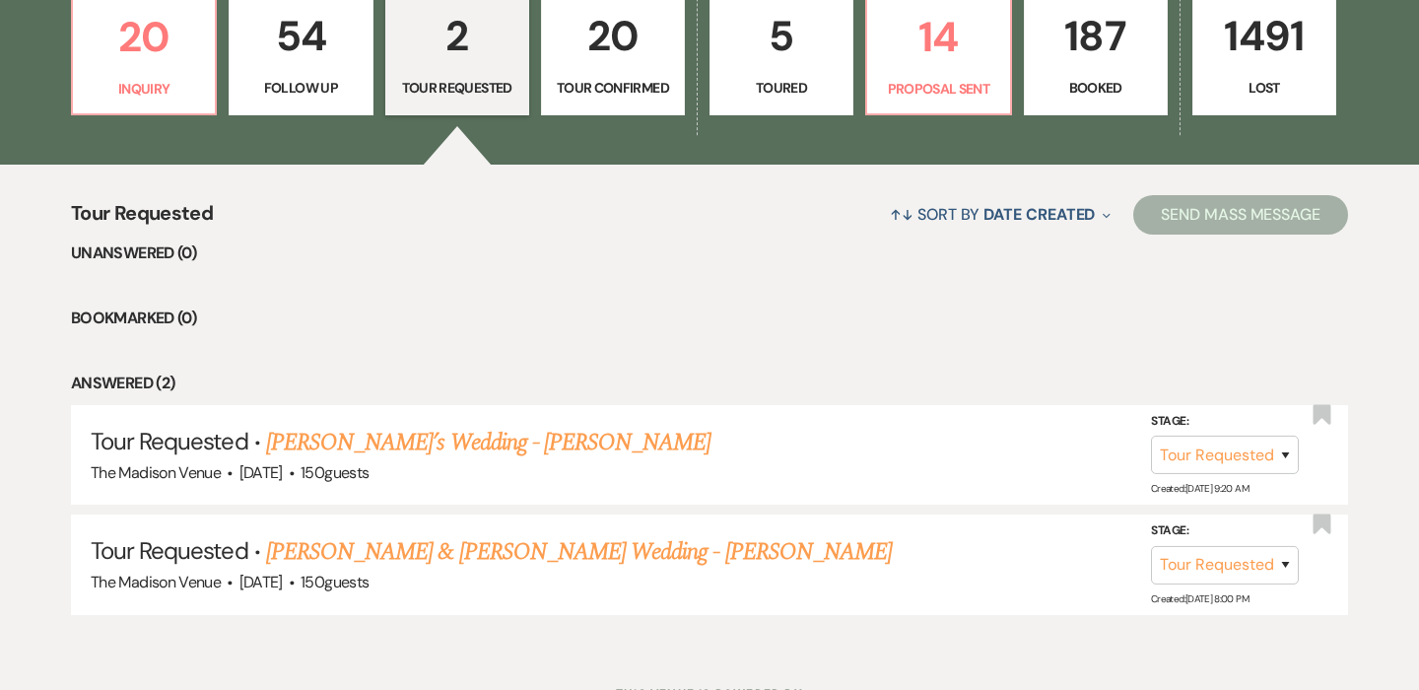
select select "9"
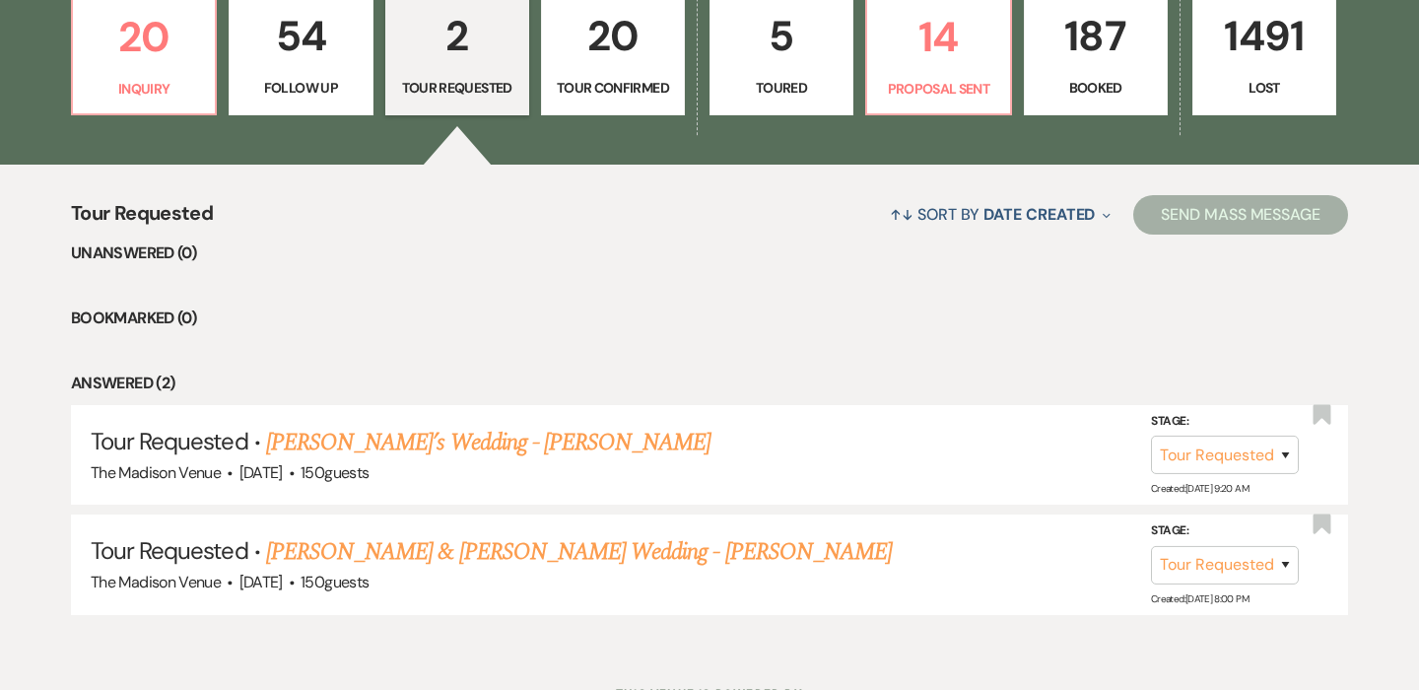
select select "9"
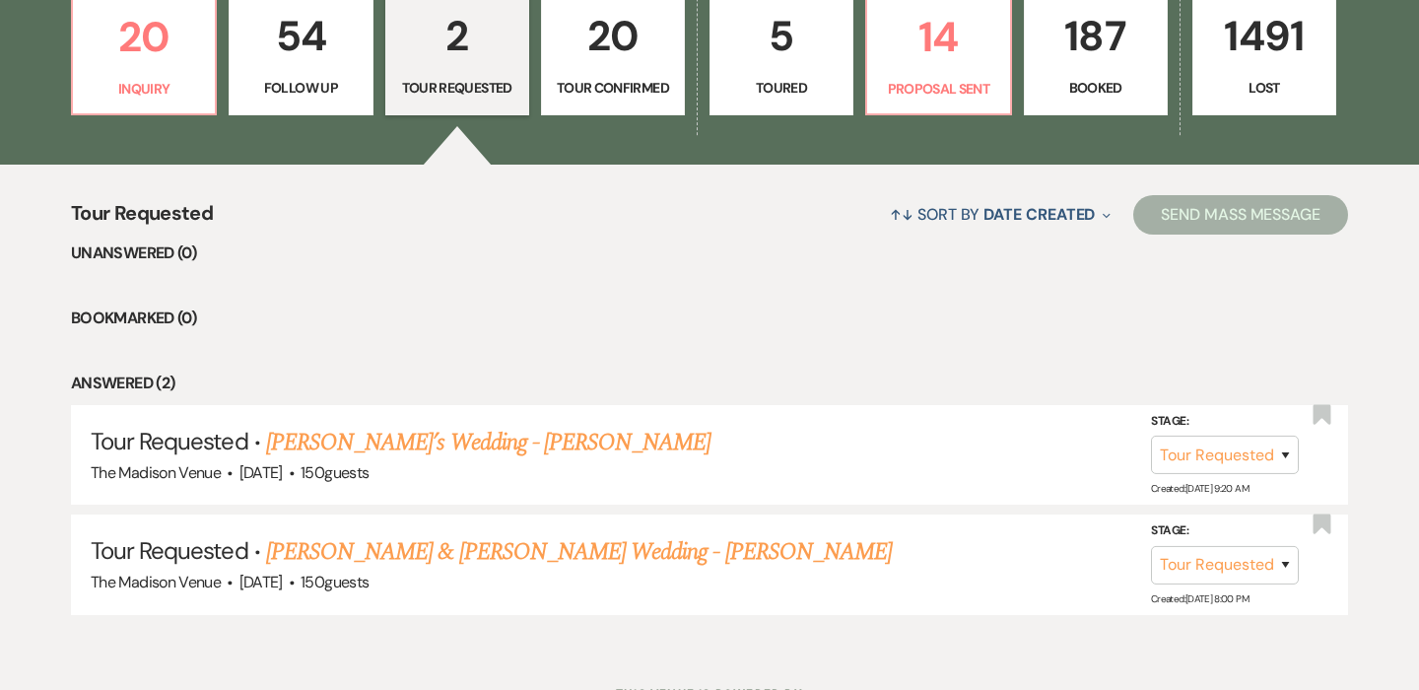
select select "9"
